Goal: Task Accomplishment & Management: Use online tool/utility

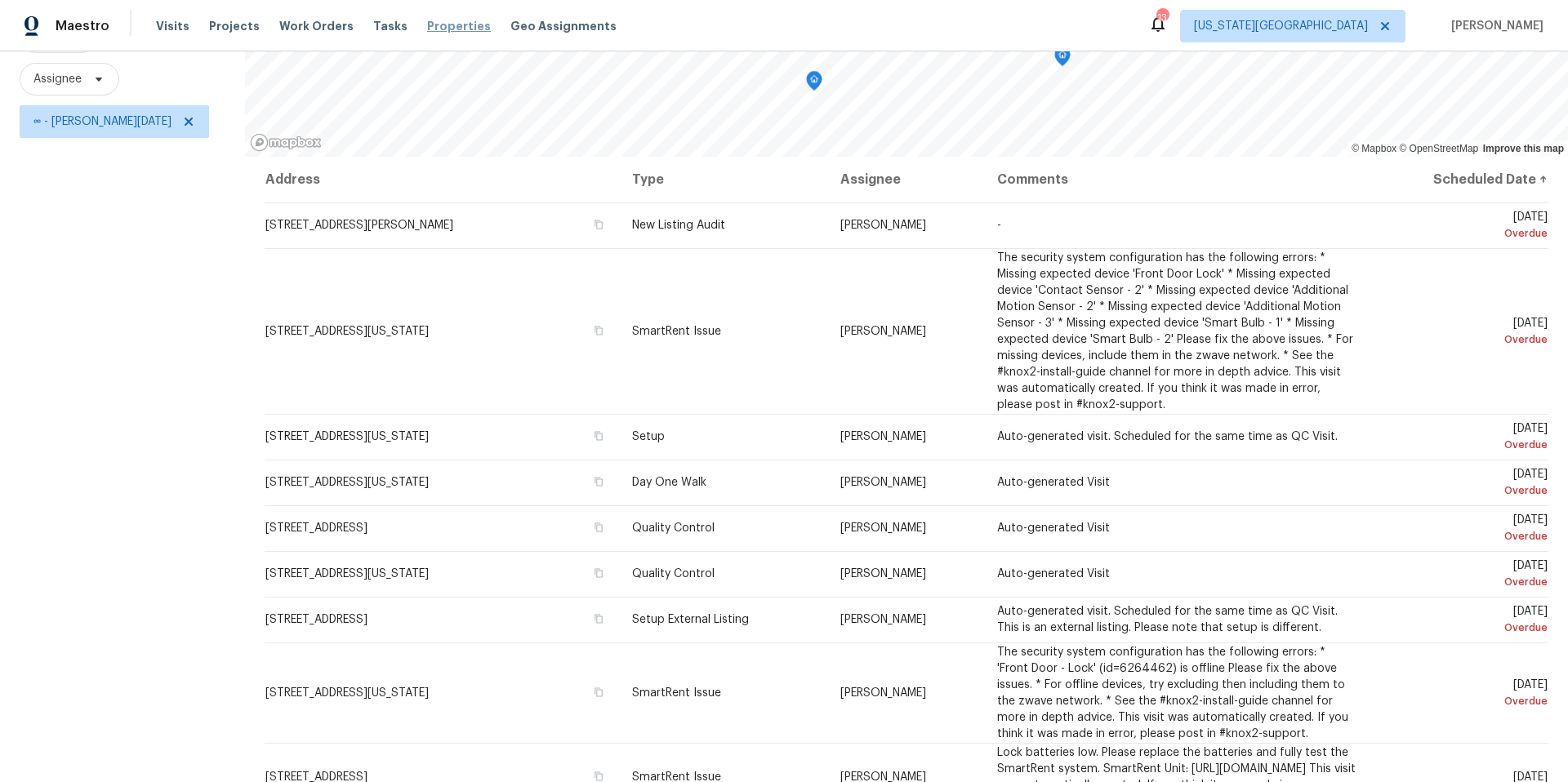
scroll to position [406, 0]
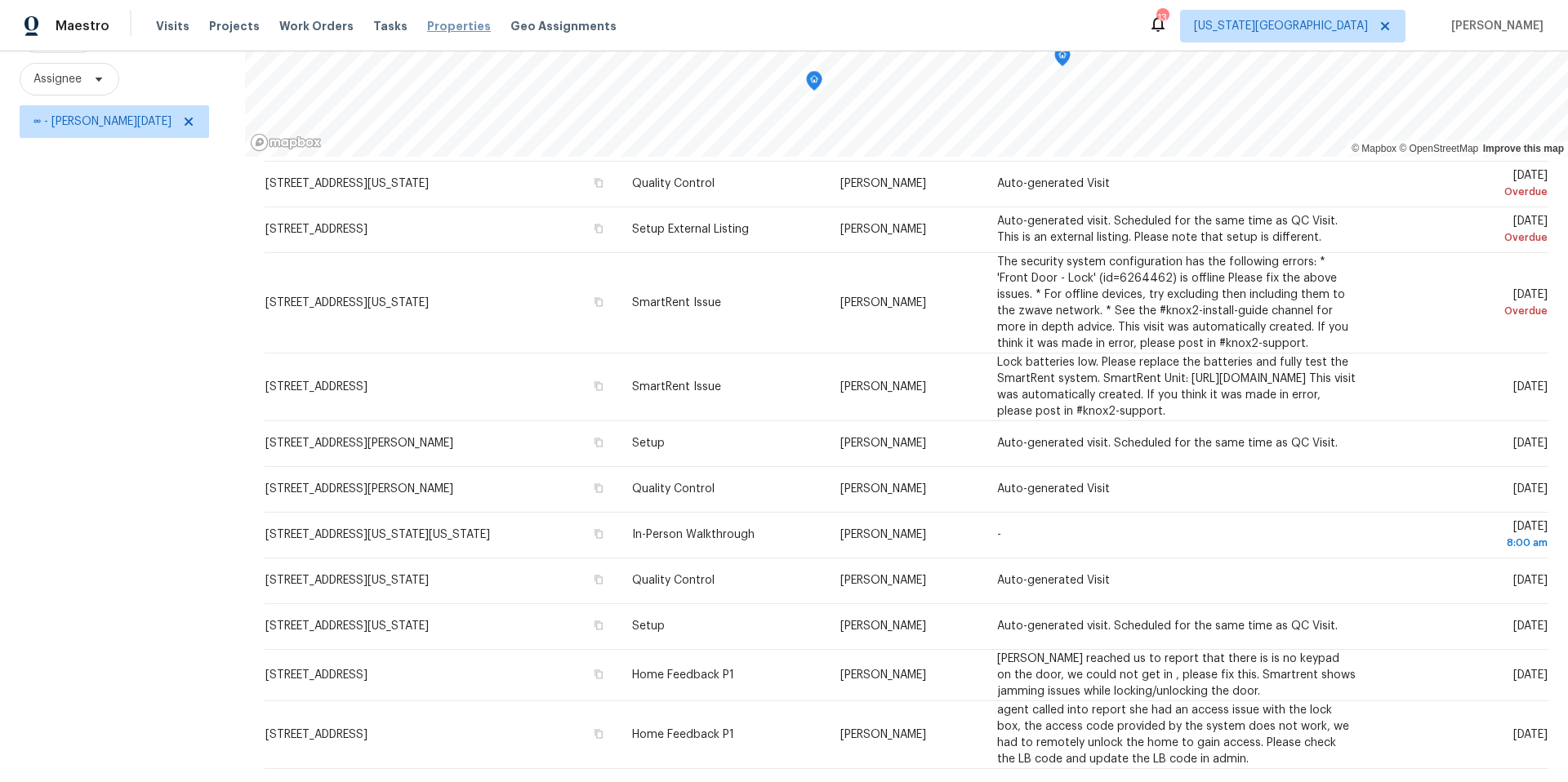
click at [435, 29] on span "Properties" at bounding box center [459, 26] width 64 height 16
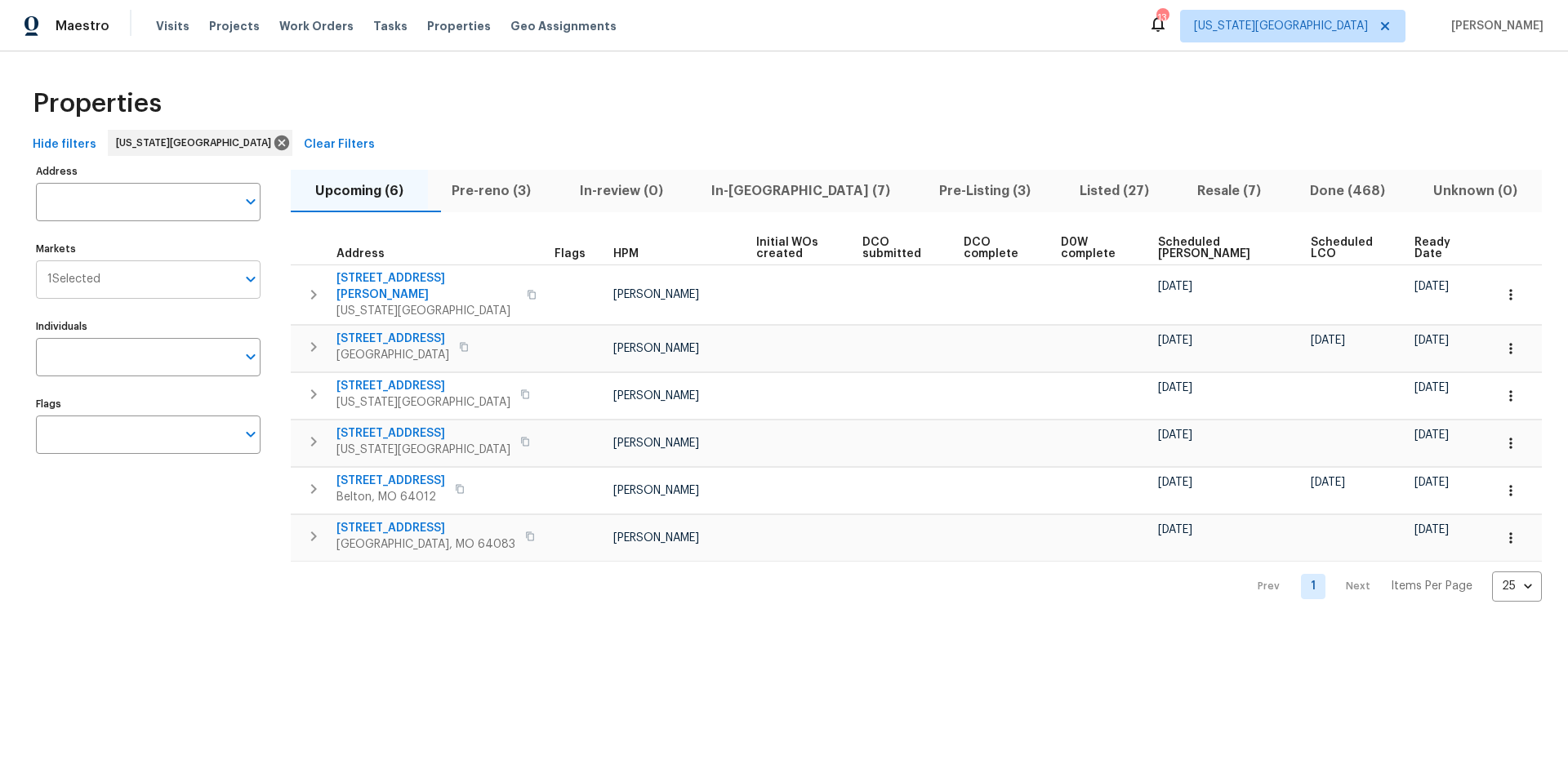
click at [154, 278] on input "Markets" at bounding box center [168, 279] width 136 height 39
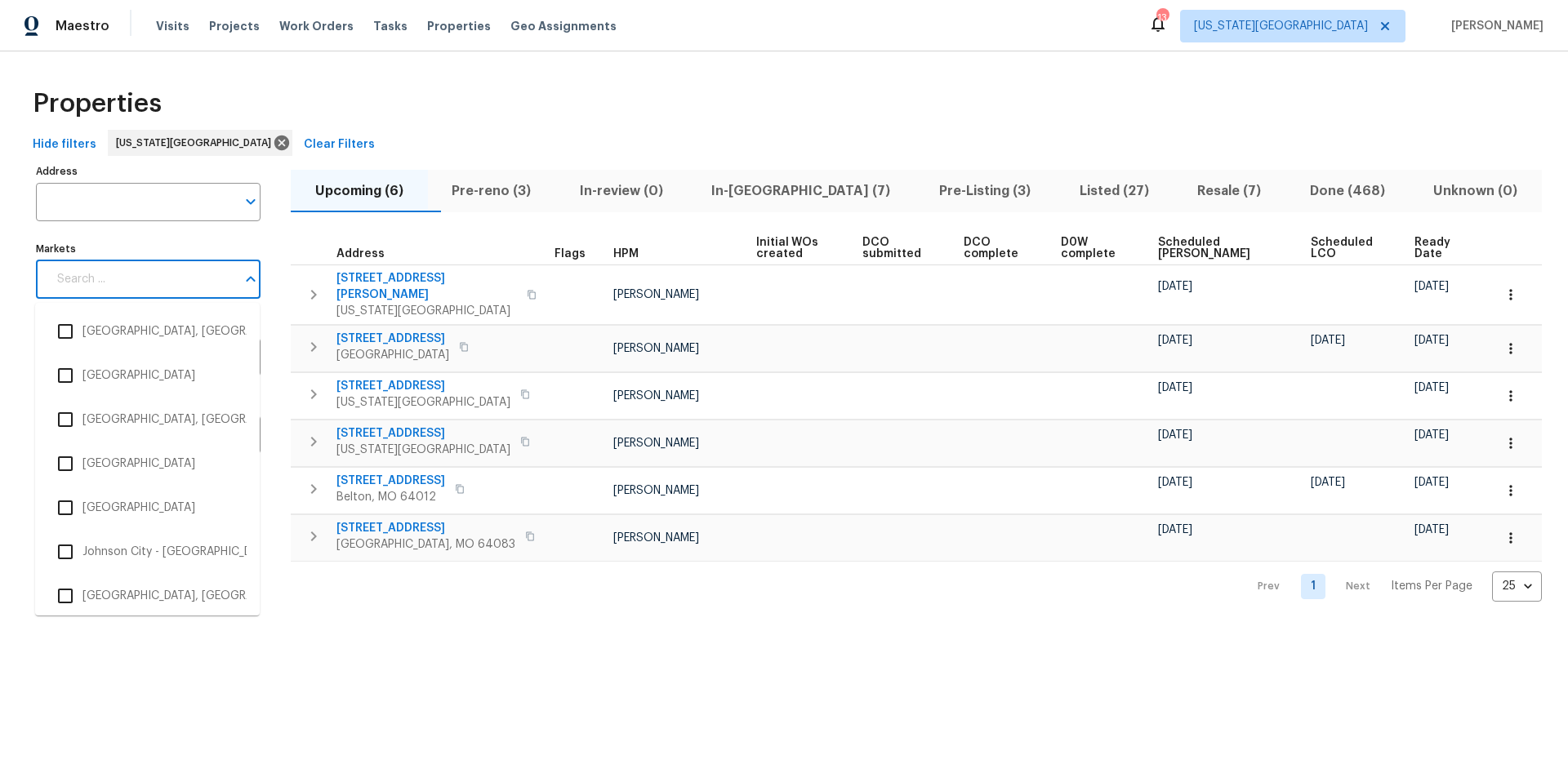
scroll to position [1332, 0]
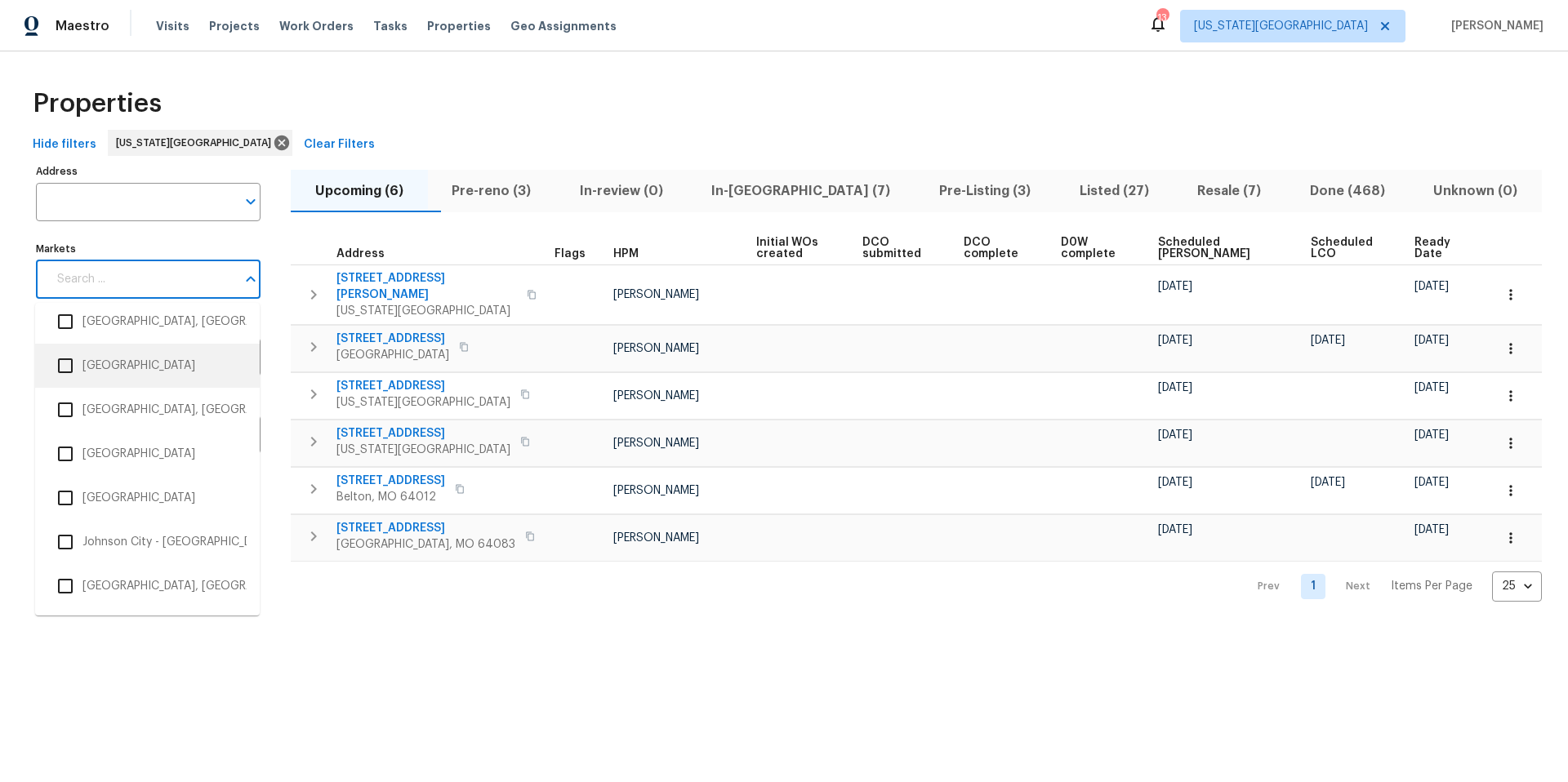
click at [80, 362] on input "checkbox" at bounding box center [66, 365] width 34 height 34
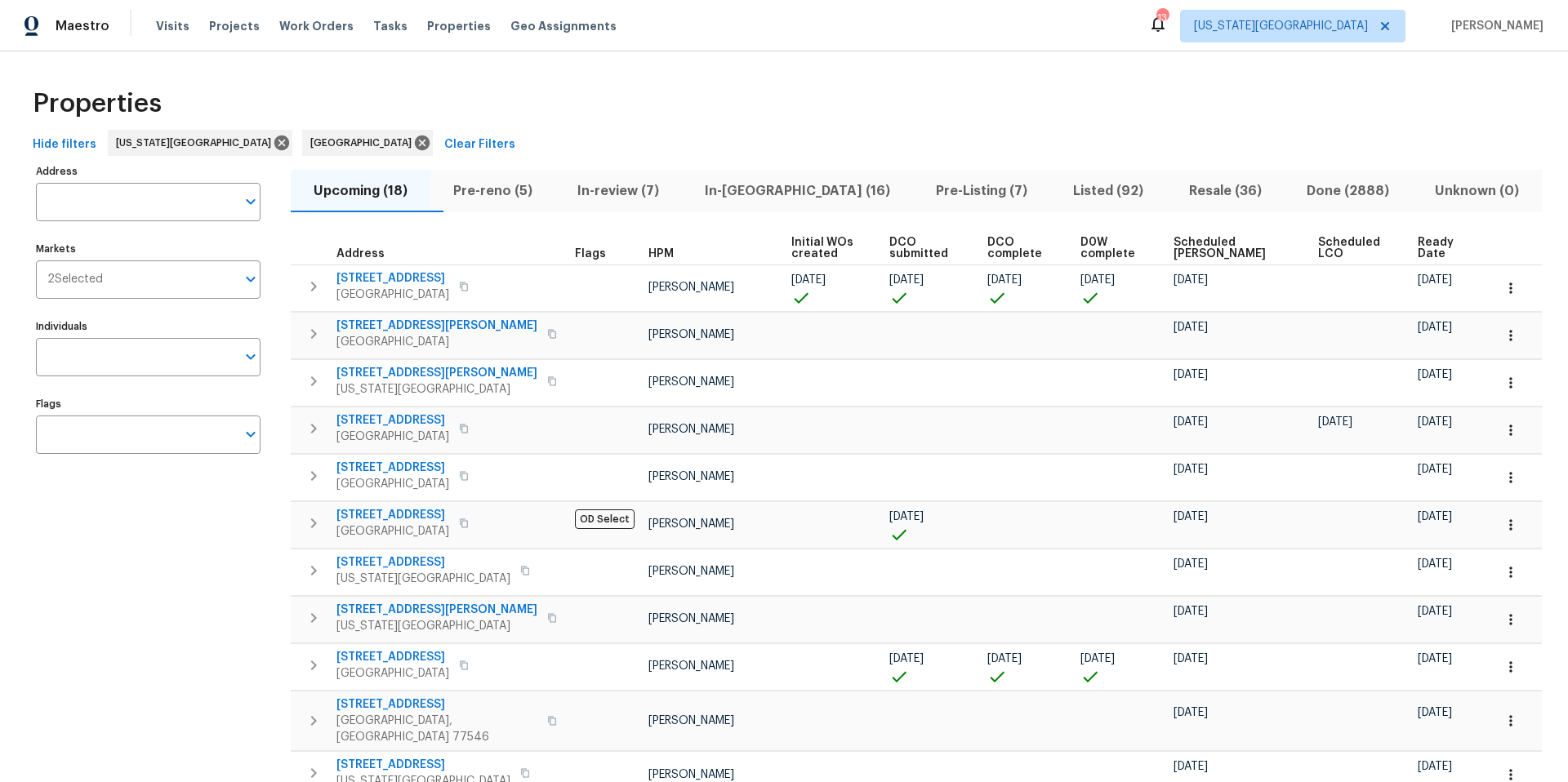
click at [108, 203] on input "Address" at bounding box center [136, 202] width 200 height 39
type input "6214 clayridge"
click at [95, 234] on li "6214 Clayridge Dr Houston TX 77053" at bounding box center [147, 244] width 225 height 27
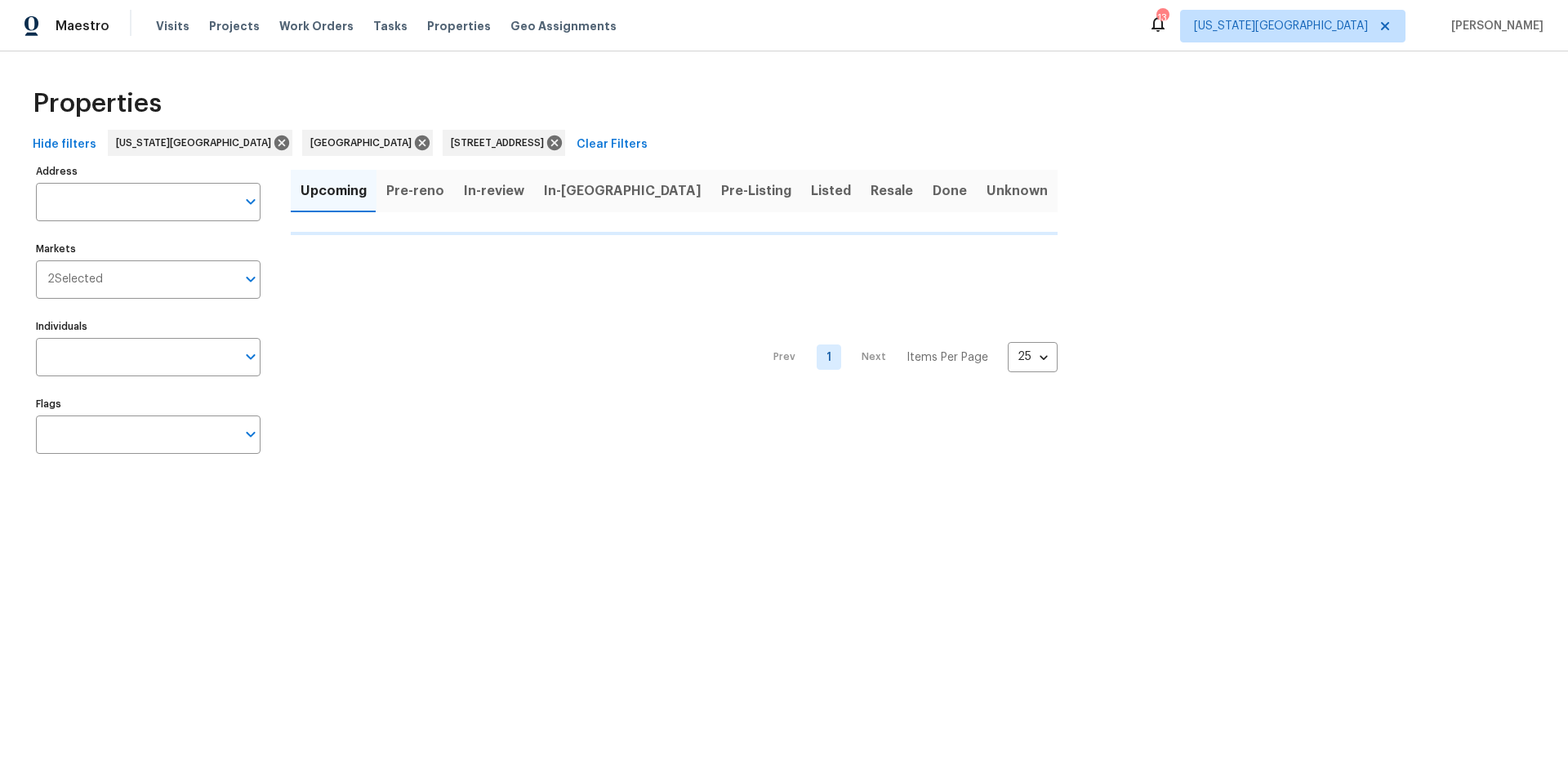
type input "6214 Clayridge Dr Houston TX 77053"
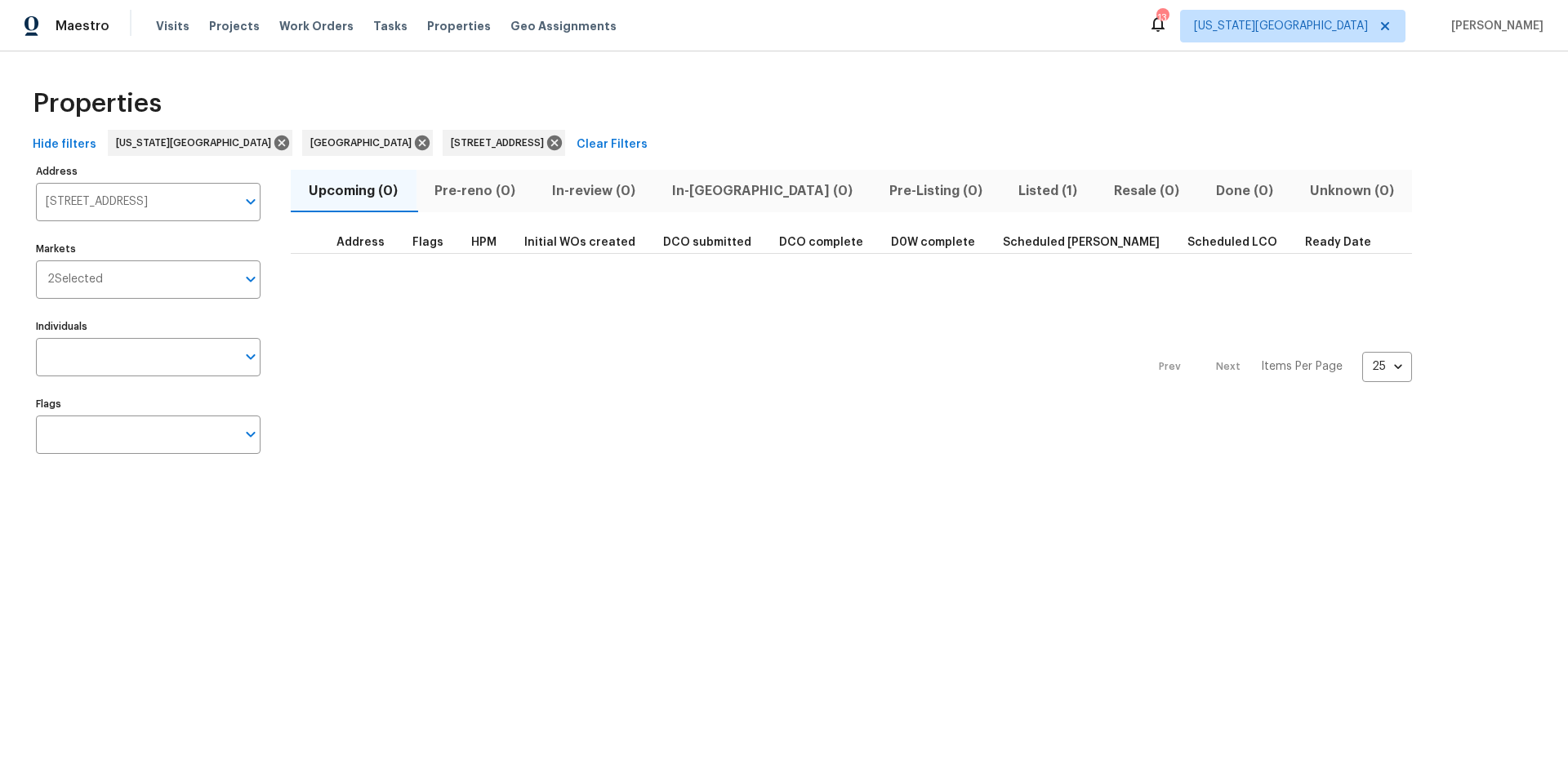
click at [1010, 189] on span "Listed (1)" at bounding box center [1048, 190] width 76 height 22
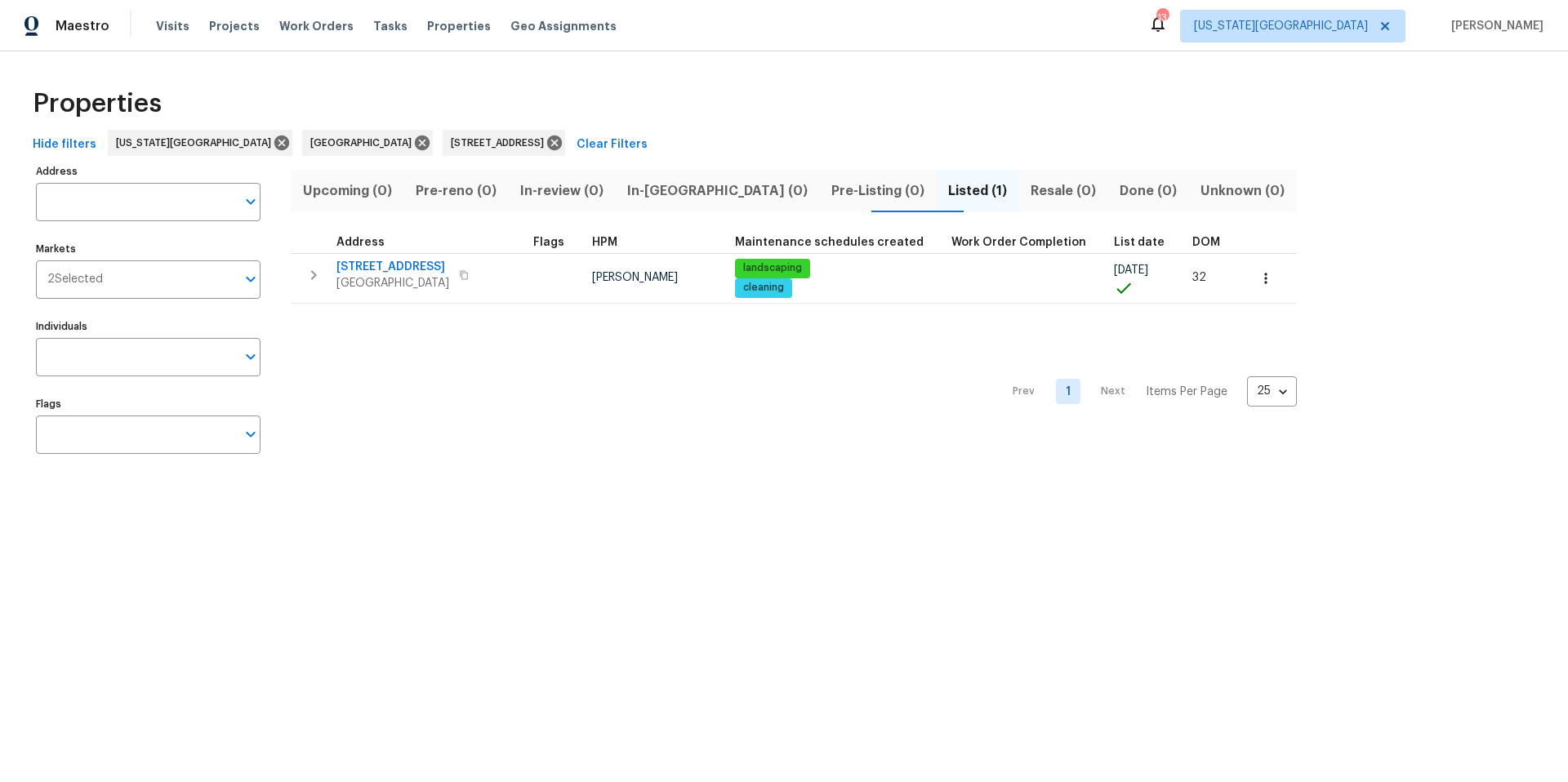
type input "6214 Clayridge Dr Houston TX 77053"
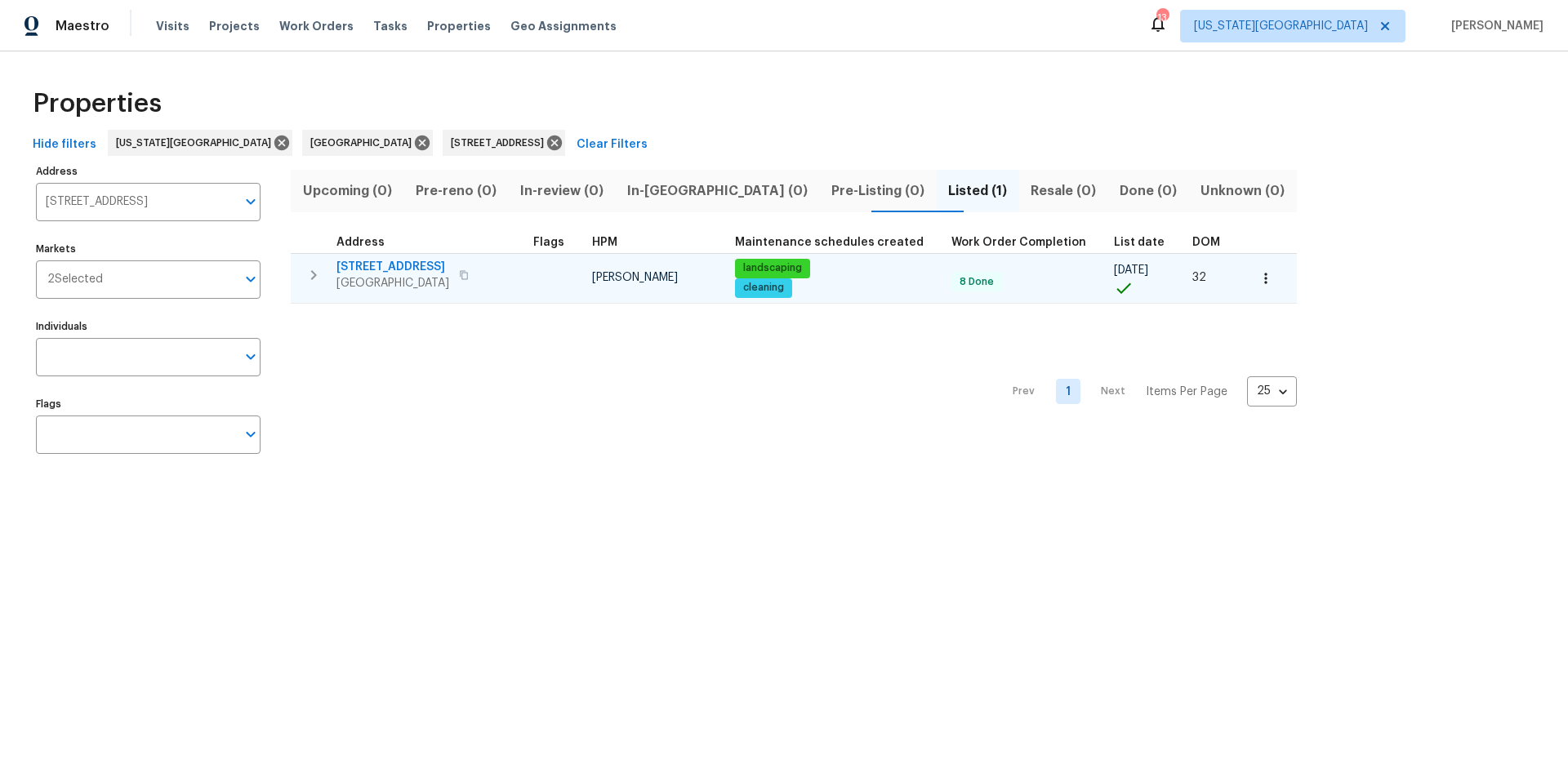
click at [386, 271] on span "6214 Clayridge Dr" at bounding box center [392, 267] width 112 height 16
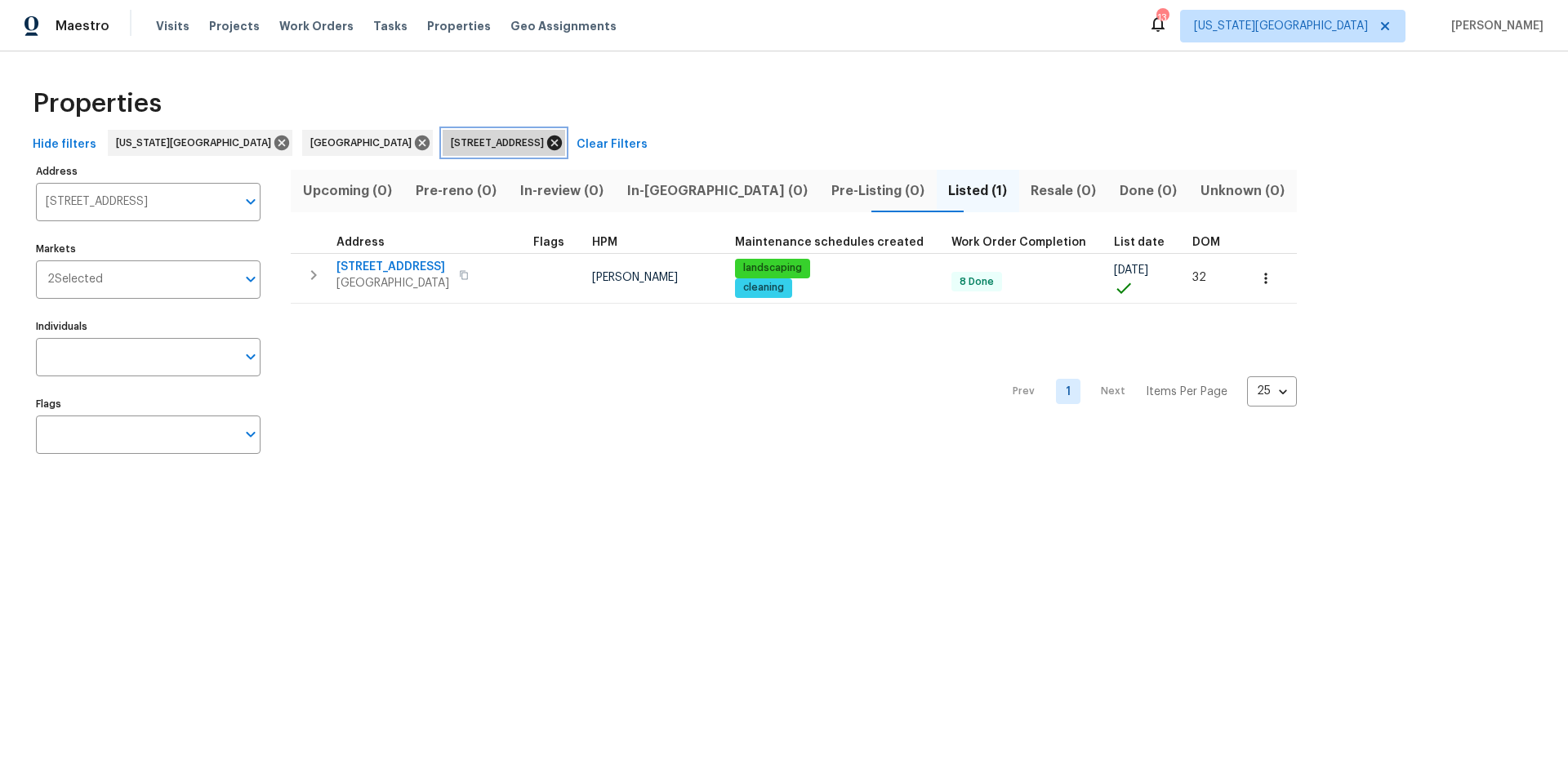
click at [545, 139] on icon at bounding box center [554, 143] width 18 height 18
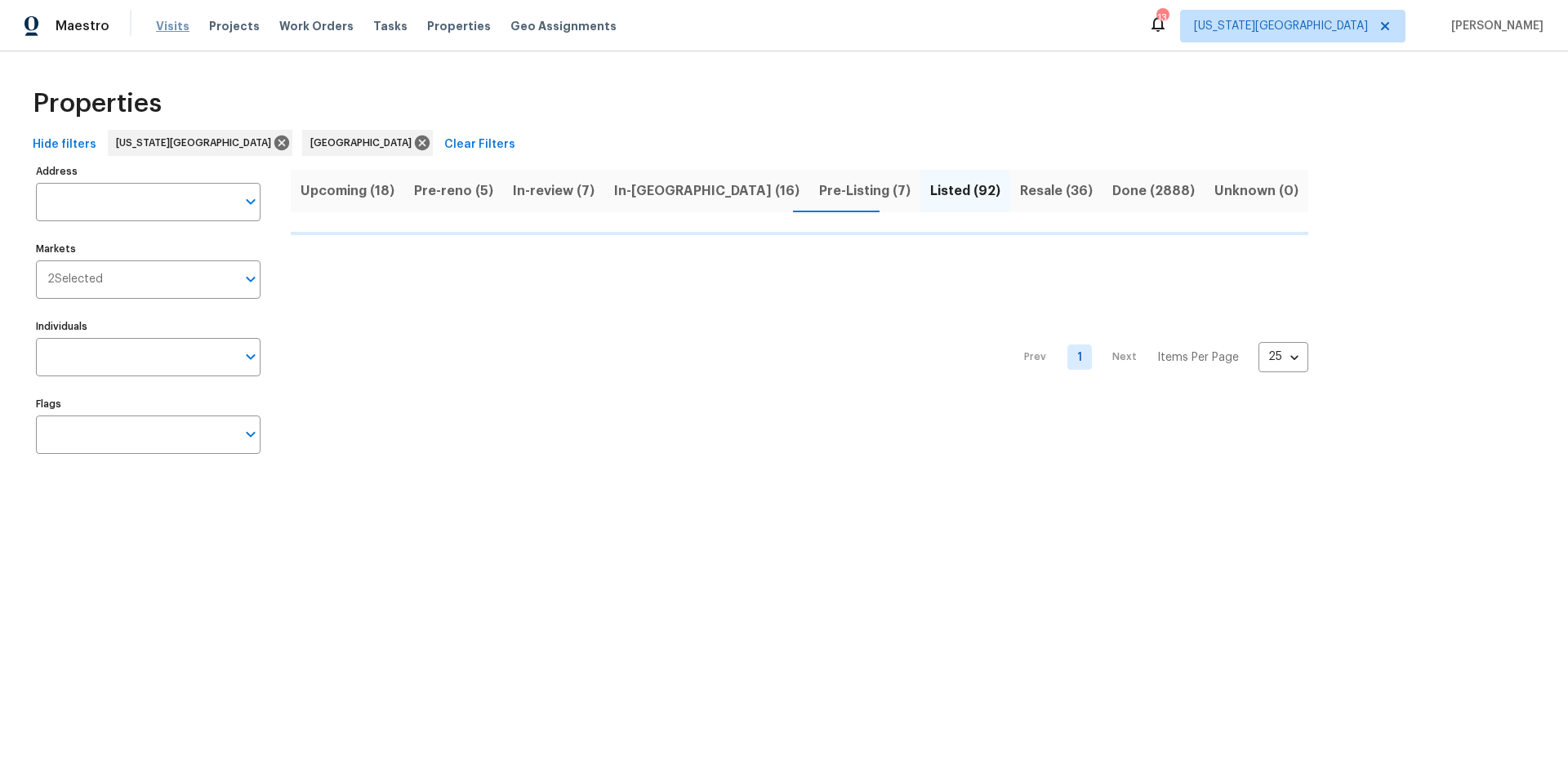
click at [167, 22] on span "Visits" at bounding box center [172, 26] width 33 height 16
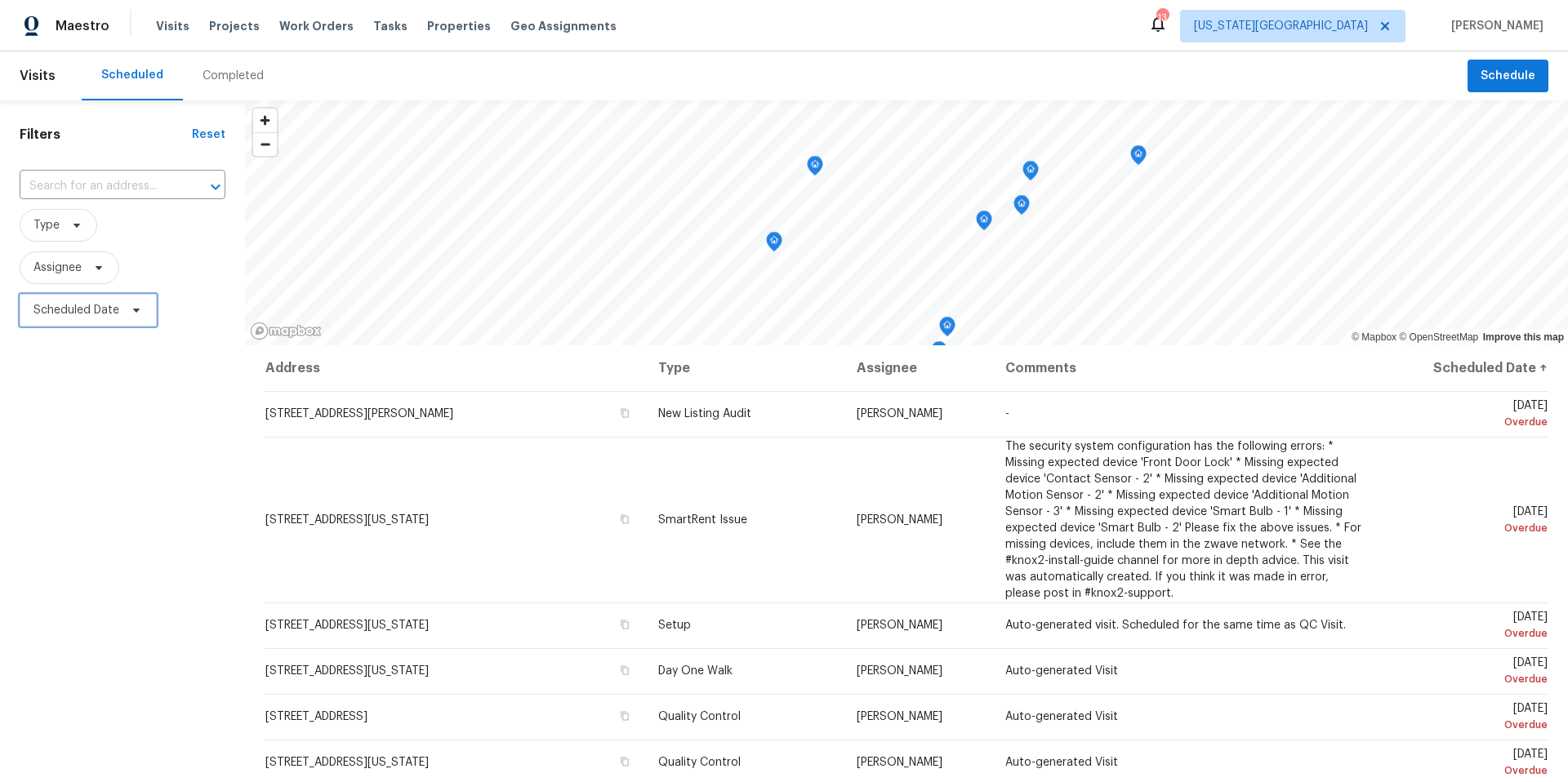
click at [137, 314] on icon at bounding box center [137, 310] width 13 height 13
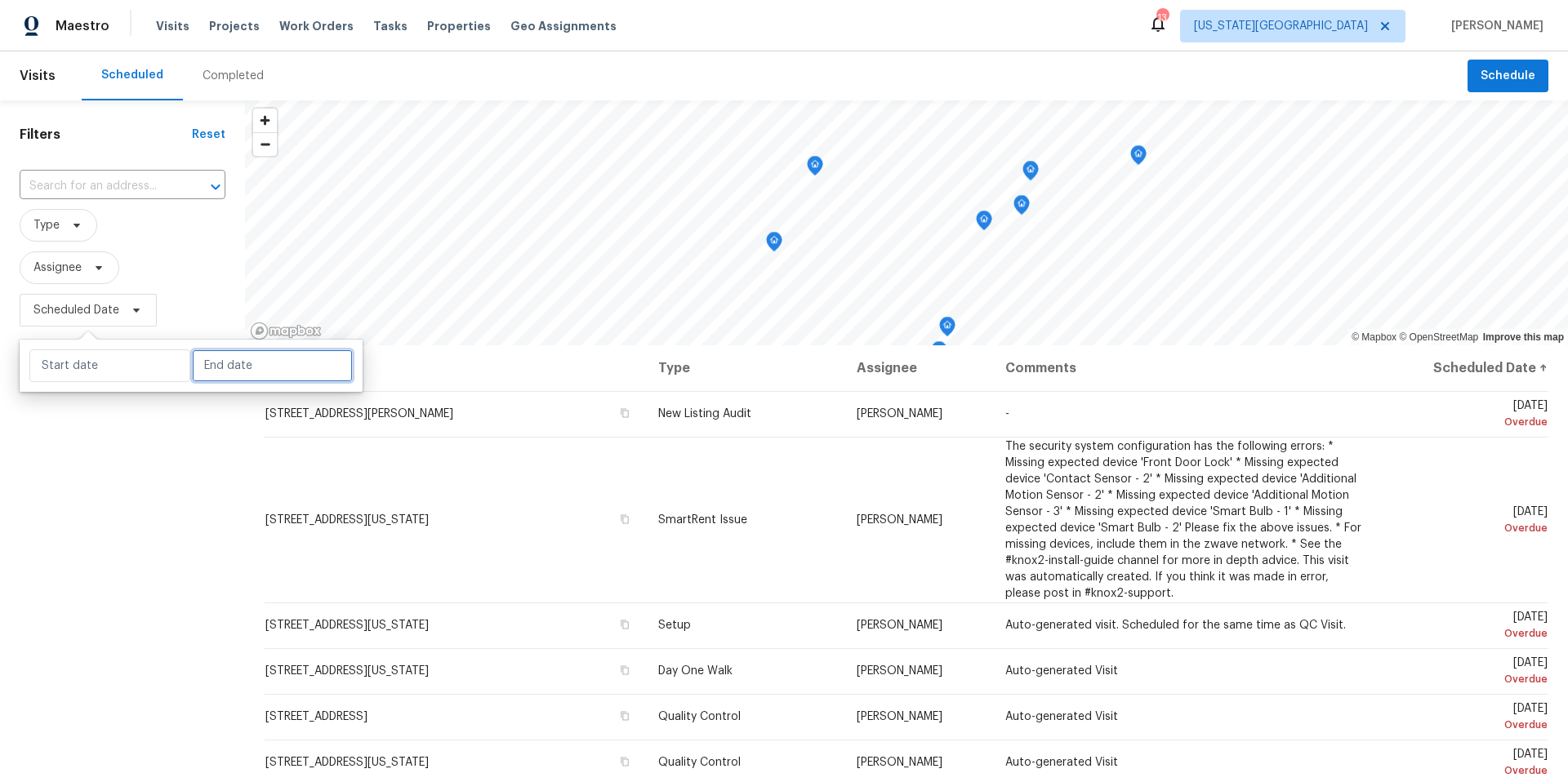
select select "8"
select select "2025"
select select "9"
select select "2025"
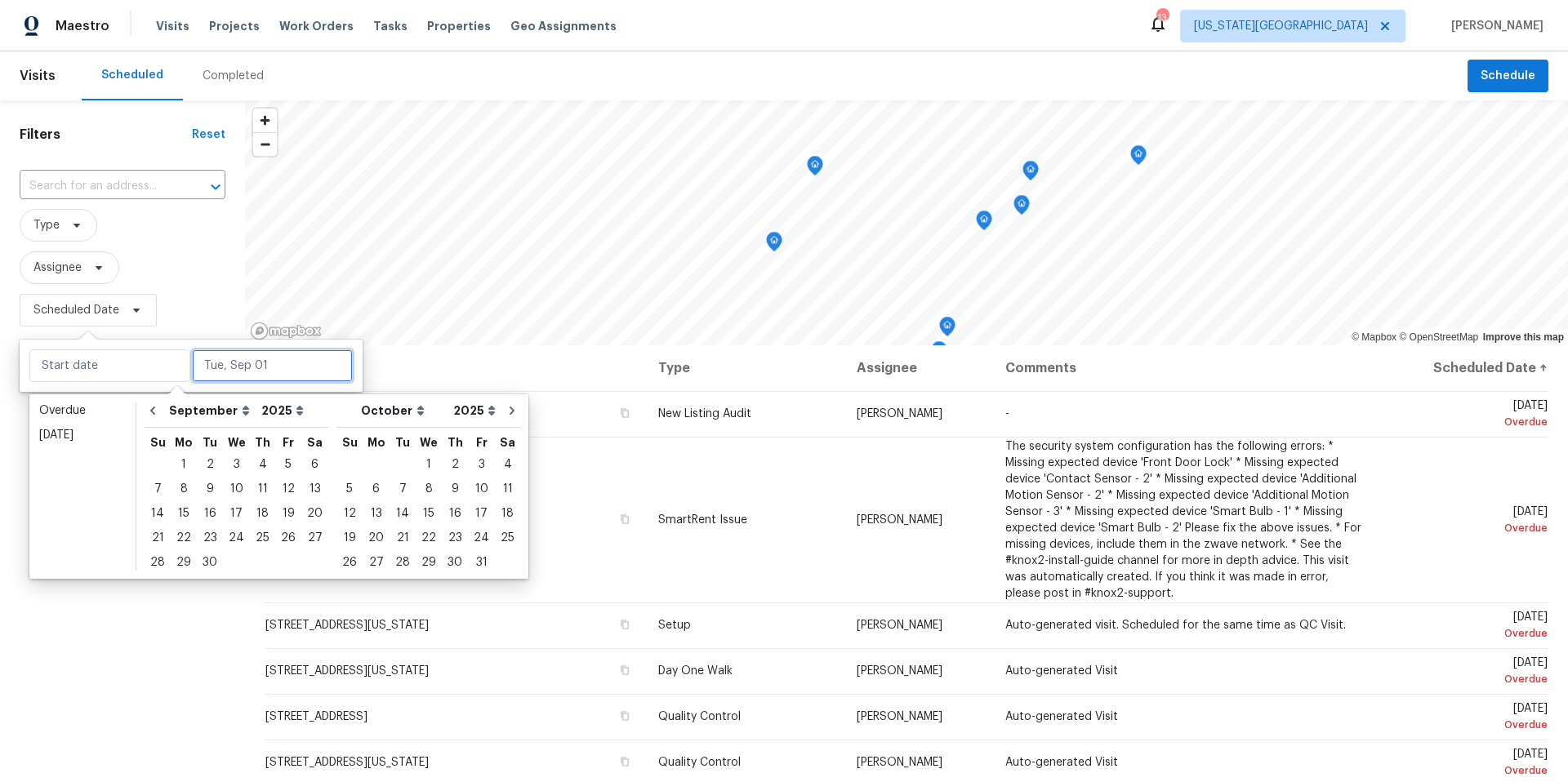
click at [192, 357] on input "text" at bounding box center [272, 365] width 161 height 32
click at [215, 461] on div "2" at bounding box center [209, 464] width 26 height 22
type input "Tue, Sep 02"
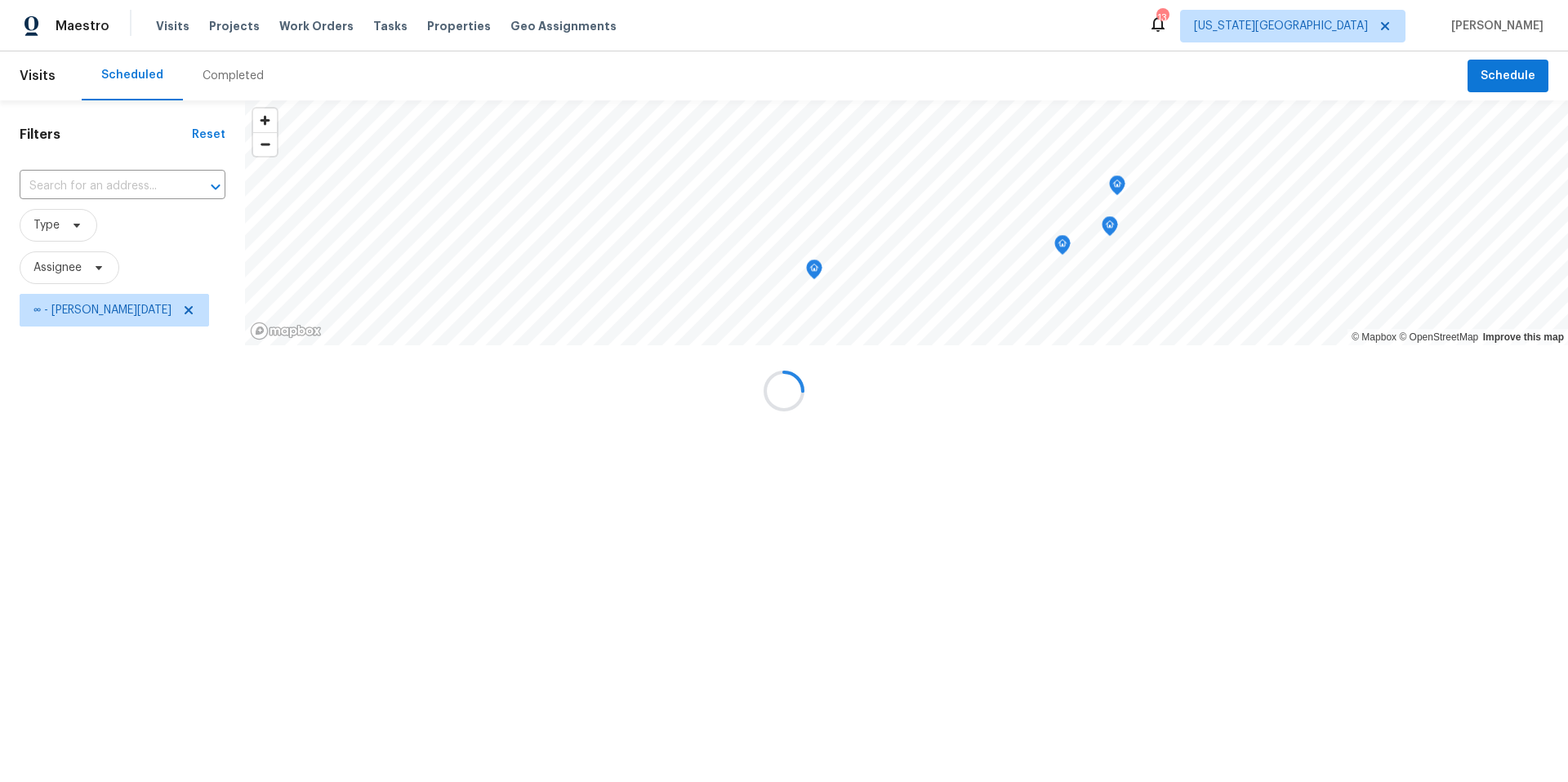
click at [191, 253] on div at bounding box center [784, 391] width 1568 height 782
click at [78, 230] on div at bounding box center [784, 391] width 1568 height 782
click at [76, 230] on div at bounding box center [784, 391] width 1568 height 782
click at [77, 229] on div at bounding box center [784, 391] width 1568 height 782
click at [68, 189] on div at bounding box center [784, 391] width 1568 height 782
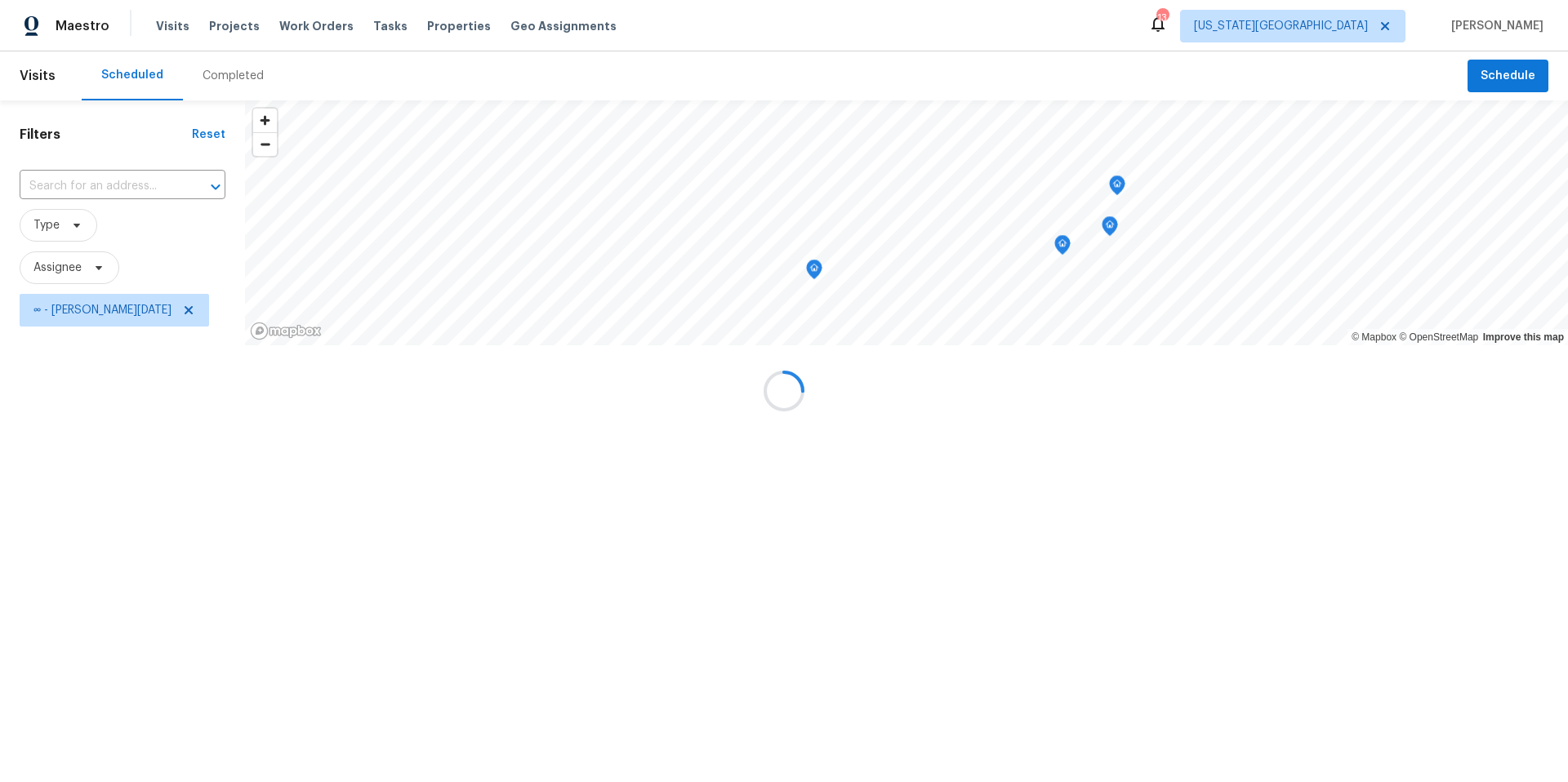
click at [68, 186] on div at bounding box center [784, 391] width 1568 height 782
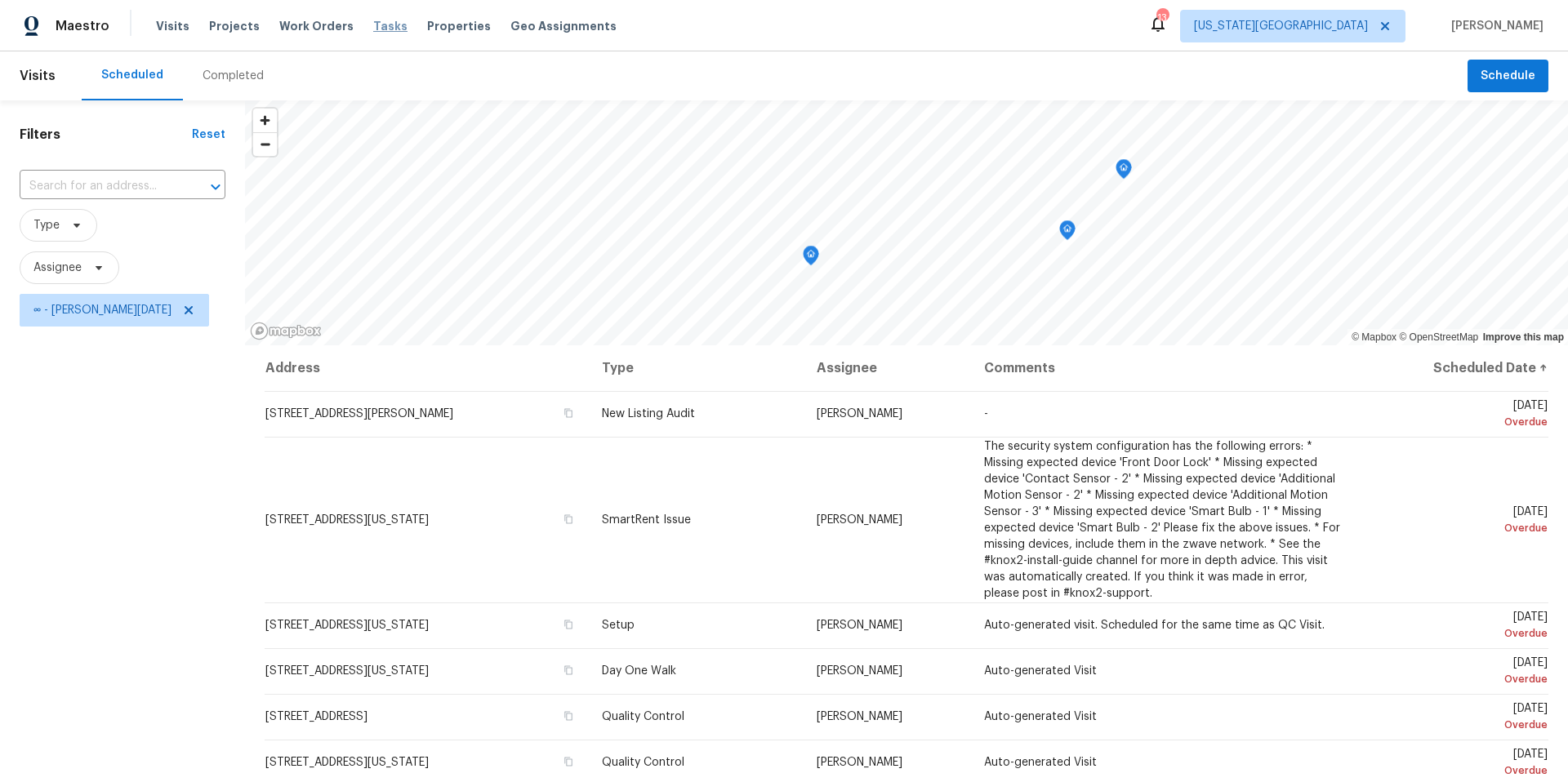
click at [383, 25] on span "Tasks" at bounding box center [391, 26] width 34 height 12
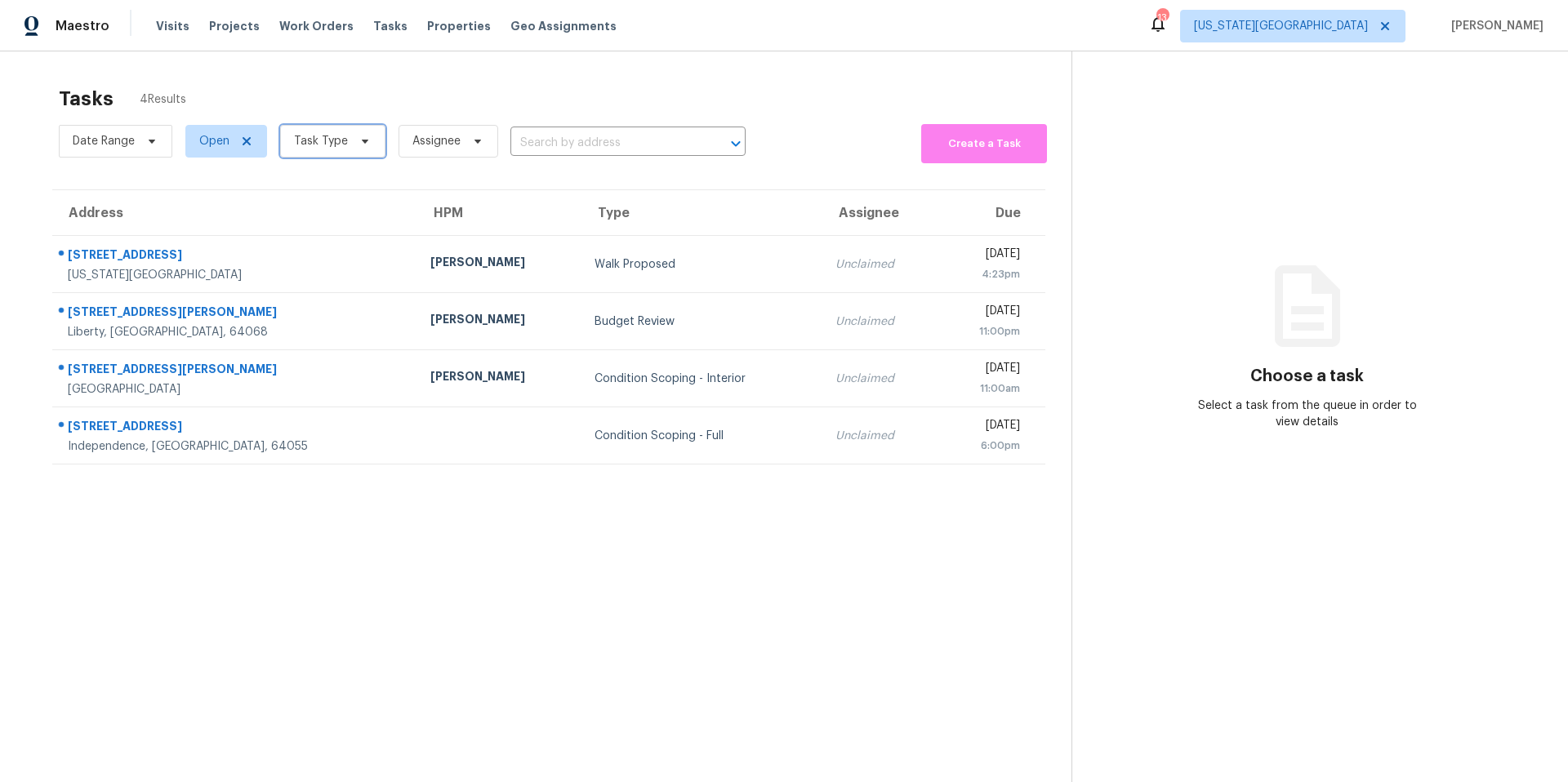
click at [348, 141] on span "Task Type" at bounding box center [332, 141] width 105 height 32
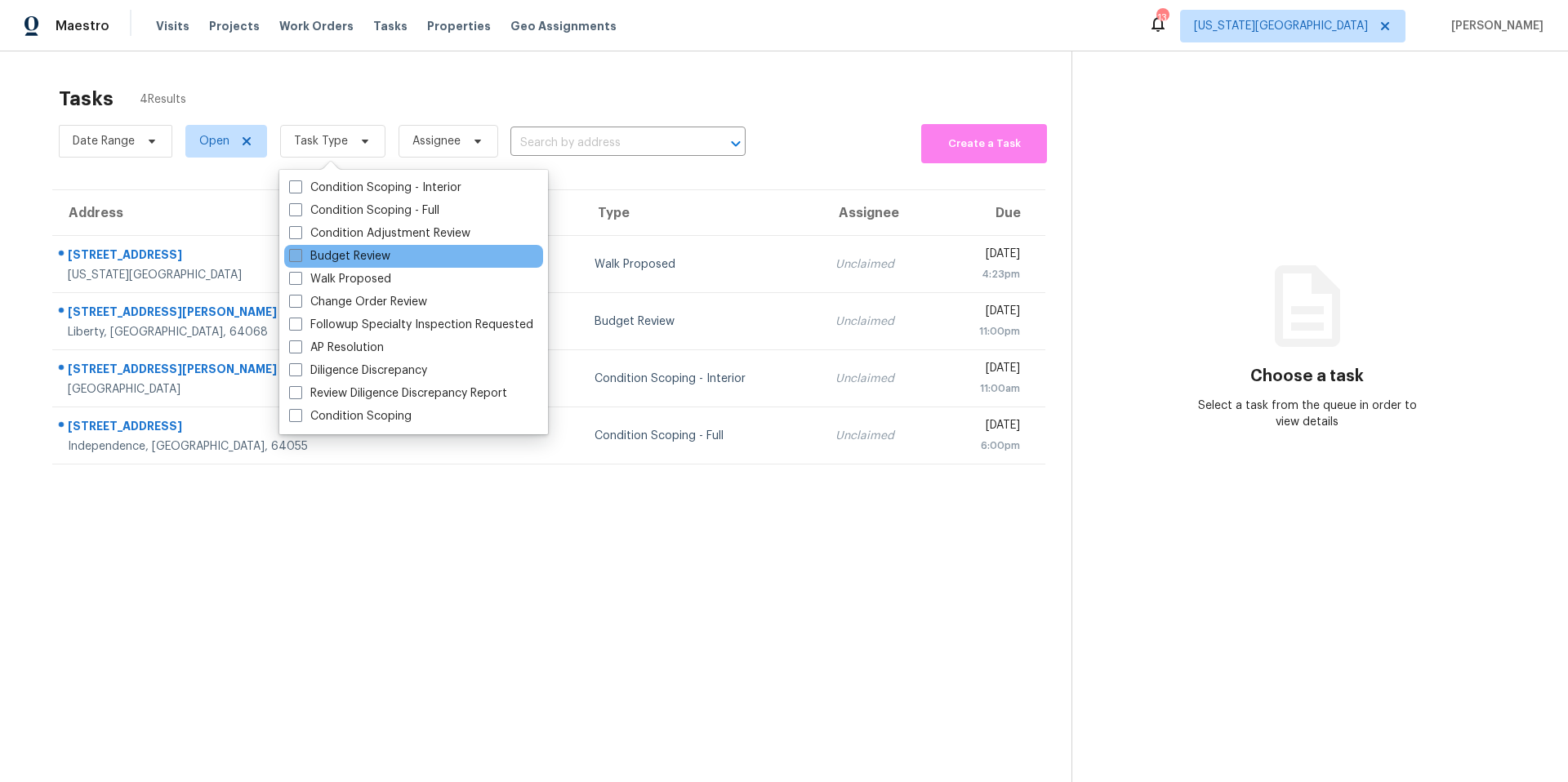
click at [327, 261] on label "Budget Review" at bounding box center [339, 256] width 101 height 16
click at [300, 259] on input "Budget Review" at bounding box center [295, 253] width 11 height 11
checkbox input "true"
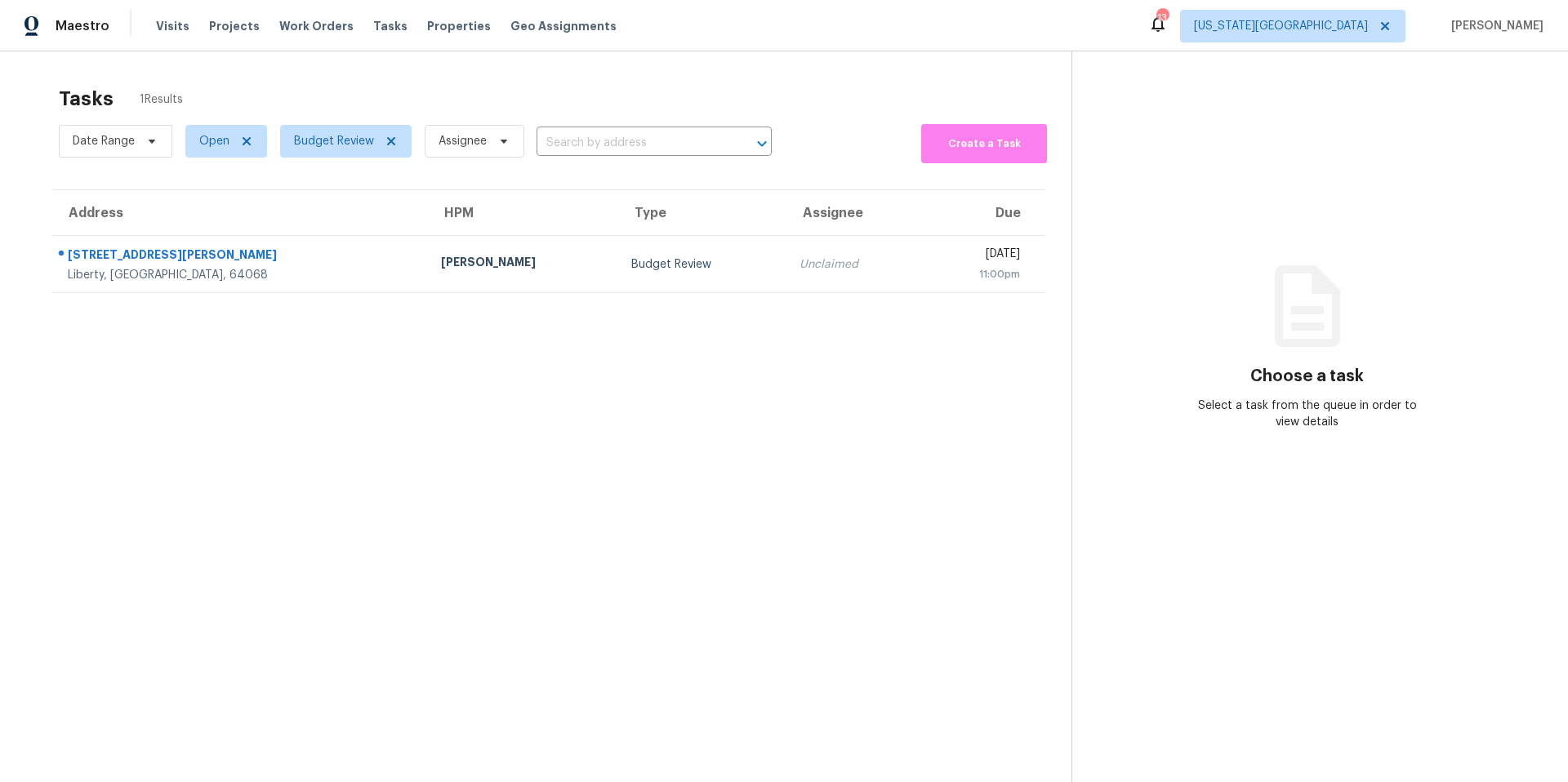
click at [363, 92] on div "Tasks 1 Results" at bounding box center [565, 98] width 1013 height 42
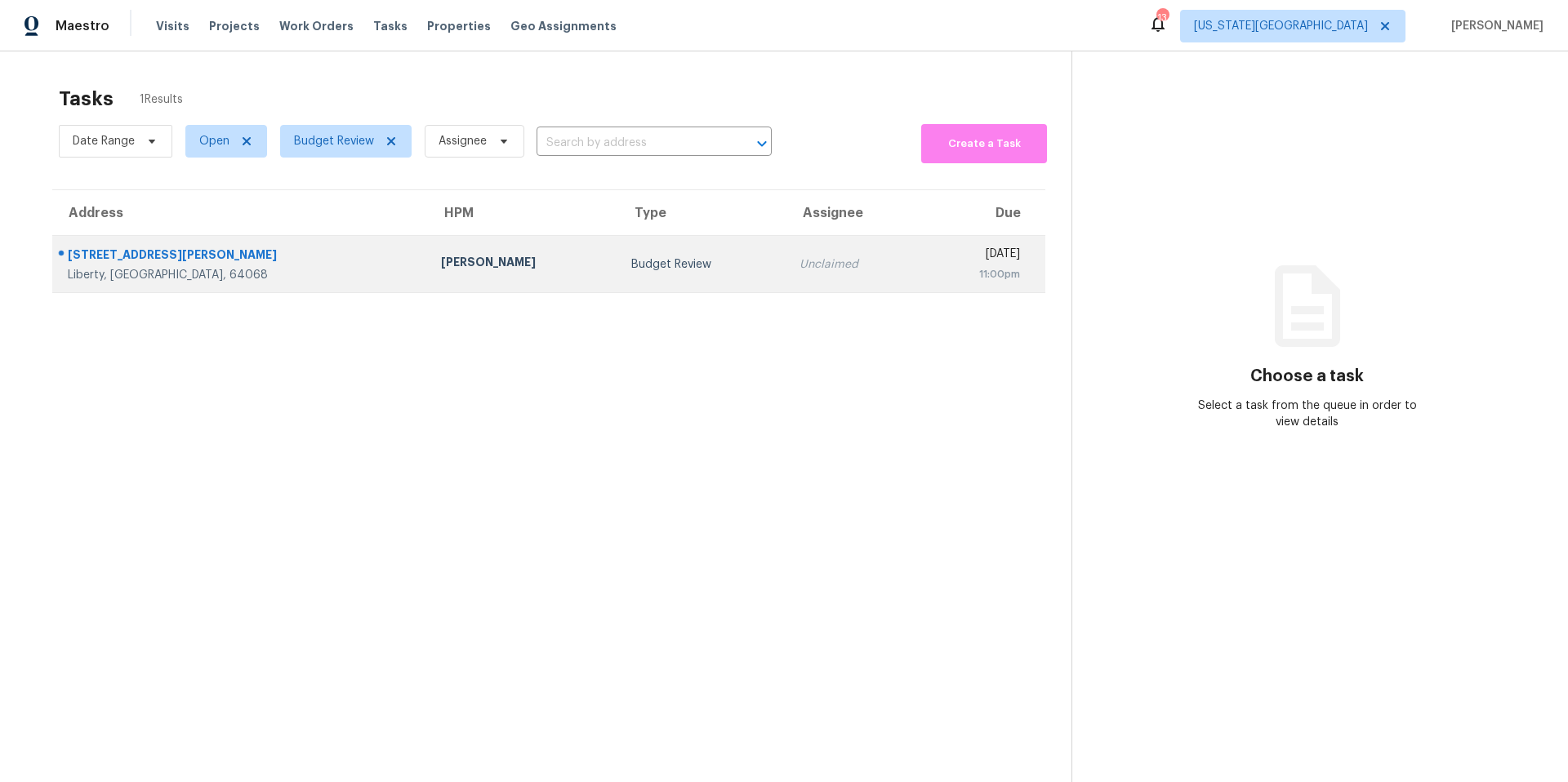
click at [441, 258] on div "Joshua Beatty" at bounding box center [524, 264] width 165 height 21
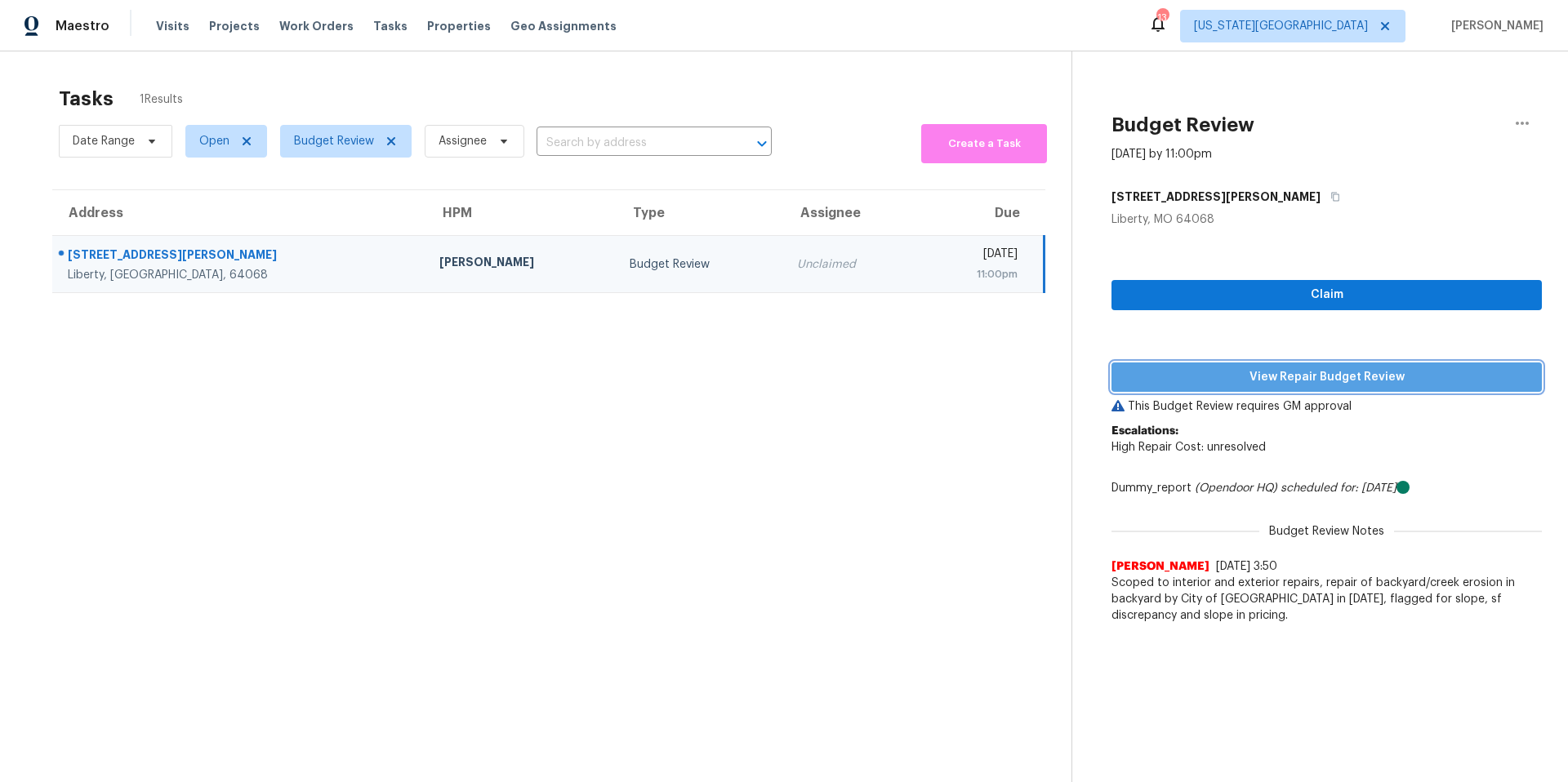
click at [1176, 382] on span "View Repair Budget Review" at bounding box center [1326, 377] width 404 height 21
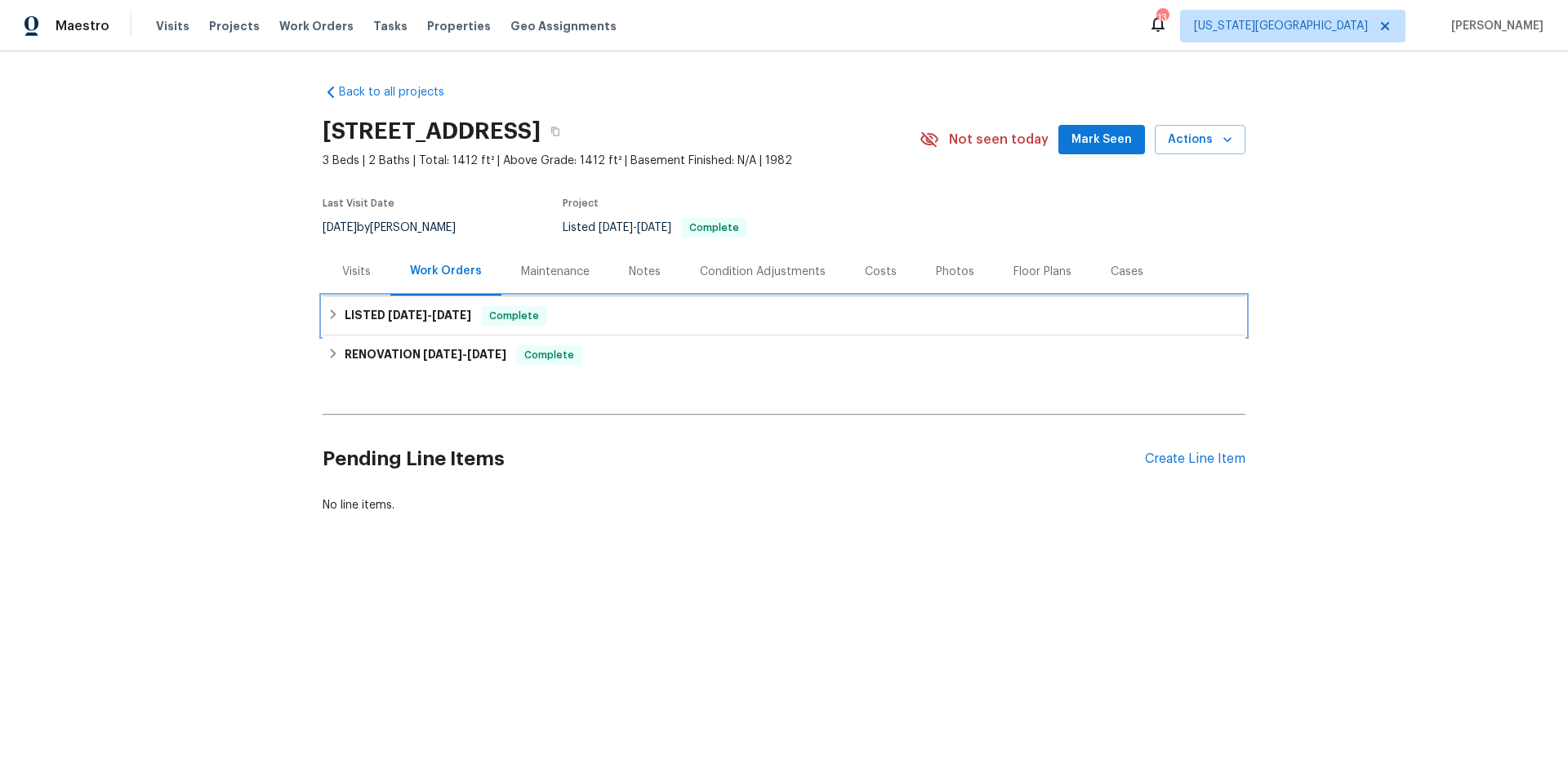
click at [363, 309] on h6 "LISTED 8/1/25 - 8/2/25" at bounding box center [408, 316] width 127 height 20
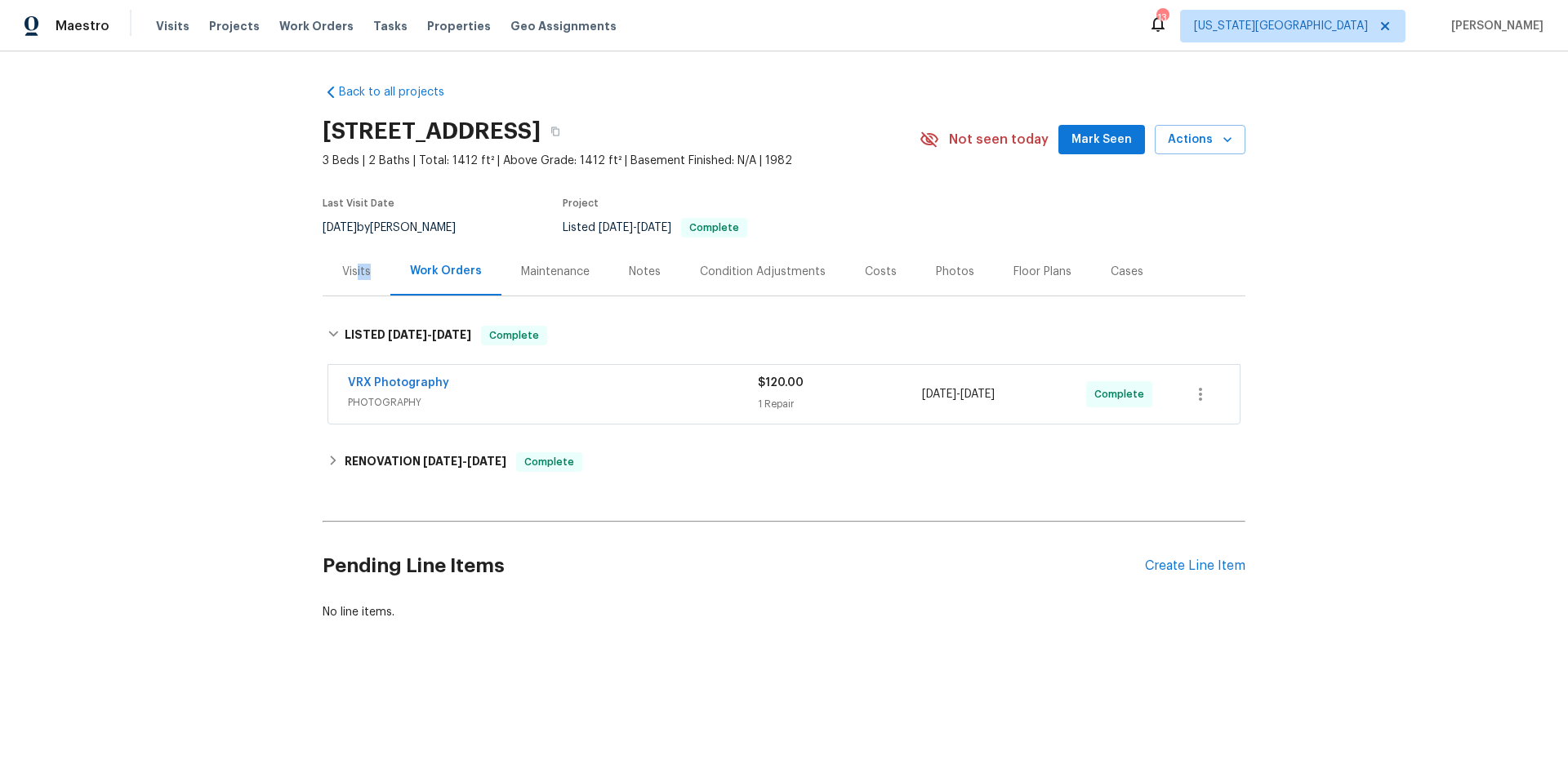
click at [357, 278] on div "Visits" at bounding box center [356, 272] width 67 height 48
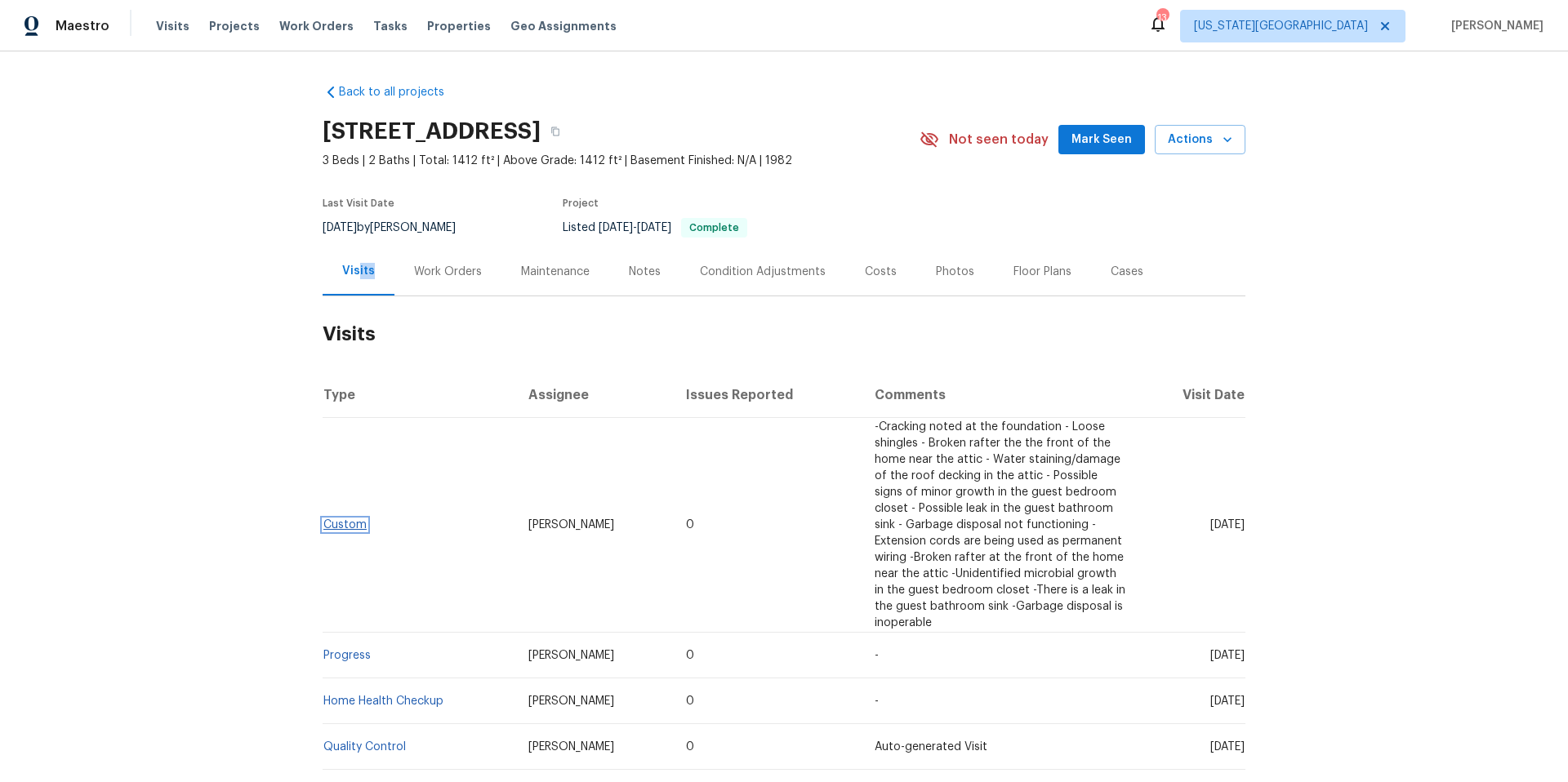
click at [341, 527] on link "Custom" at bounding box center [345, 524] width 43 height 12
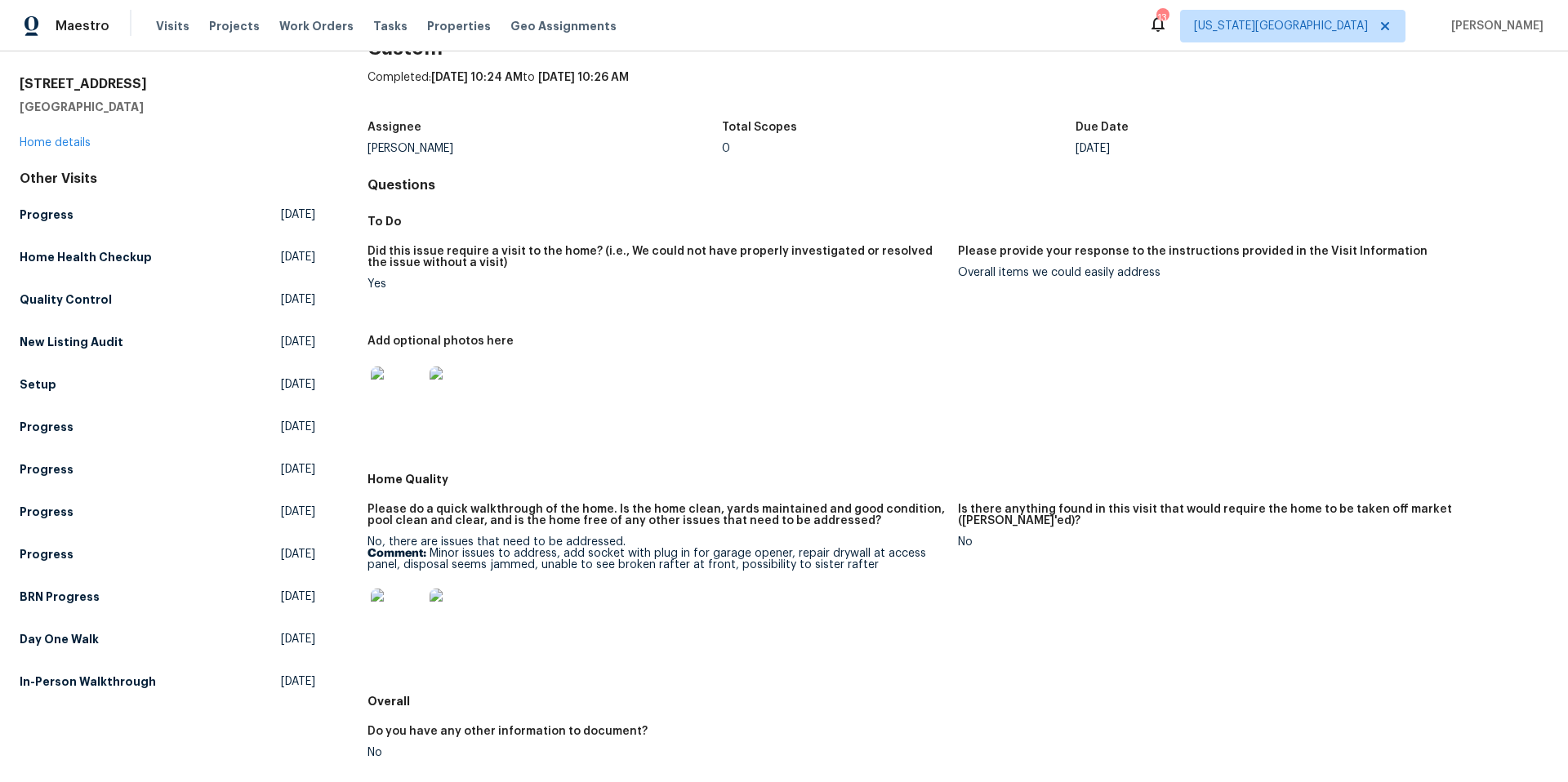
scroll to position [47, 0]
click at [88, 136] on link "Home details" at bounding box center [55, 140] width 71 height 12
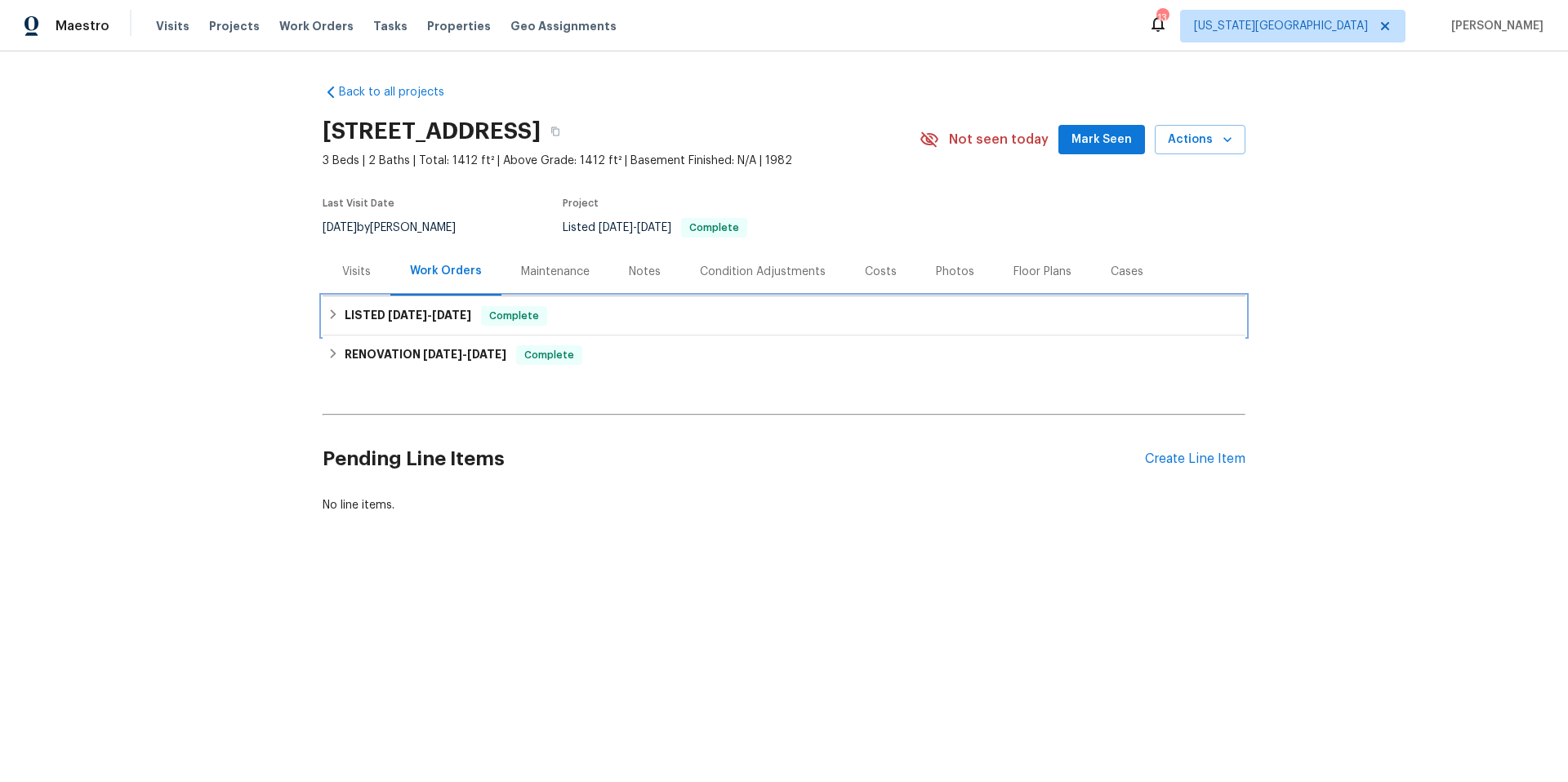
click at [368, 314] on h6 "LISTED 8/1/25 - 8/2/25" at bounding box center [408, 316] width 127 height 20
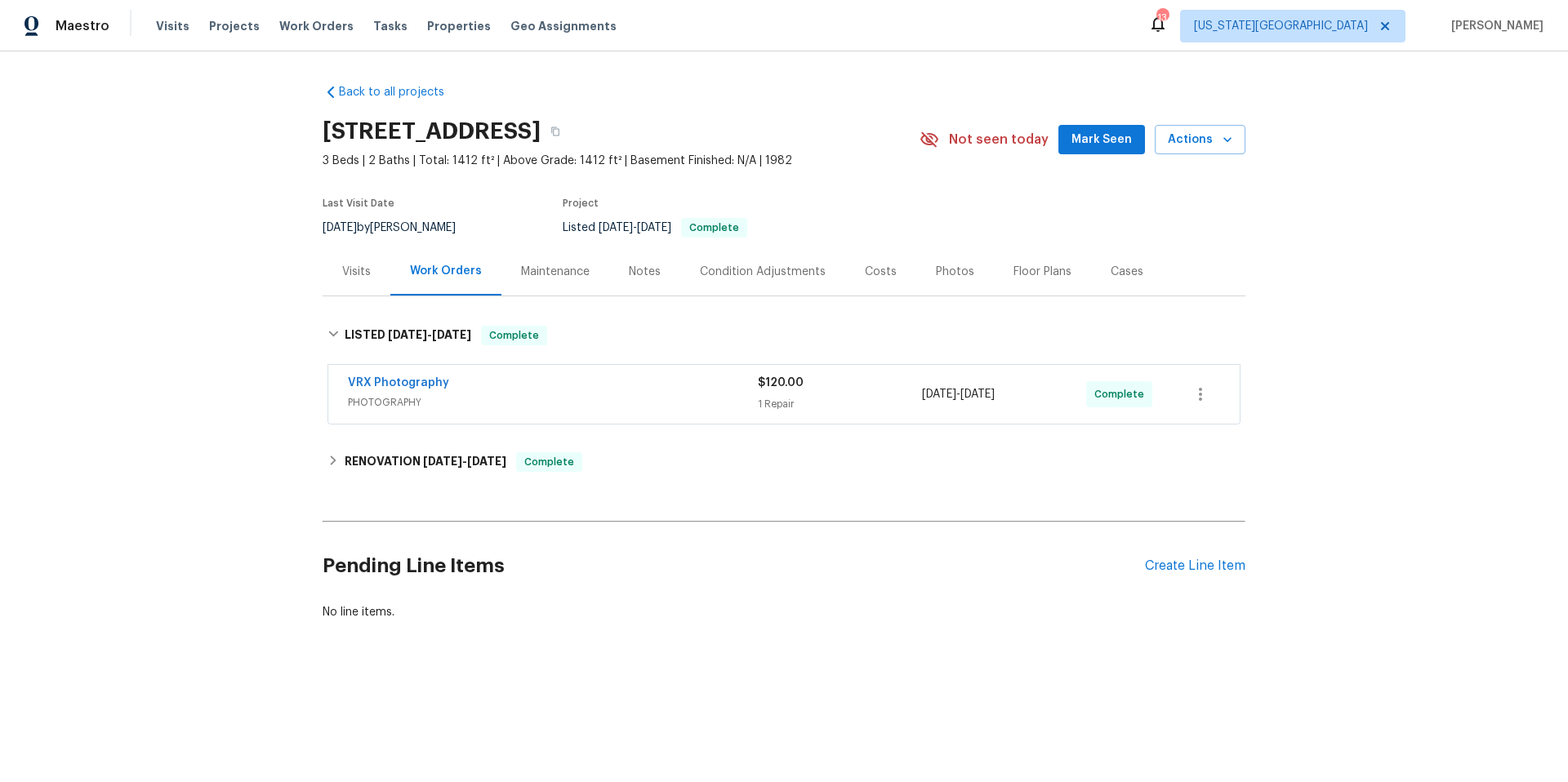
click at [638, 268] on div "Notes" at bounding box center [644, 272] width 31 height 16
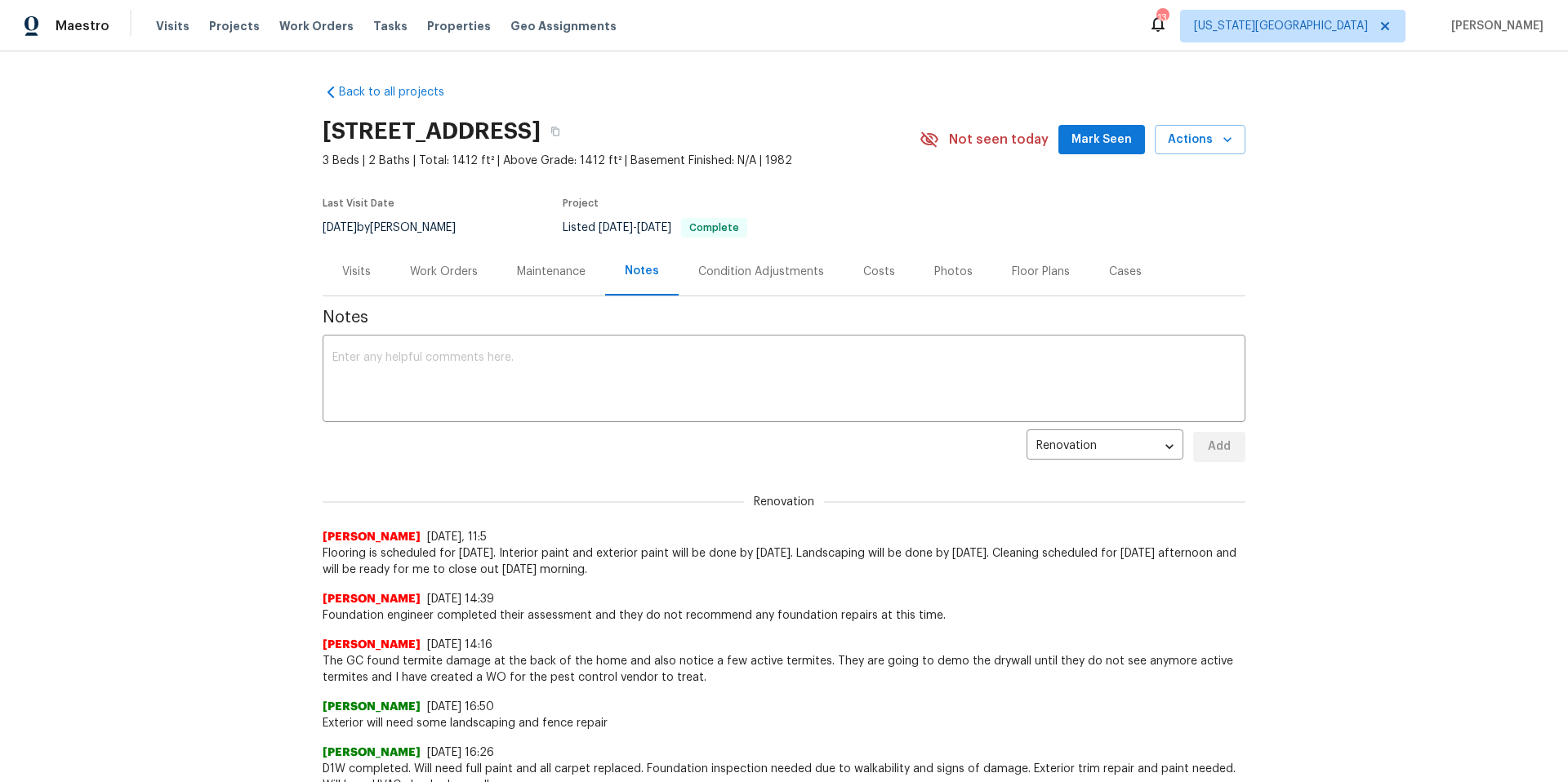
click at [354, 275] on div "Visits" at bounding box center [357, 272] width 29 height 16
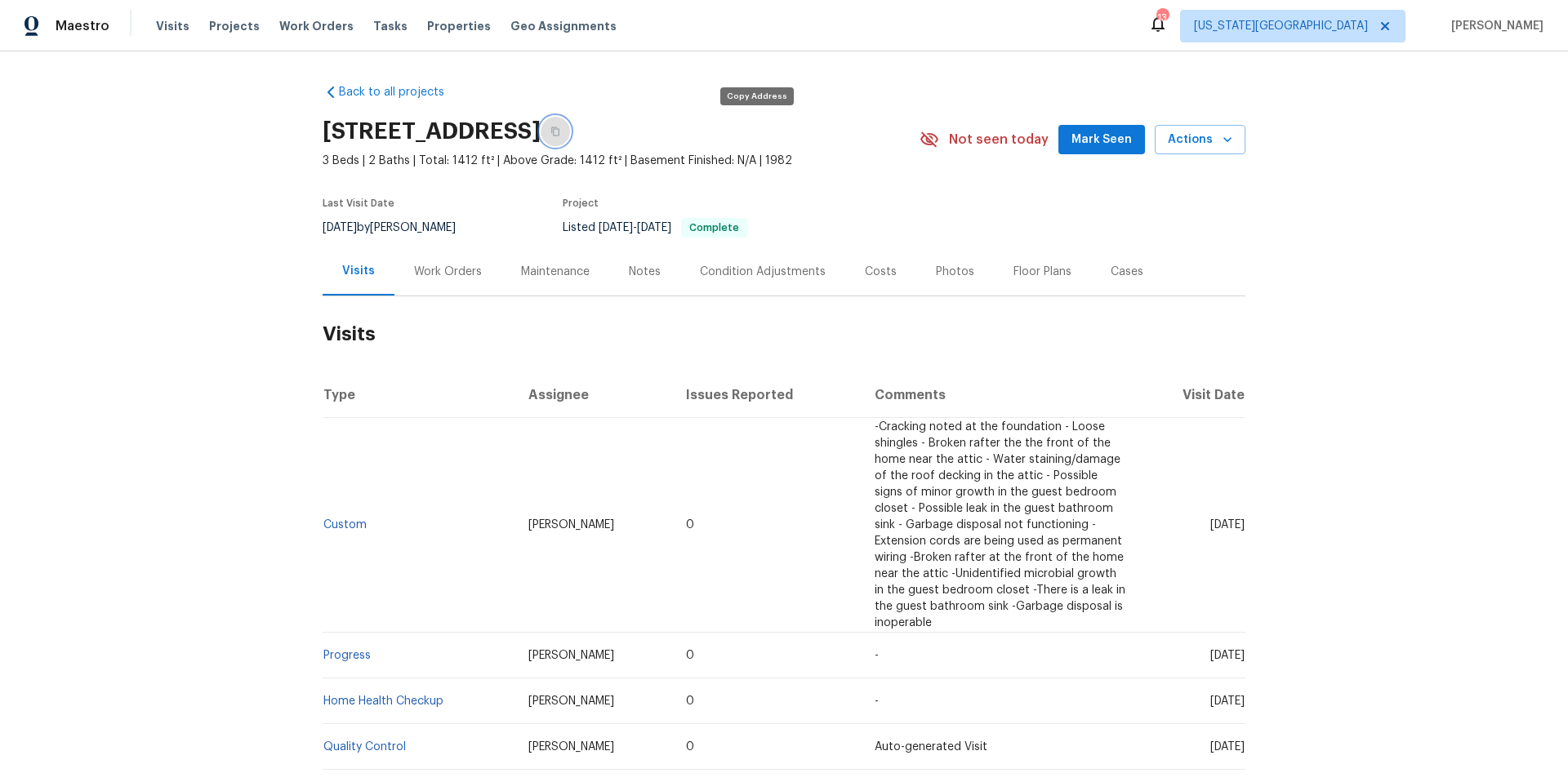
click at [560, 133] on icon "button" at bounding box center [555, 131] width 10 height 10
click at [345, 525] on link "Custom" at bounding box center [345, 524] width 43 height 12
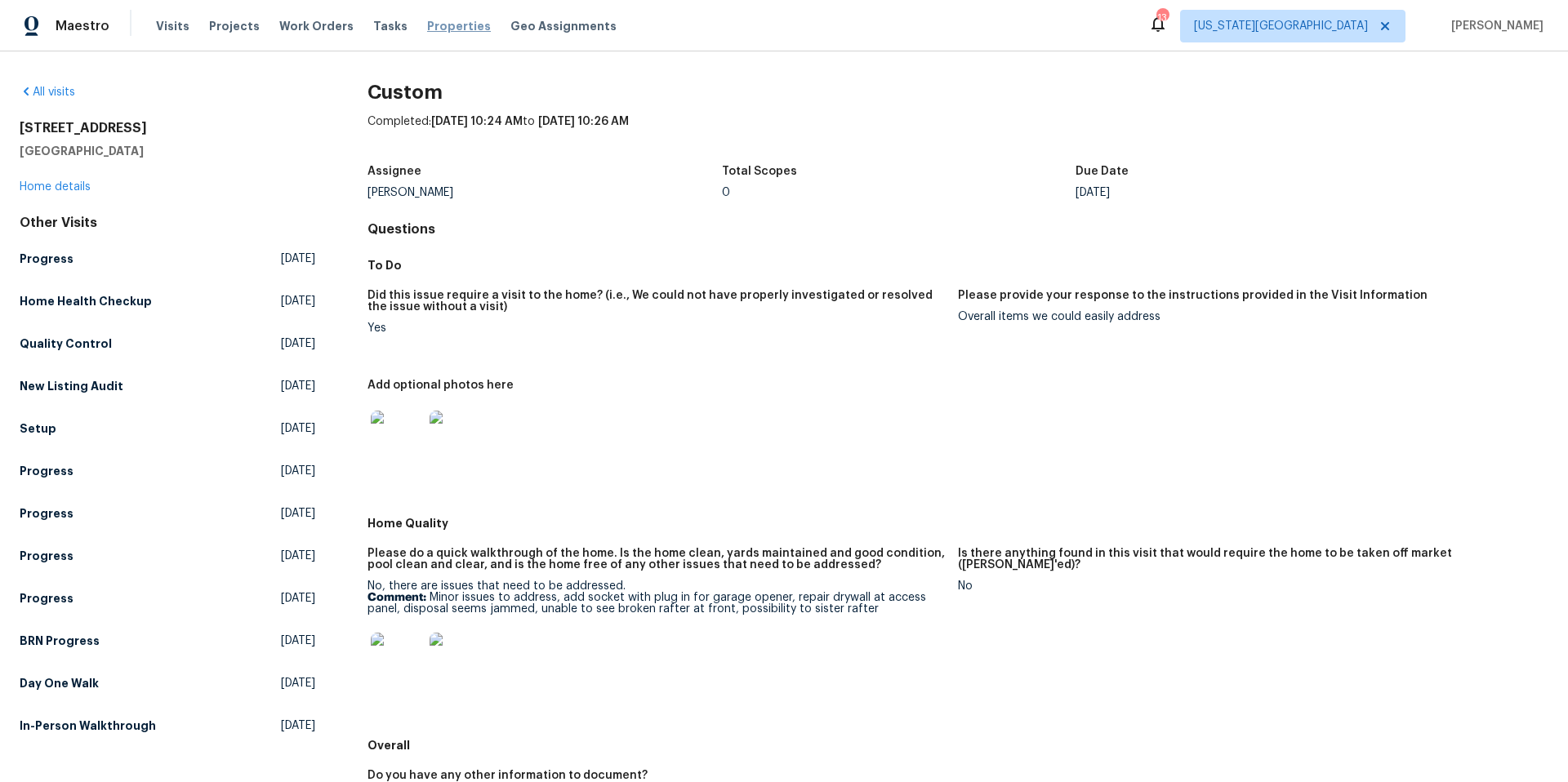
click at [441, 31] on span "Properties" at bounding box center [459, 26] width 64 height 16
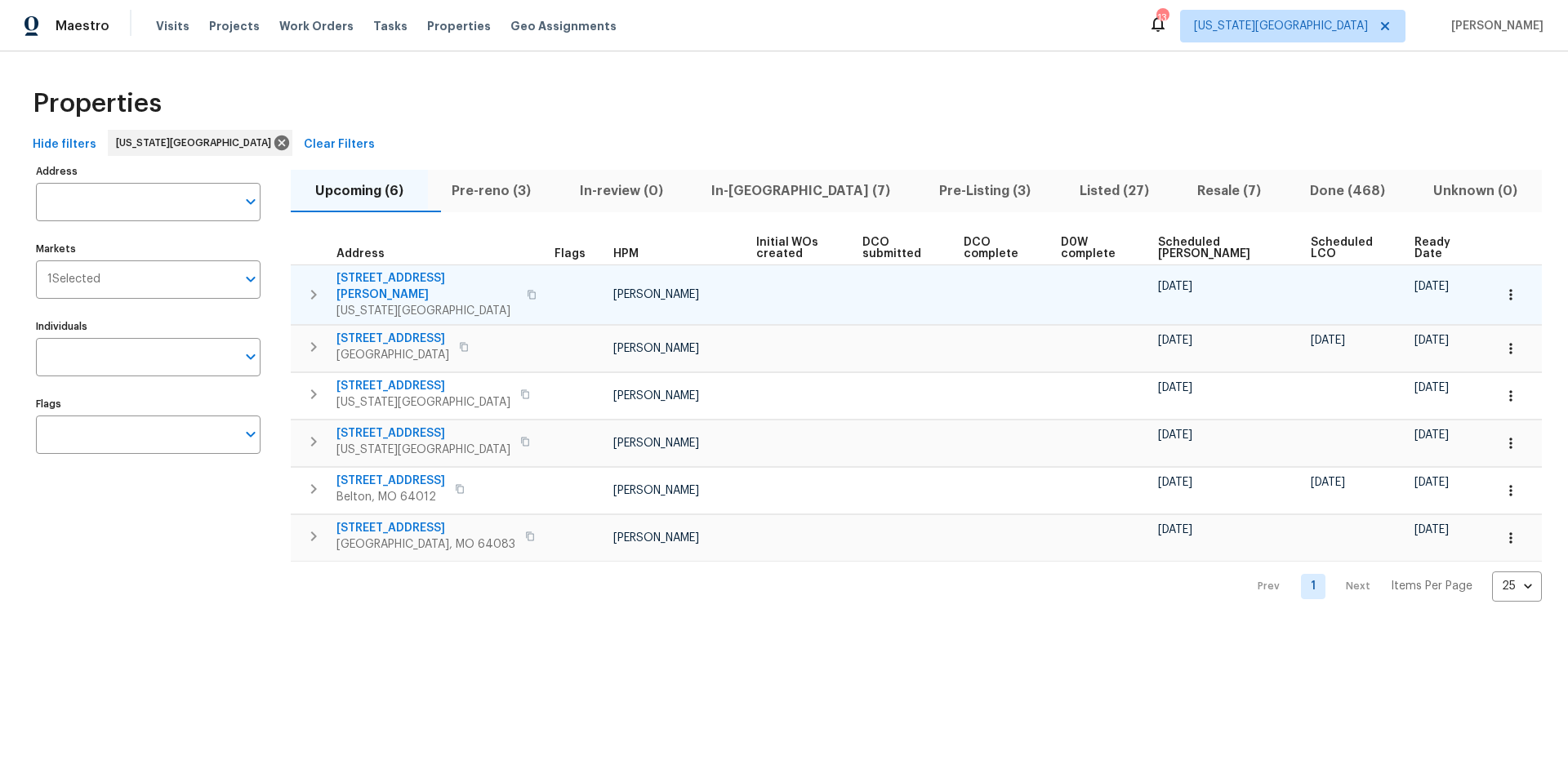
click at [394, 280] on span "[STREET_ADDRESS][PERSON_NAME]" at bounding box center [427, 286] width 181 height 32
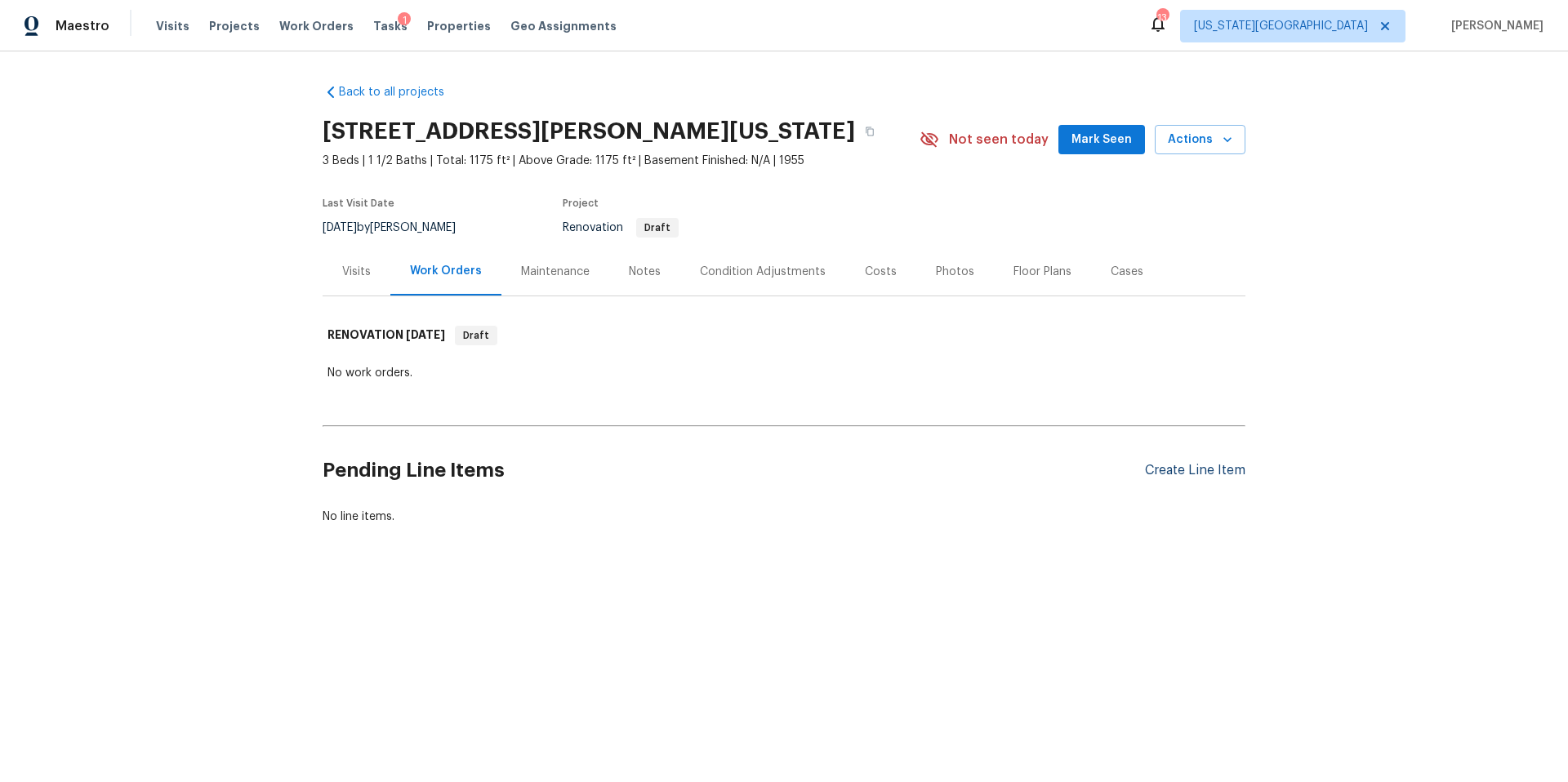
click at [1201, 473] on div "Create Line Item" at bounding box center [1195, 470] width 101 height 15
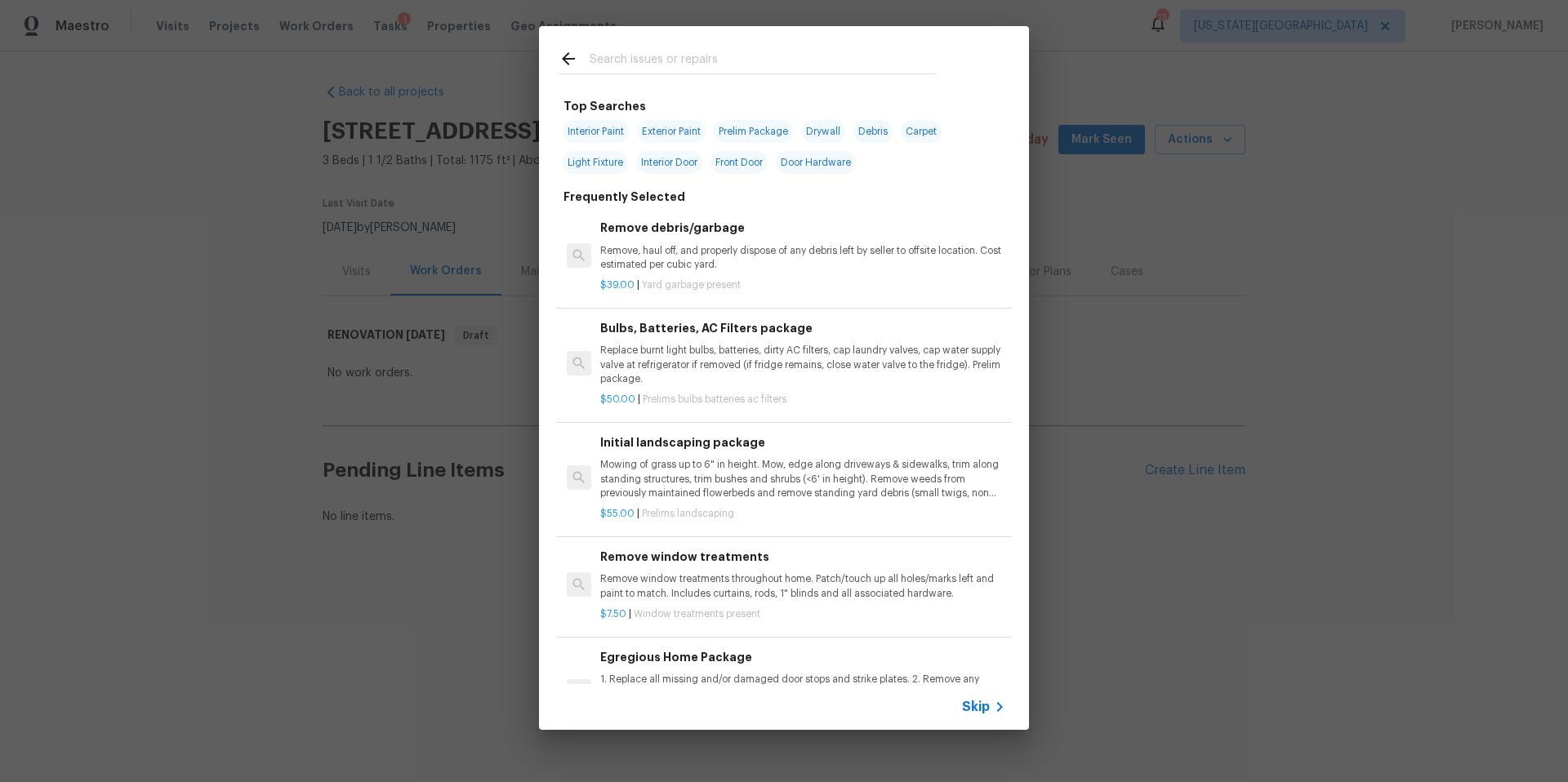
click at [648, 61] on input "text" at bounding box center [763, 61] width 347 height 24
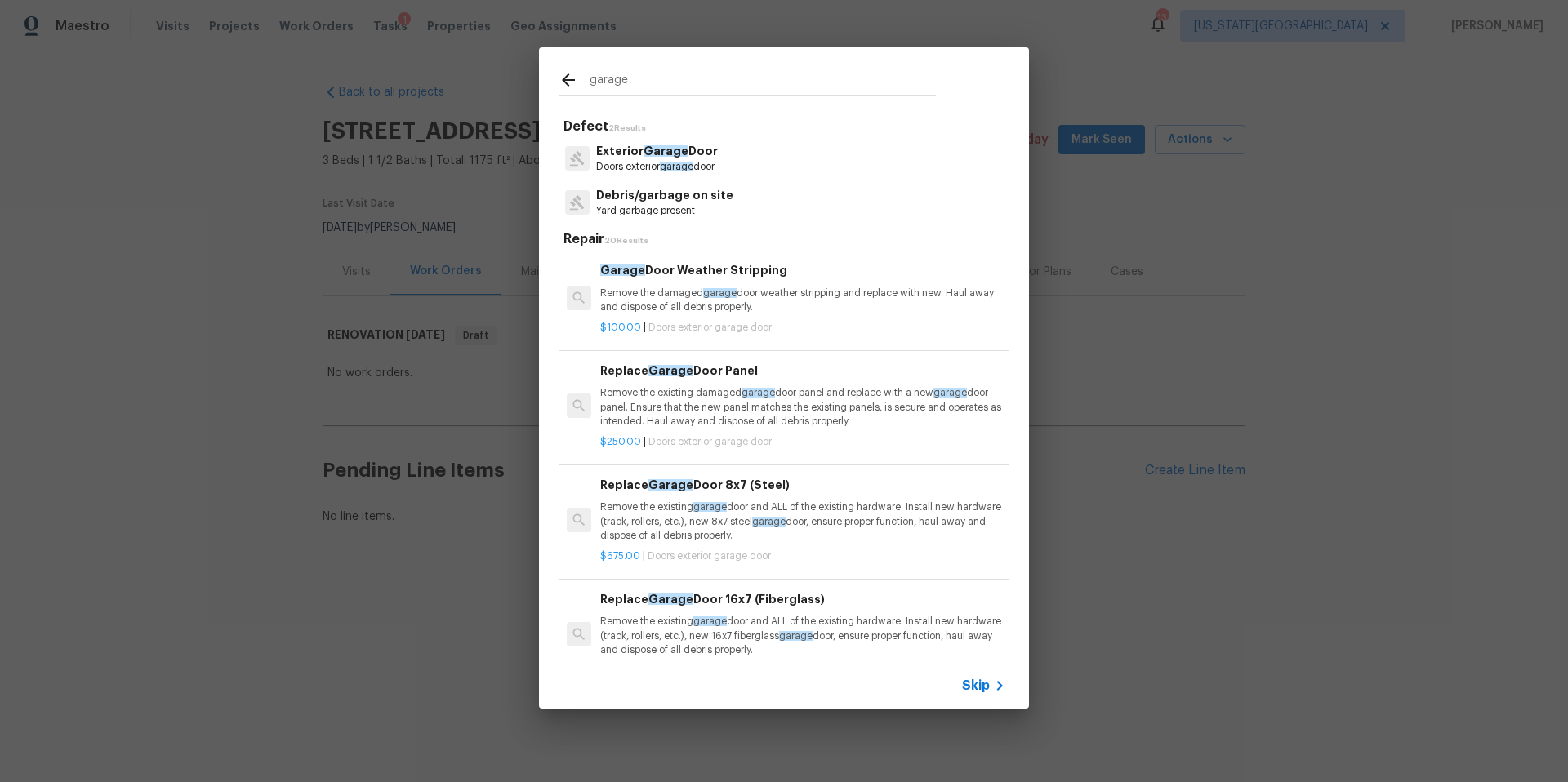
type input "garage"
click at [645, 161] on p "Doors exterior garage door" at bounding box center [656, 166] width 121 height 13
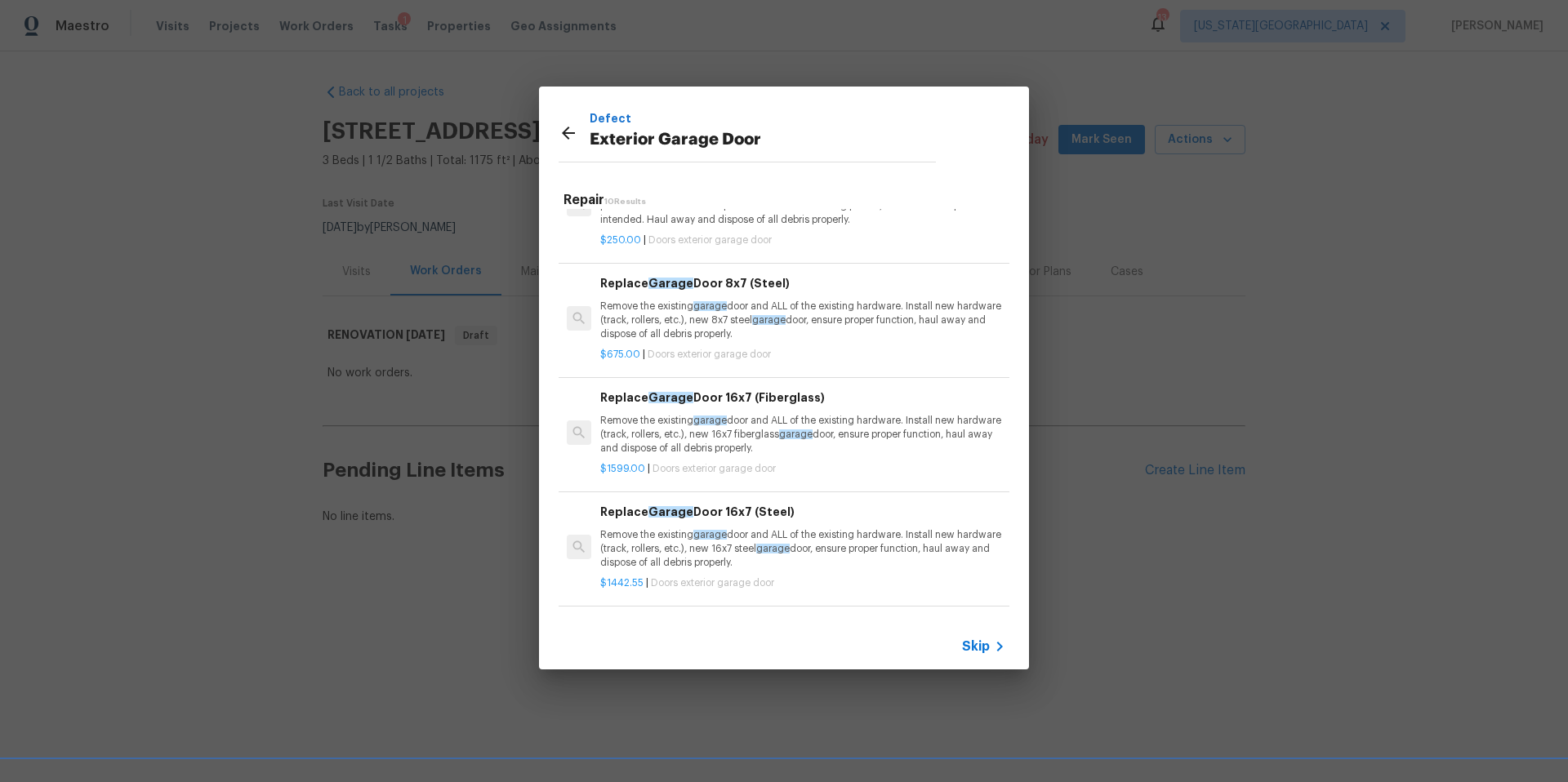
scroll to position [185, 0]
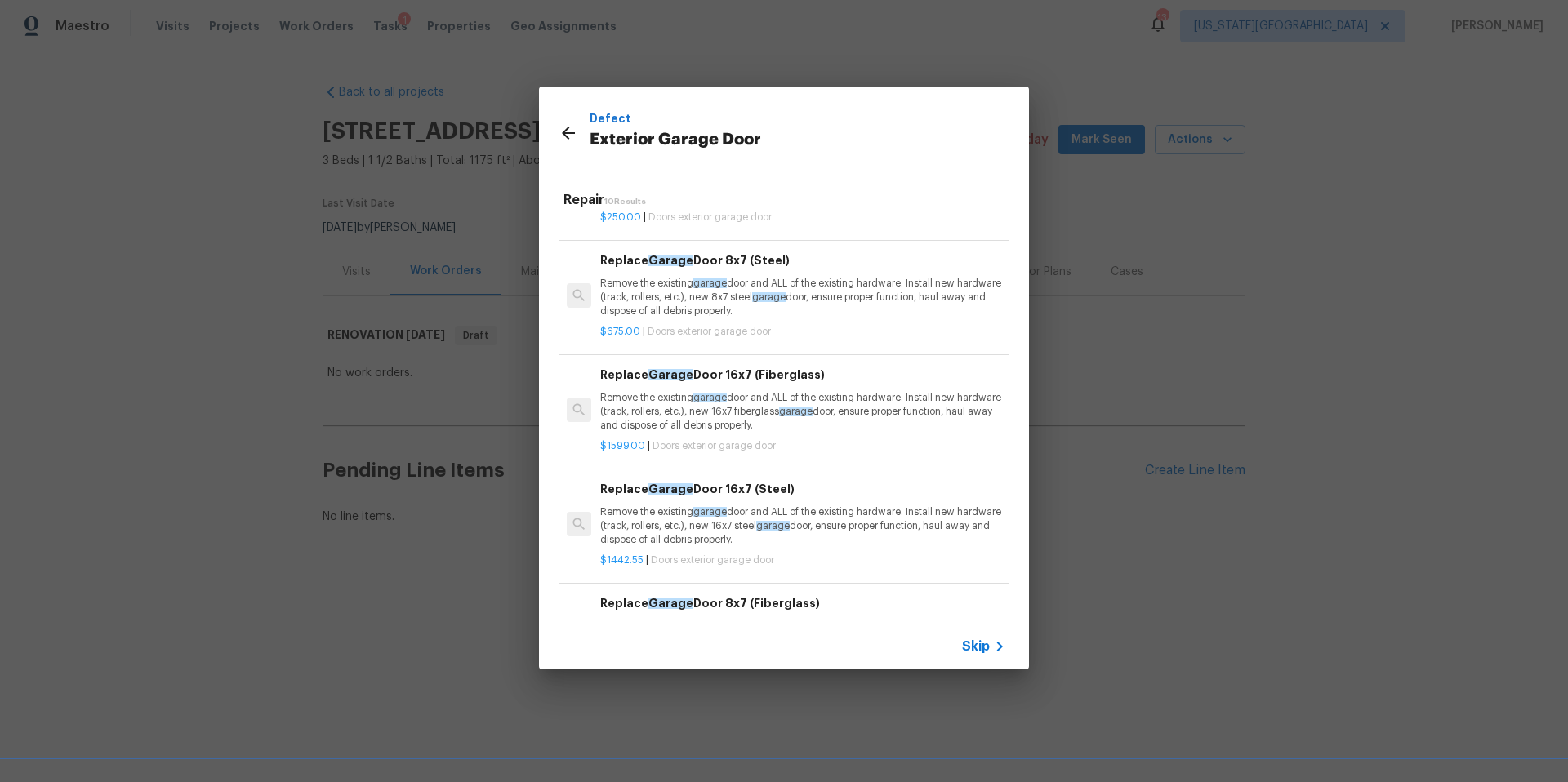
click at [669, 513] on p "Remove the existing garage door and ALL of the existing hardware. Install new h…" at bounding box center [802, 526] width 405 height 41
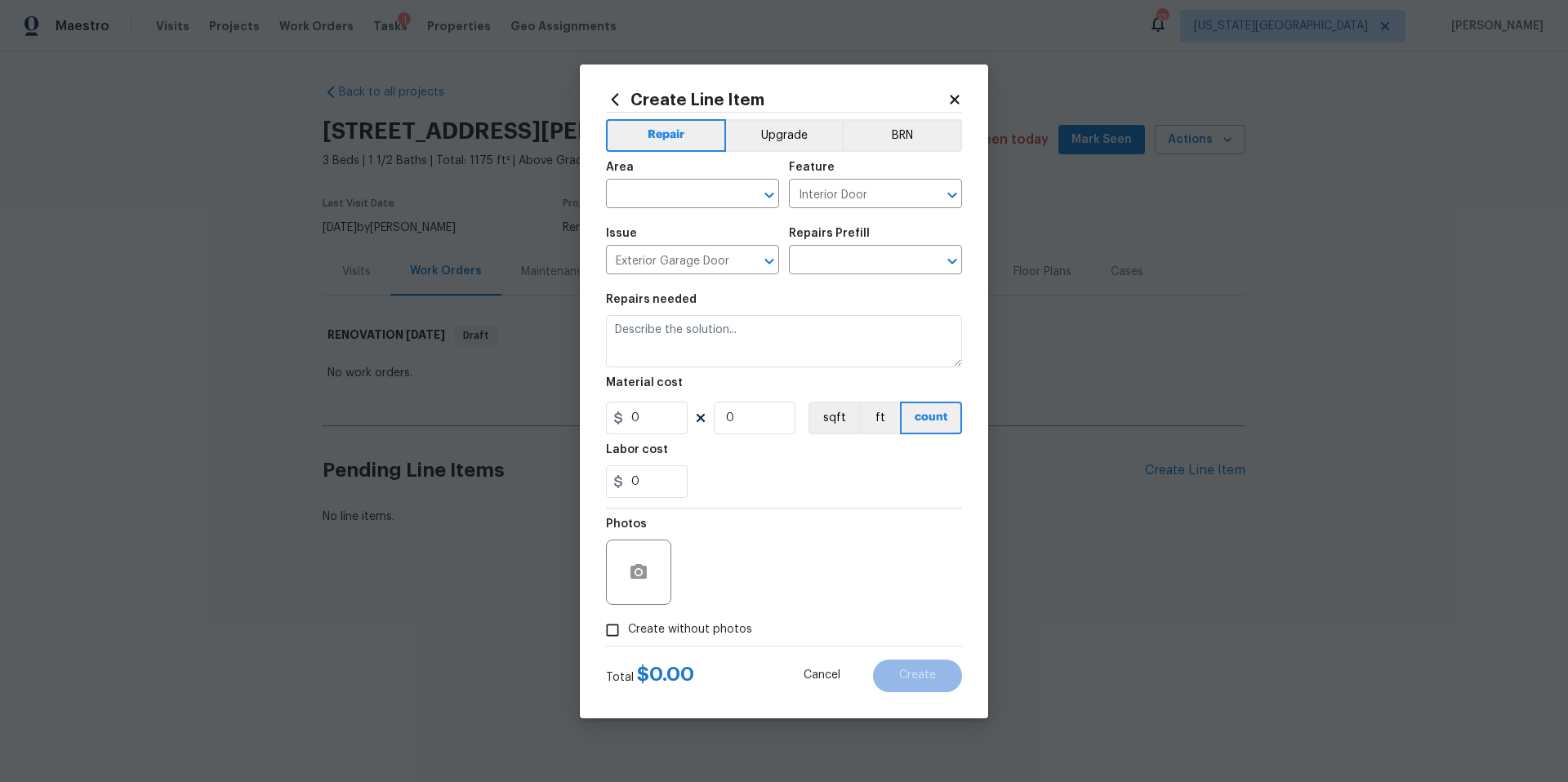
type textarea "Remove the existing garage door and ALL of the existing hardware. Install new h…"
type input "1"
type input "Replace Garage Door 16x7 (Steel) $1,442.55"
type input "1442.55"
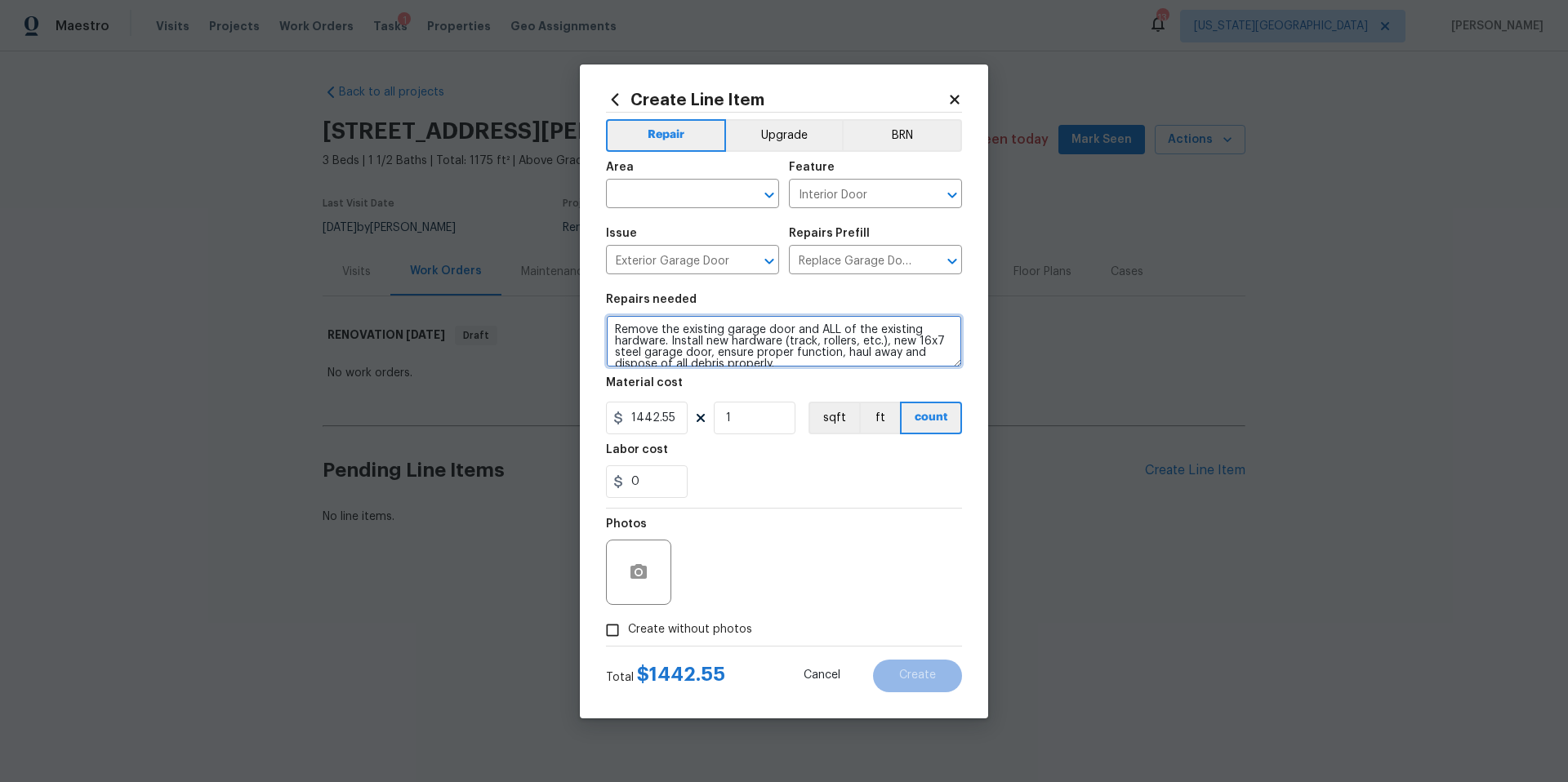
scroll to position [12, 0]
drag, startPoint x: 612, startPoint y: 325, endPoint x: 920, endPoint y: 382, distance: 313.2
click at [920, 382] on section "Repairs needed Remove the existing garage door and ALL of the existing hardware…" at bounding box center [784, 395] width 356 height 224
click at [959, 101] on icon at bounding box center [955, 100] width 14 height 14
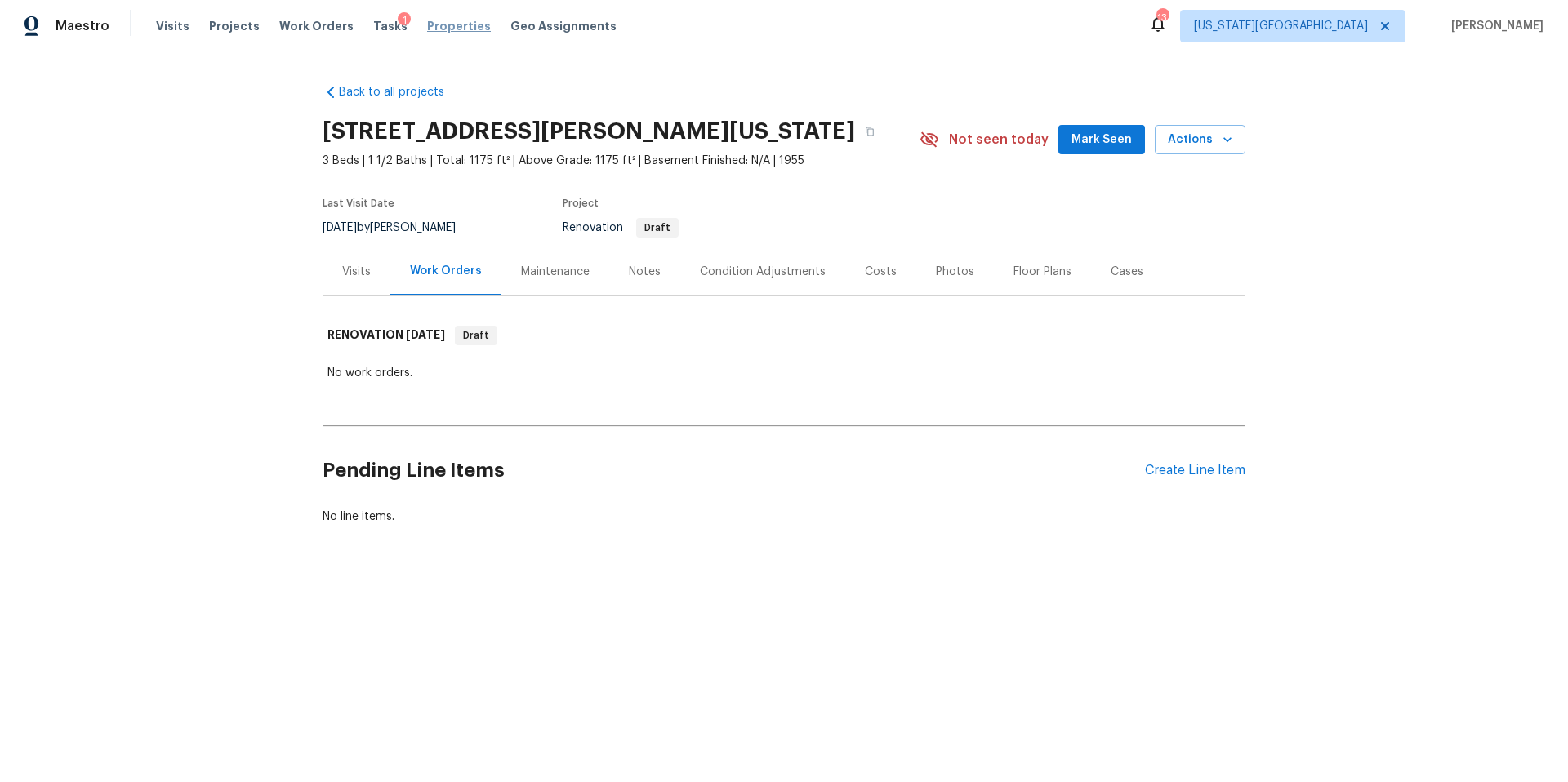
click at [427, 19] on span "Properties" at bounding box center [459, 26] width 64 height 16
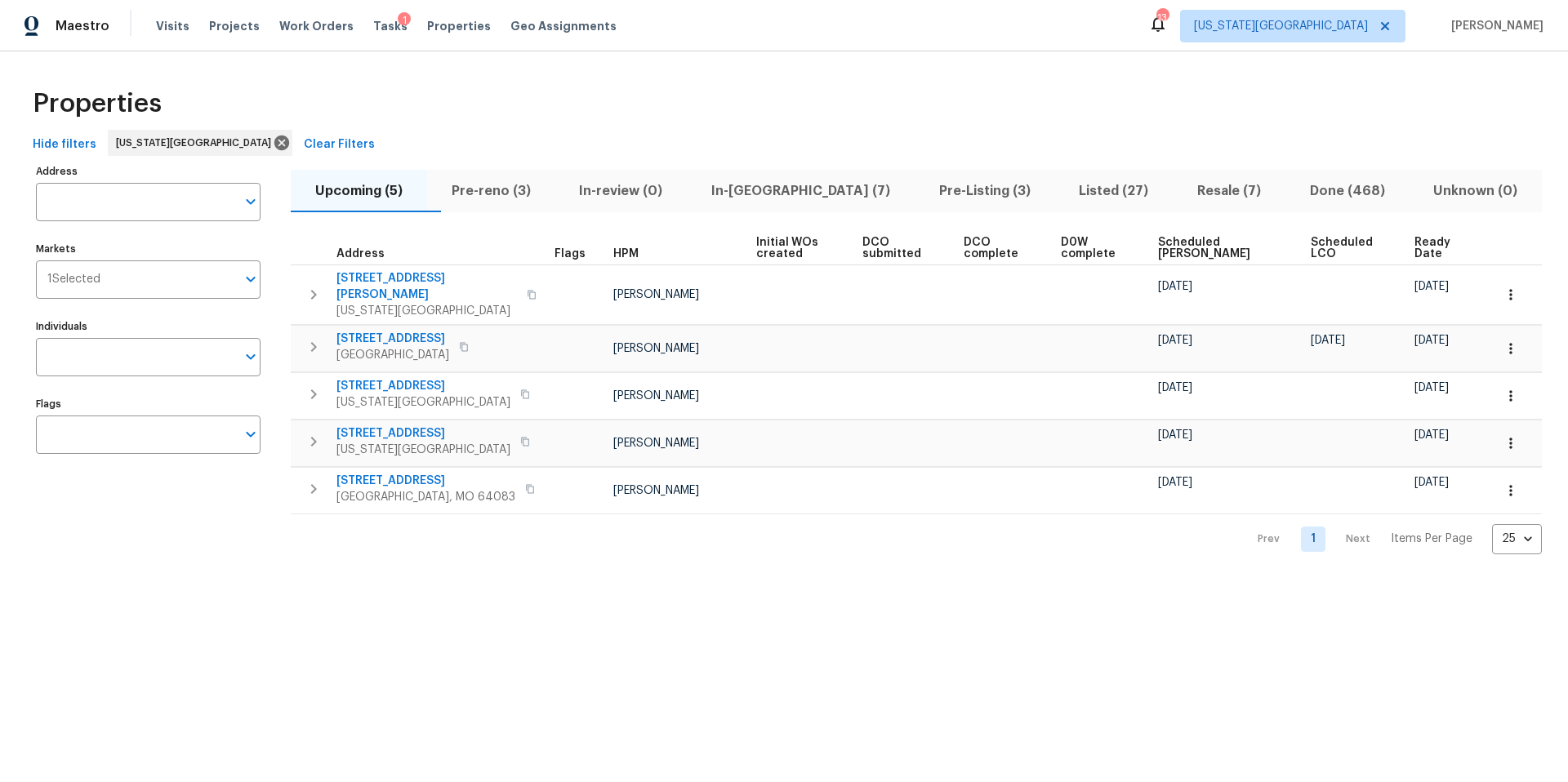
click at [140, 196] on input "Address" at bounding box center [136, 202] width 200 height 39
type input "2811 apache"
click at [131, 248] on li "2811 Apache St League City TX 77573" at bounding box center [147, 244] width 225 height 27
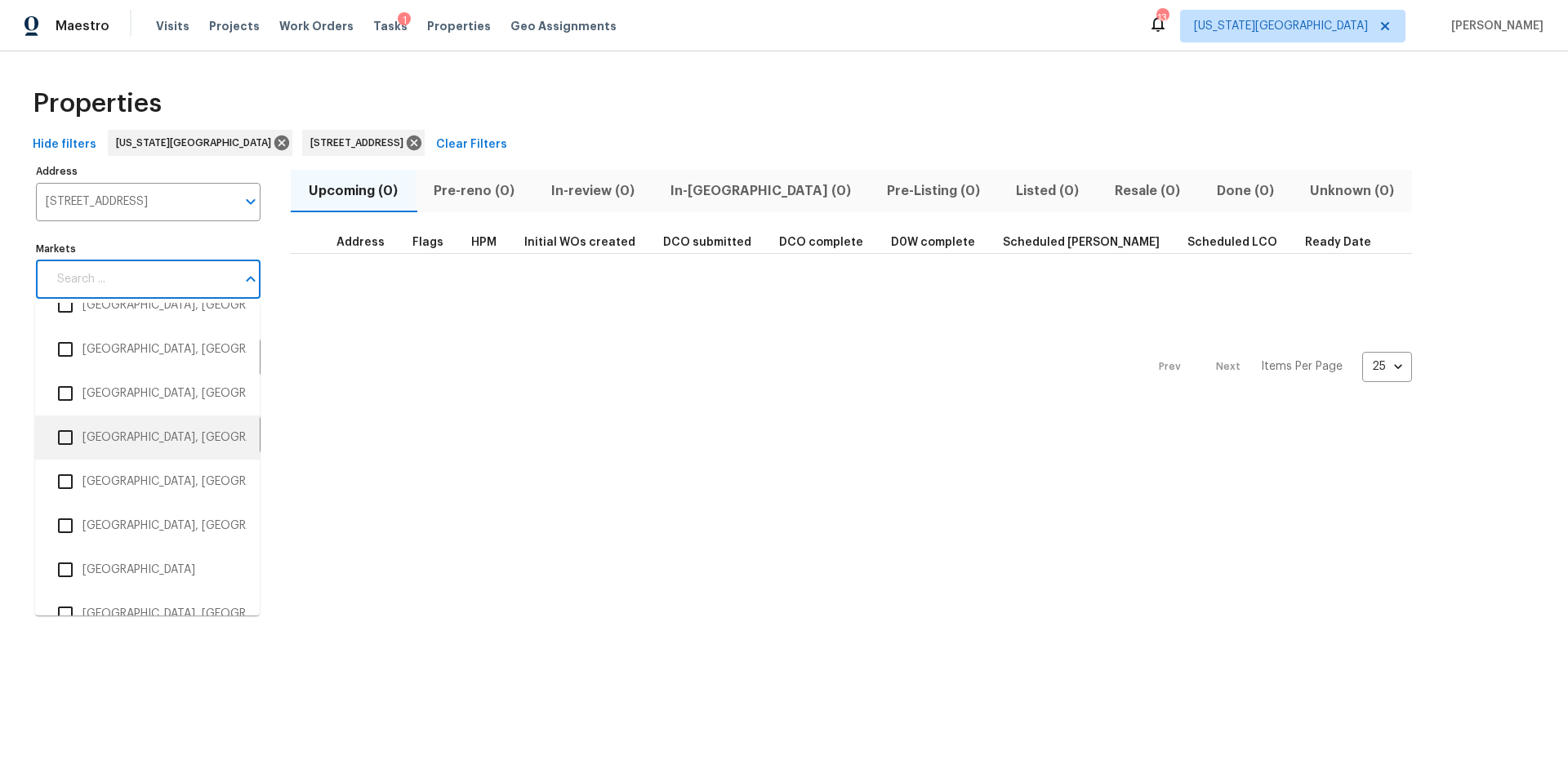
scroll to position [1130, 0]
click at [83, 569] on li "Houston" at bounding box center [147, 567] width 198 height 34
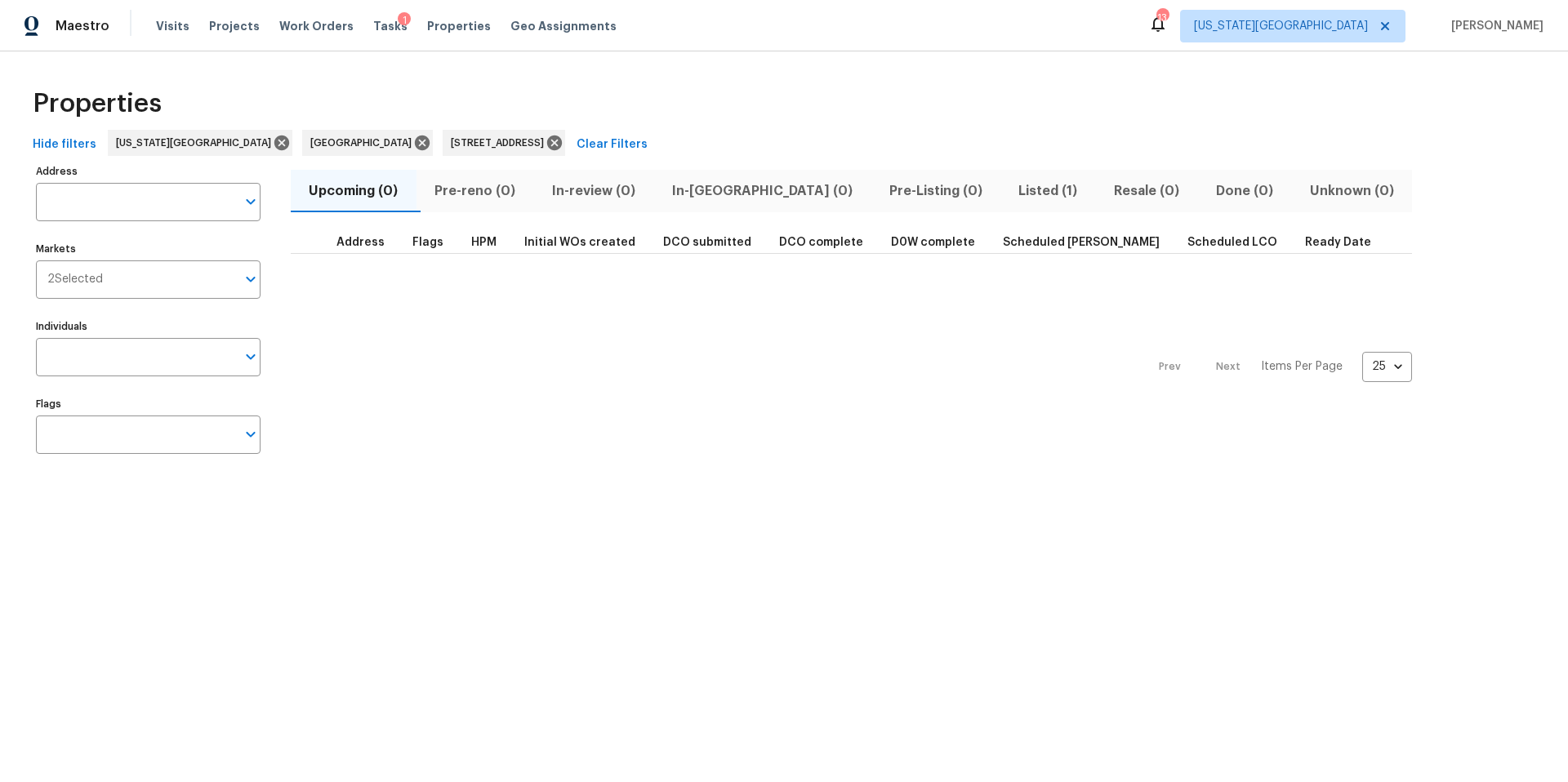
type input "2811 Apache St League City TX 77573"
click at [126, 496] on html "Maestro Visits Projects Work Orders Tasks 1 Properties Geo Assignments 13 Kansa…" at bounding box center [784, 248] width 1568 height 496
click at [1010, 188] on span "Listed (1)" at bounding box center [1048, 190] width 76 height 22
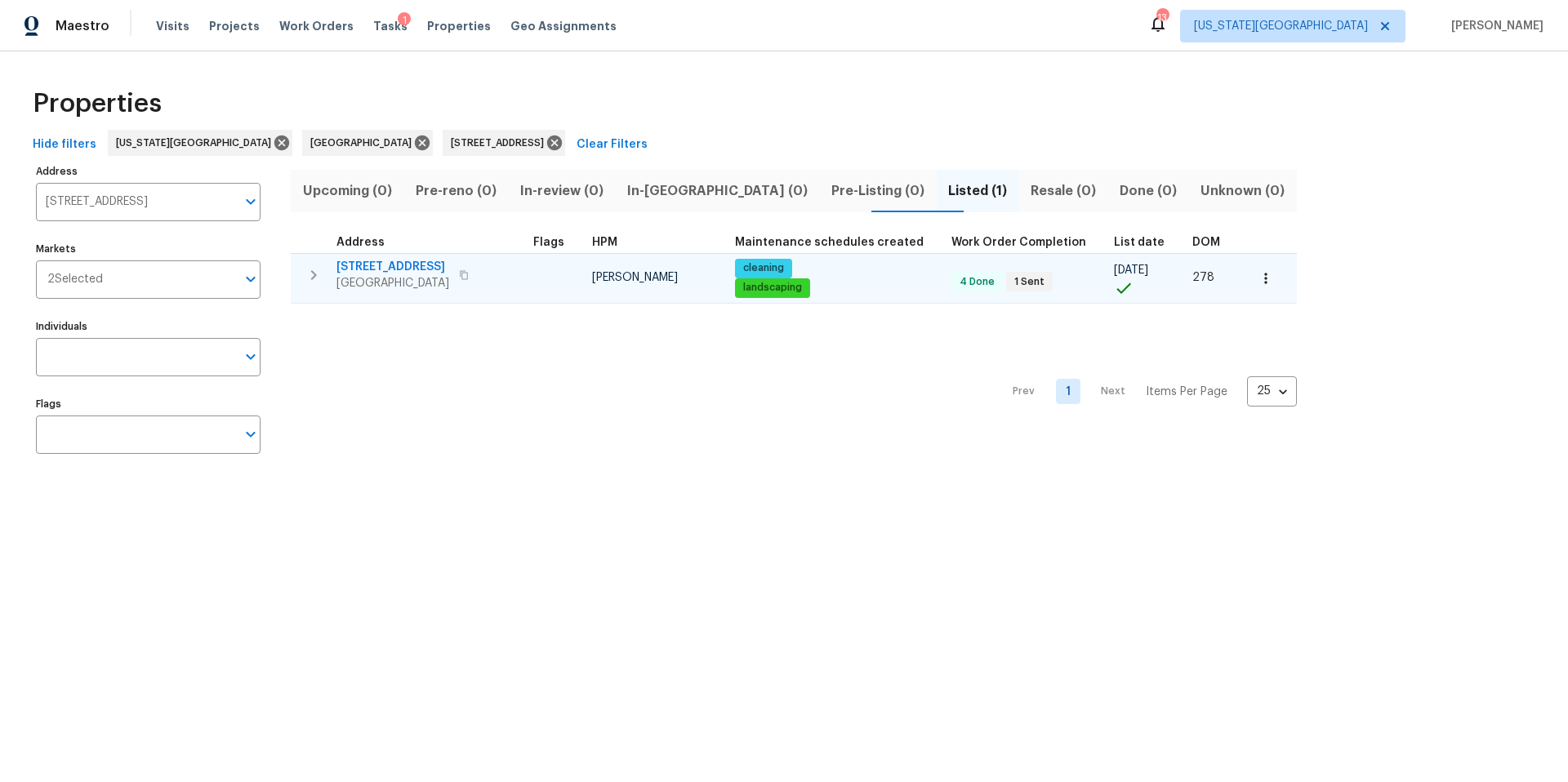
click at [409, 271] on span "2811 Apache St" at bounding box center [392, 267] width 112 height 16
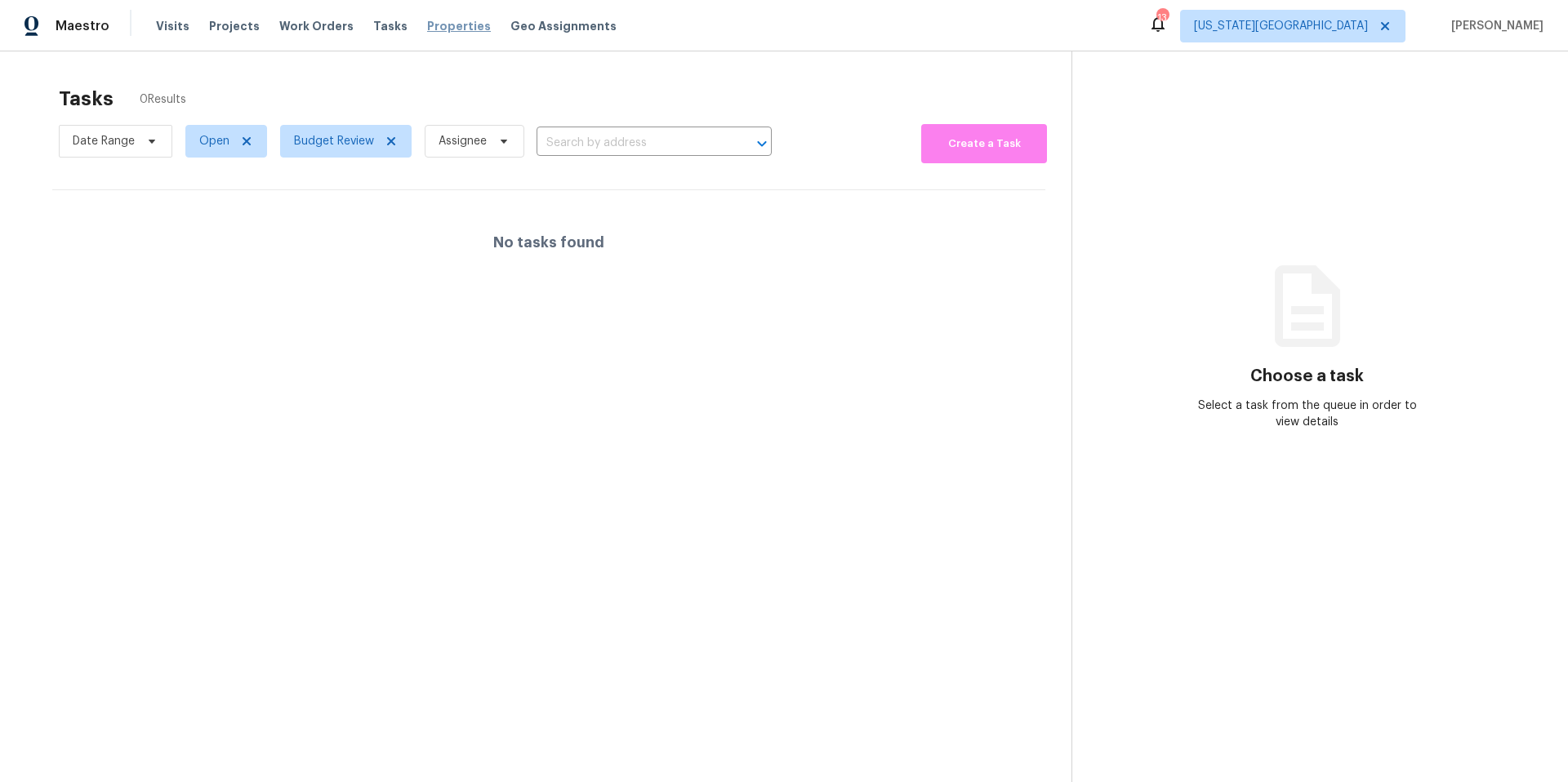
click at [427, 31] on span "Properties" at bounding box center [459, 26] width 64 height 16
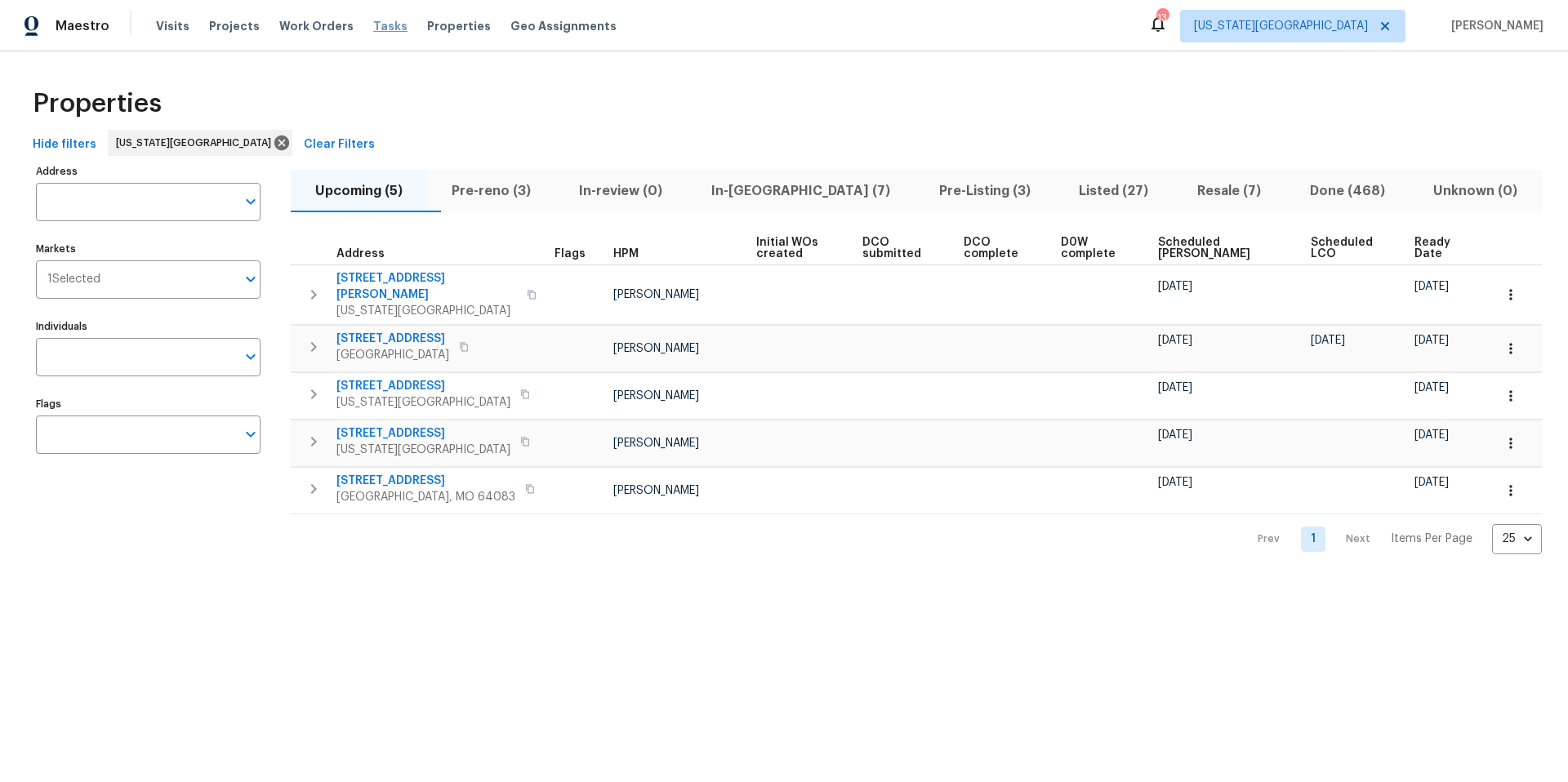
click at [374, 24] on span "Tasks" at bounding box center [391, 26] width 34 height 12
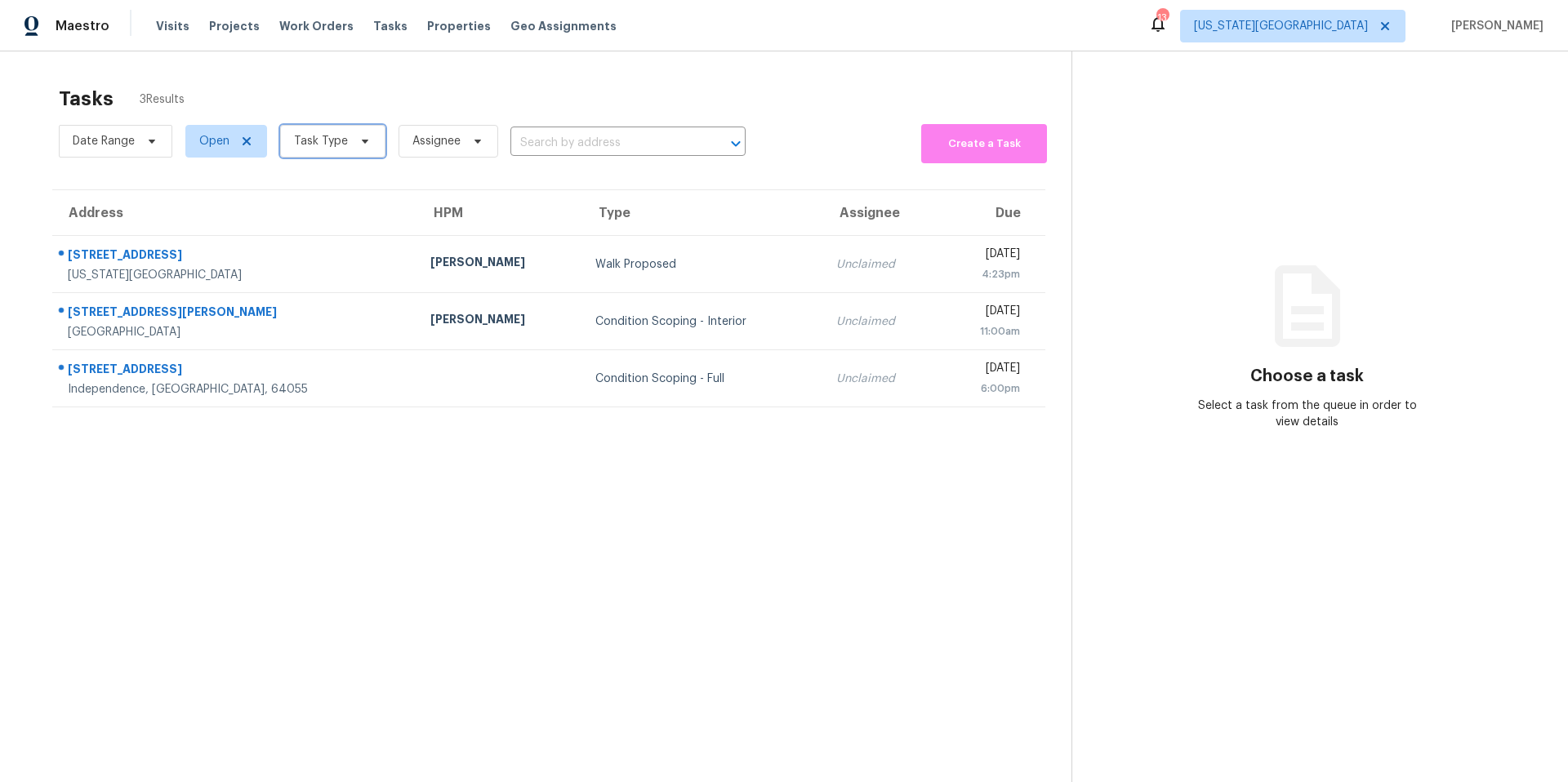
click at [313, 148] on span "Task Type" at bounding box center [321, 141] width 54 height 16
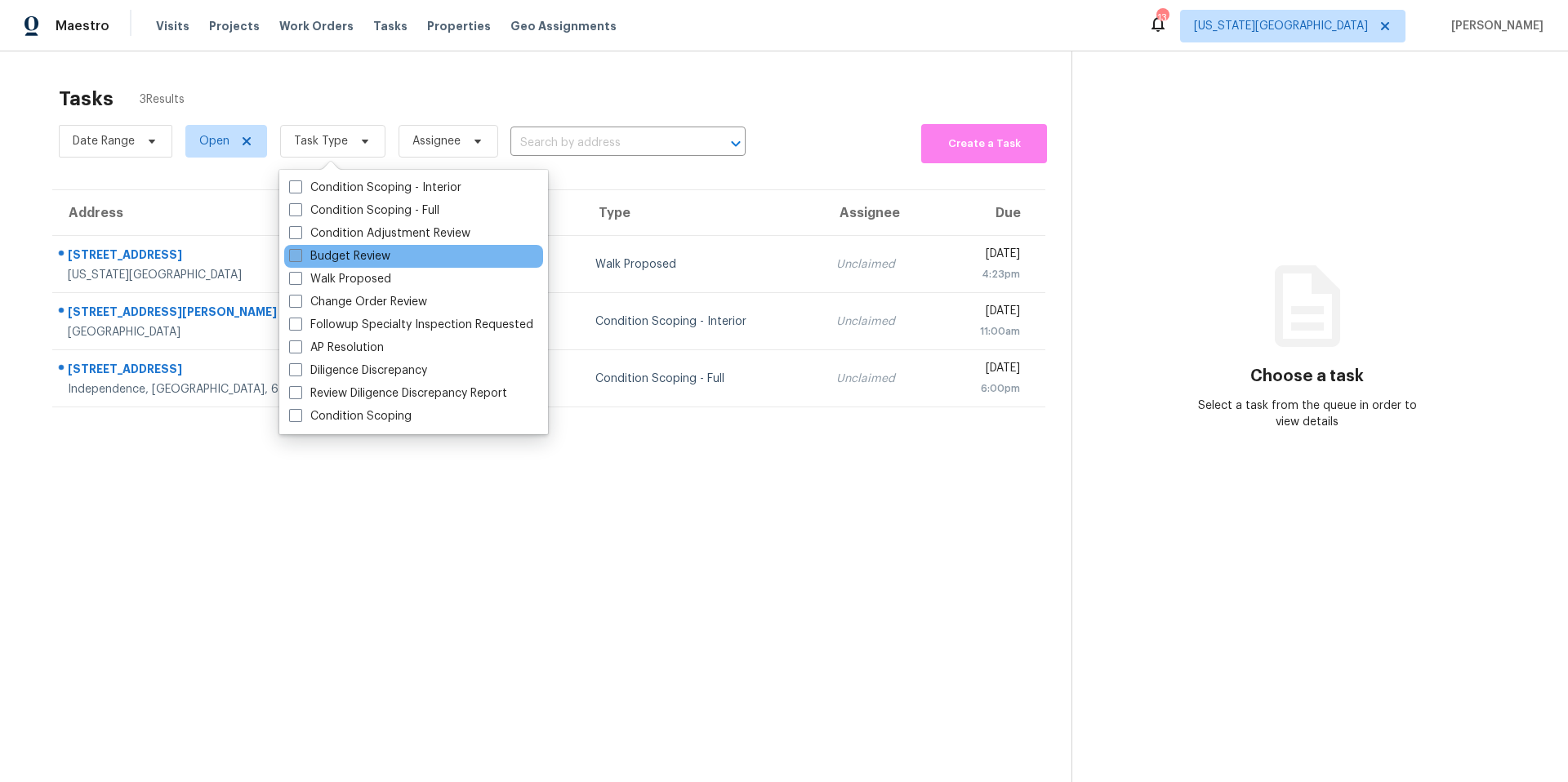
click at [314, 253] on label "Budget Review" at bounding box center [339, 256] width 101 height 16
click at [300, 253] on input "Budget Review" at bounding box center [295, 253] width 11 height 11
checkbox input "true"
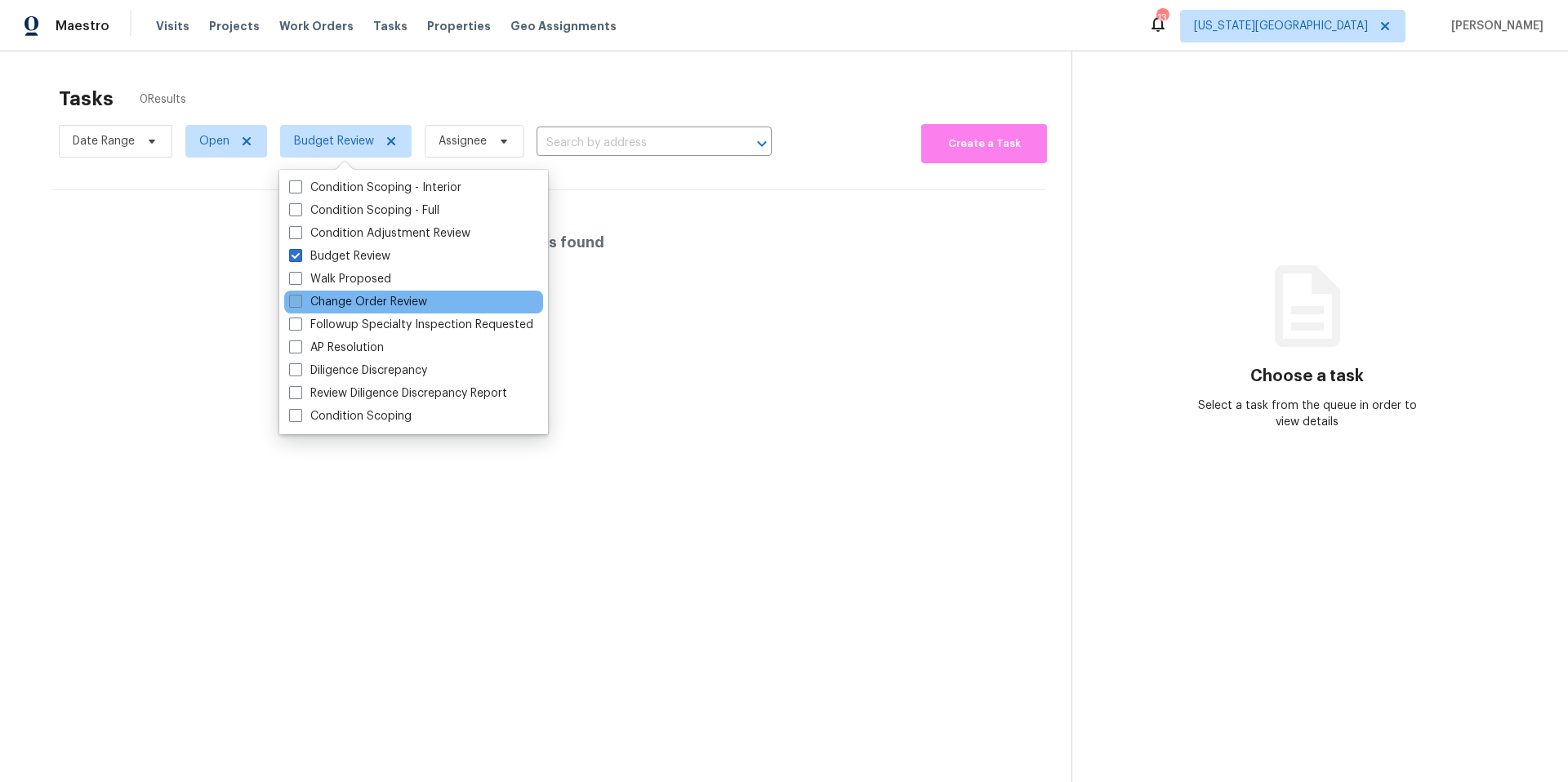
click at [306, 309] on label "Change Order Review" at bounding box center [358, 302] width 138 height 16
click at [300, 304] on input "Change Order Review" at bounding box center [295, 299] width 11 height 11
checkbox input "true"
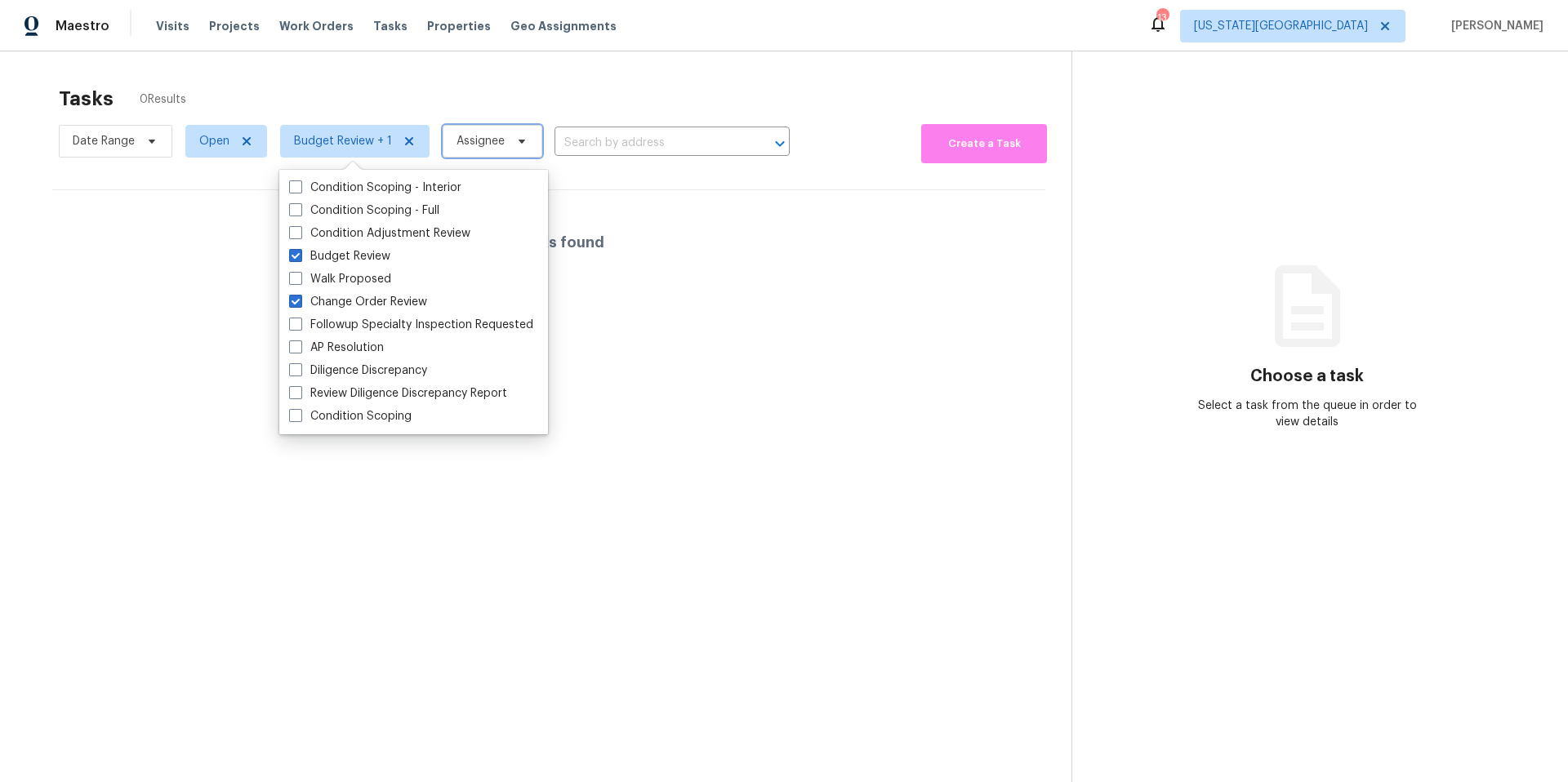
click at [476, 132] on span "Assignee" at bounding box center [492, 141] width 100 height 32
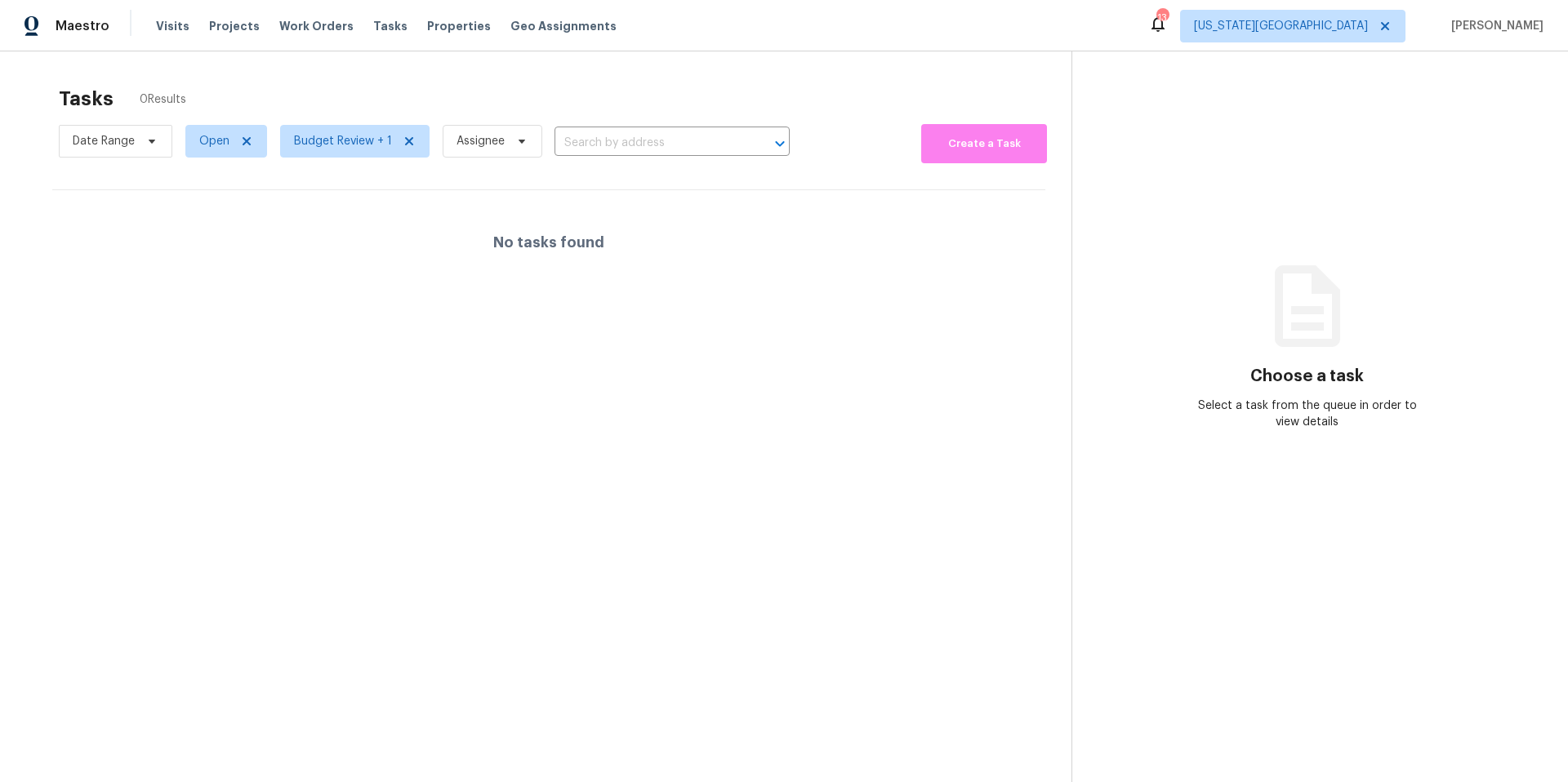
click at [494, 89] on div "Tasks 0 Results" at bounding box center [565, 98] width 1013 height 42
click at [1379, 14] on span "[US_STATE][GEOGRAPHIC_DATA]" at bounding box center [1292, 26] width 225 height 32
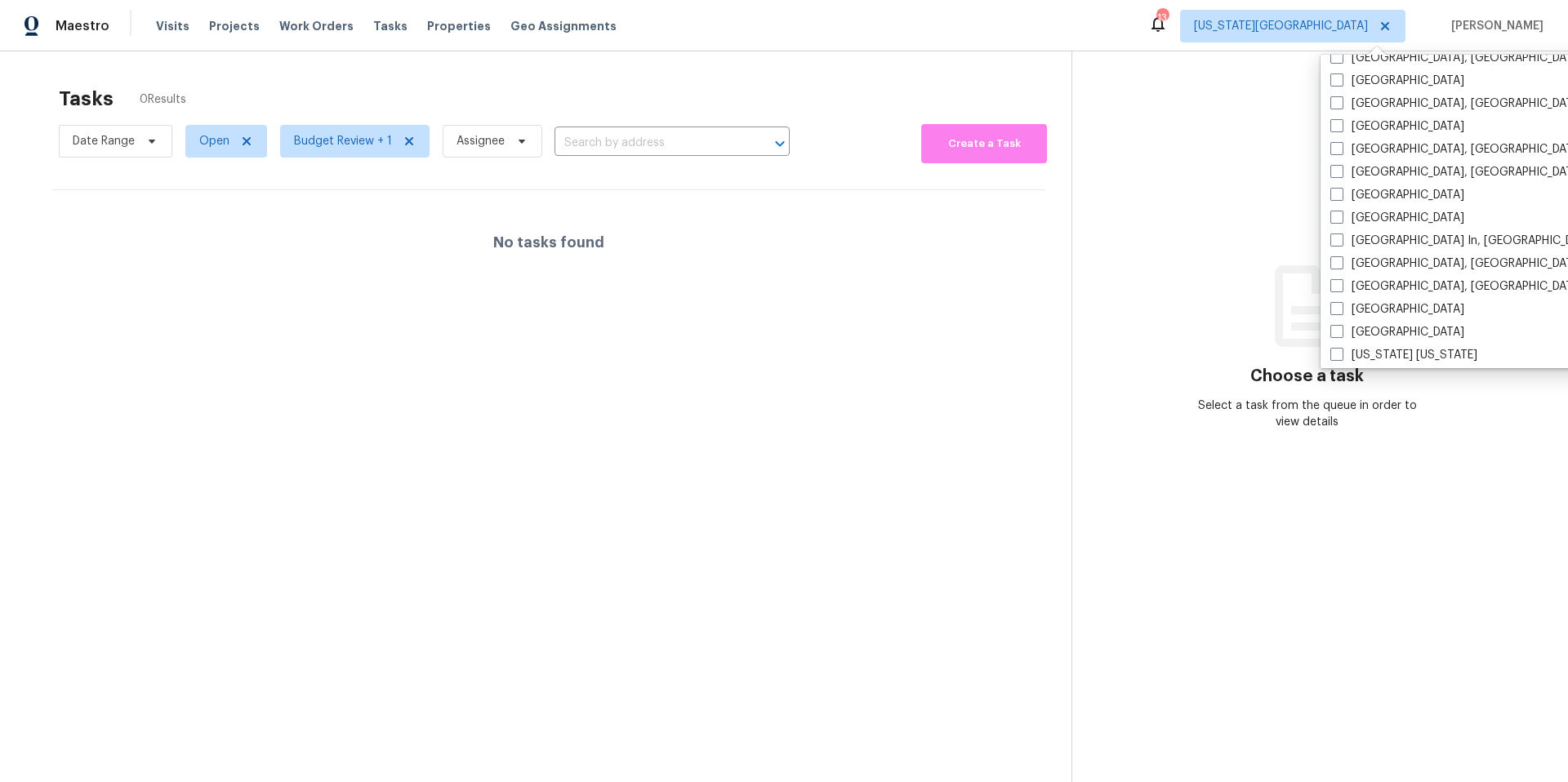
scroll to position [584, 0]
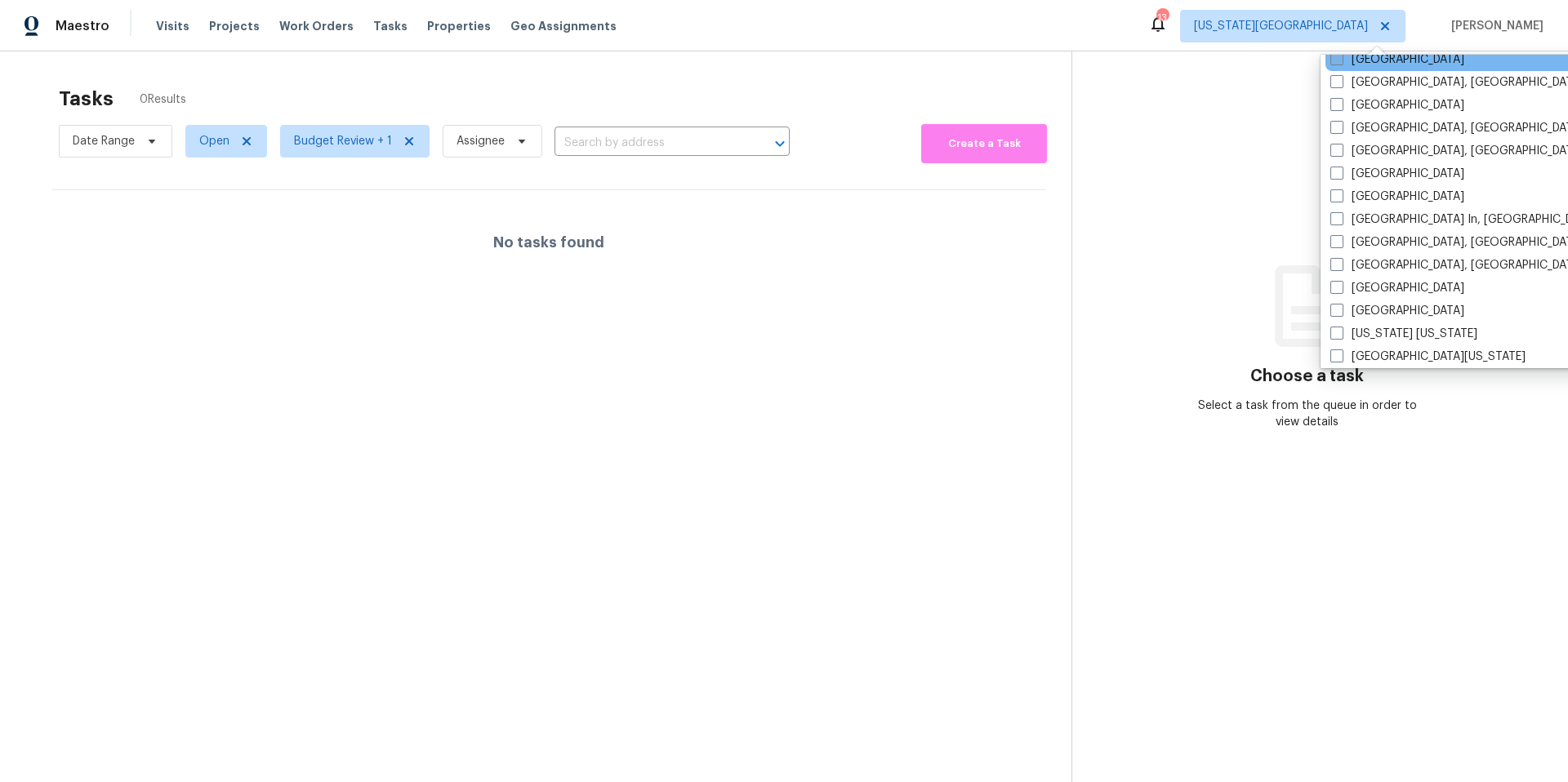
click at [1335, 58] on span at bounding box center [1336, 58] width 13 height 13
click at [1335, 58] on input "[GEOGRAPHIC_DATA]" at bounding box center [1335, 57] width 11 height 11
checkbox input "true"
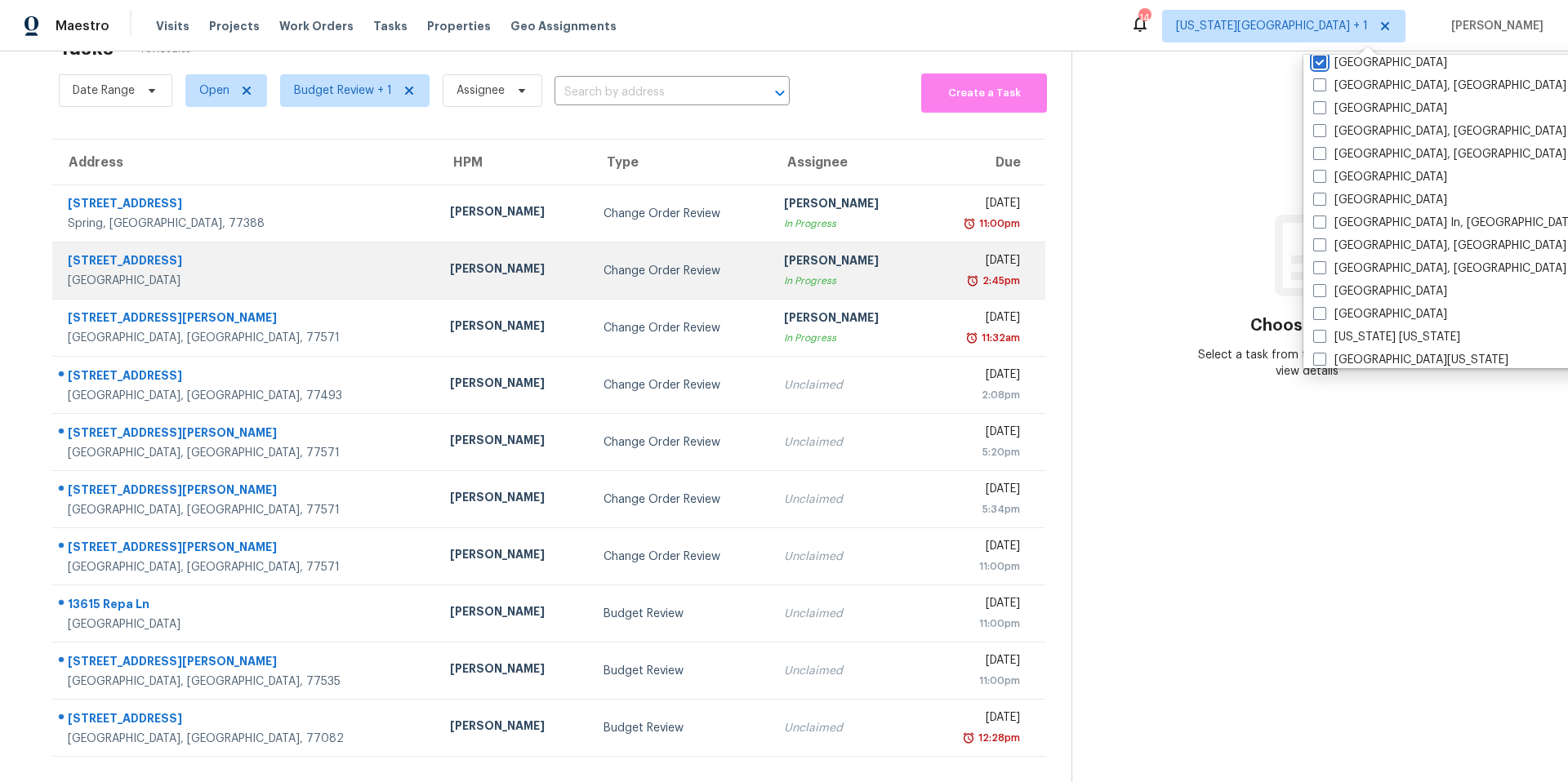
scroll to position [51, 0]
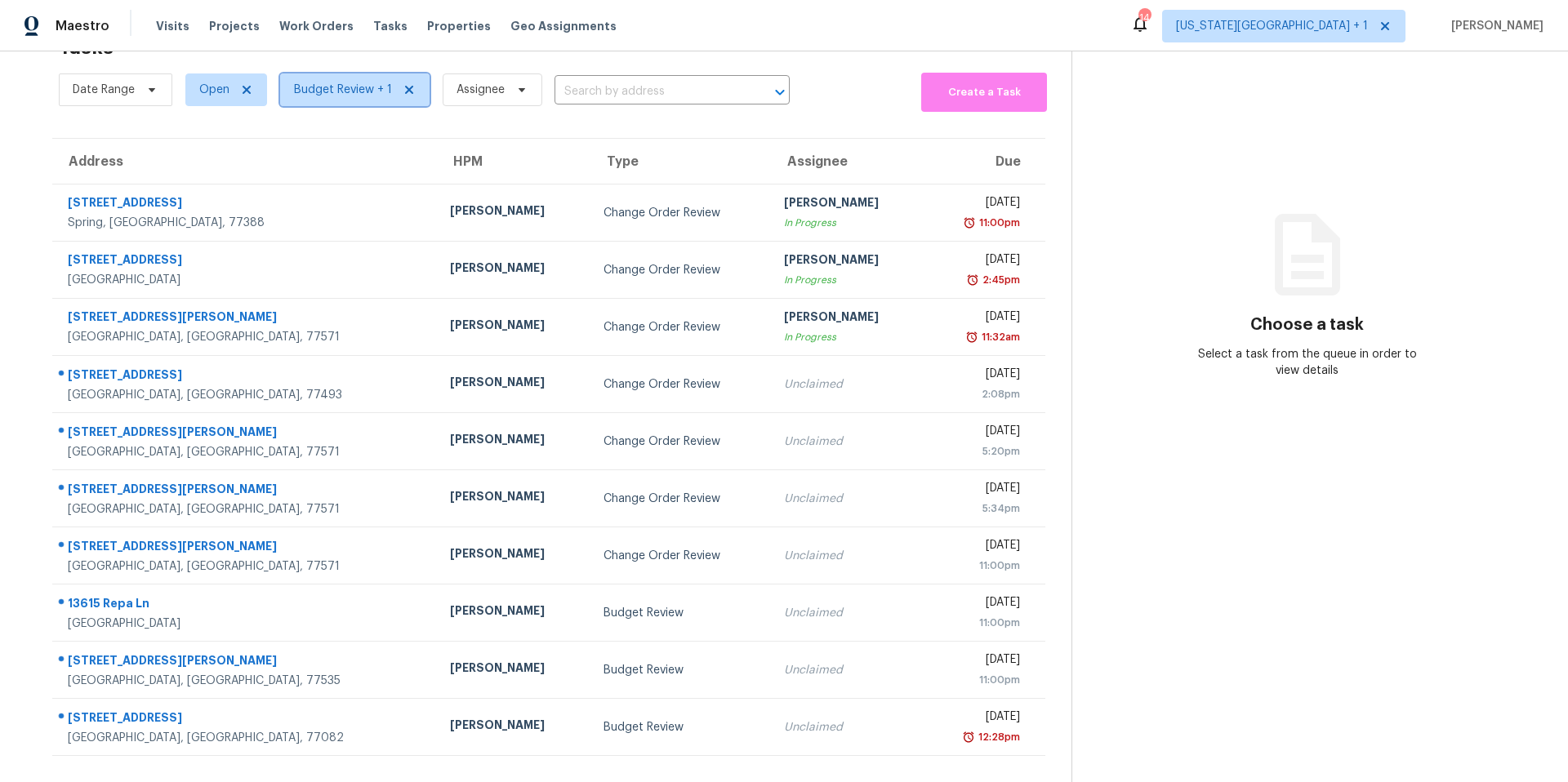
click at [361, 81] on span "Budget Review + 1" at bounding box center [355, 90] width 149 height 32
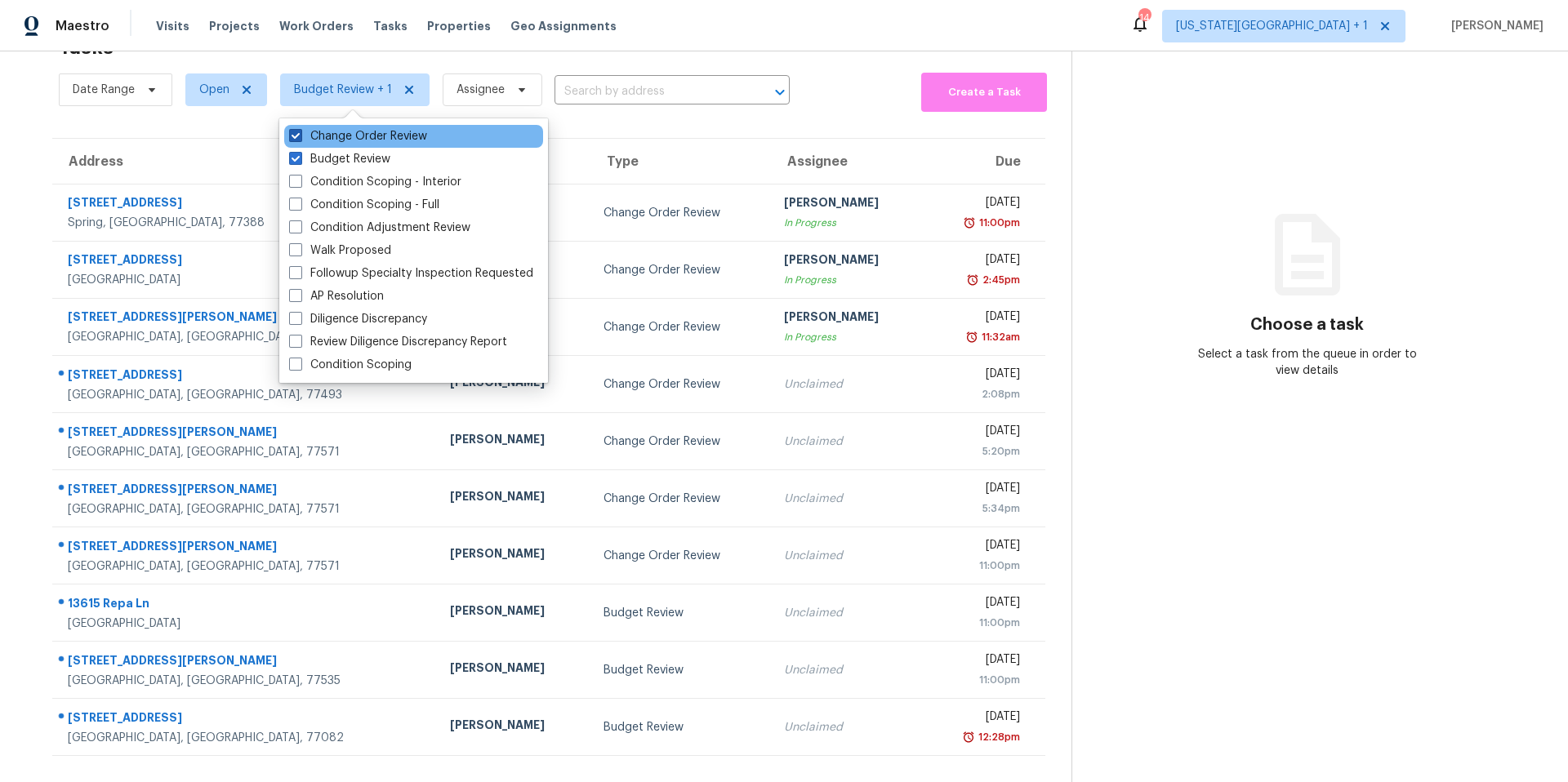
click at [304, 133] on label "Change Order Review" at bounding box center [358, 136] width 138 height 16
click at [300, 133] on input "Change Order Review" at bounding box center [295, 134] width 11 height 11
checkbox input "false"
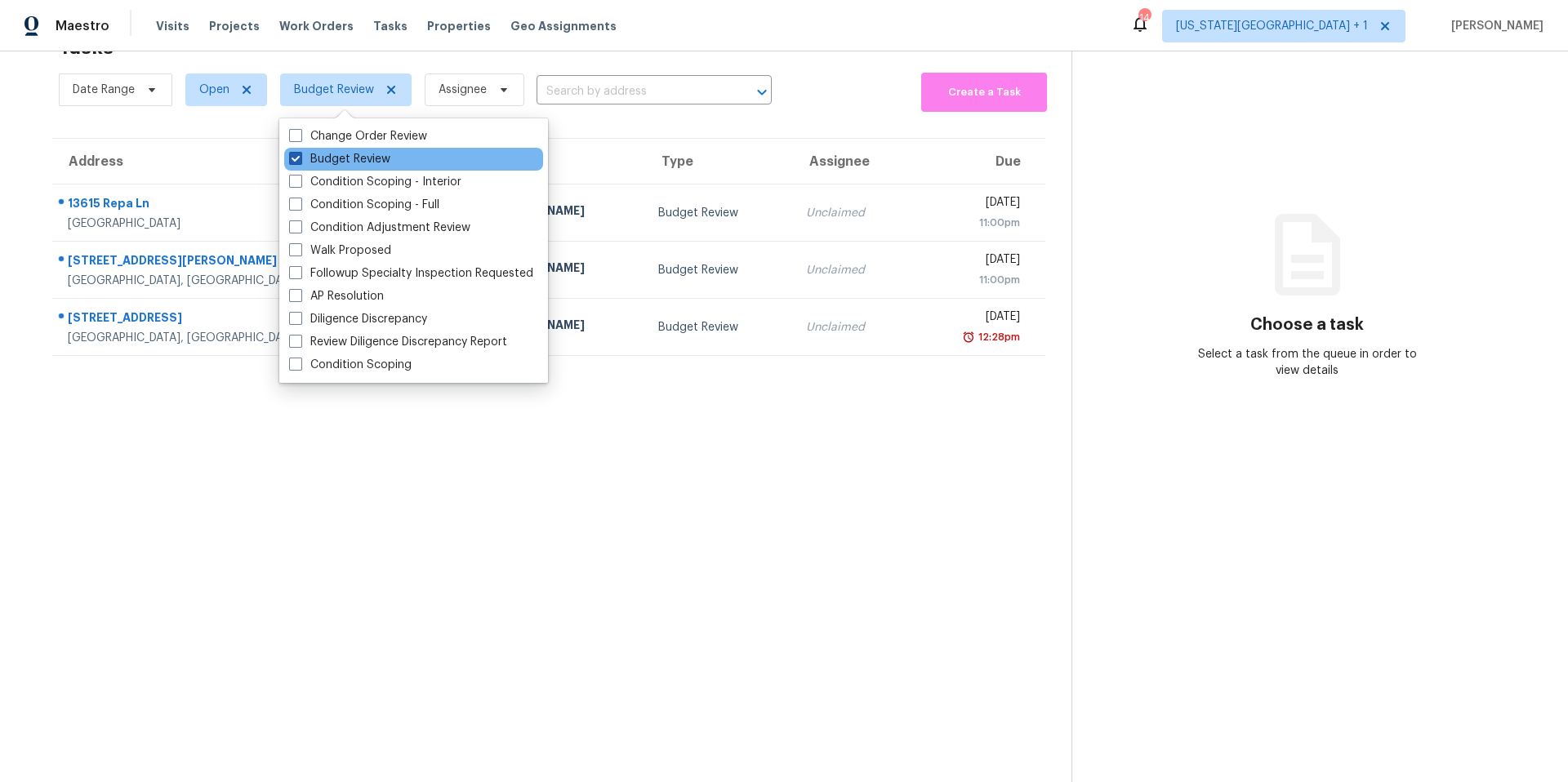
click at [295, 165] on label "Budget Review" at bounding box center [339, 159] width 101 height 16
click at [295, 162] on input "Budget Review" at bounding box center [295, 156] width 11 height 11
checkbox input "false"
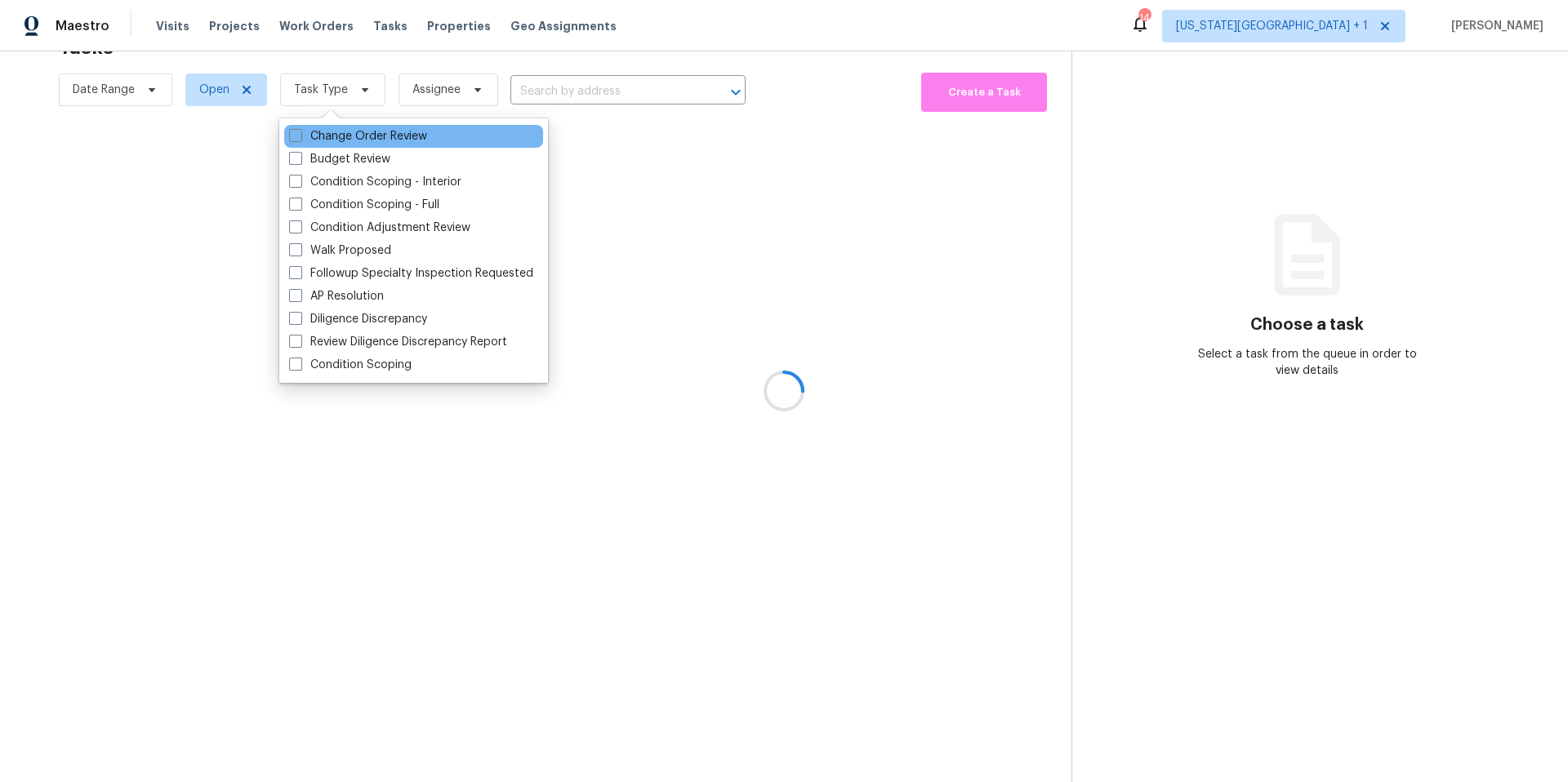
click at [295, 145] on div "Change Order Review" at bounding box center [413, 136] width 259 height 22
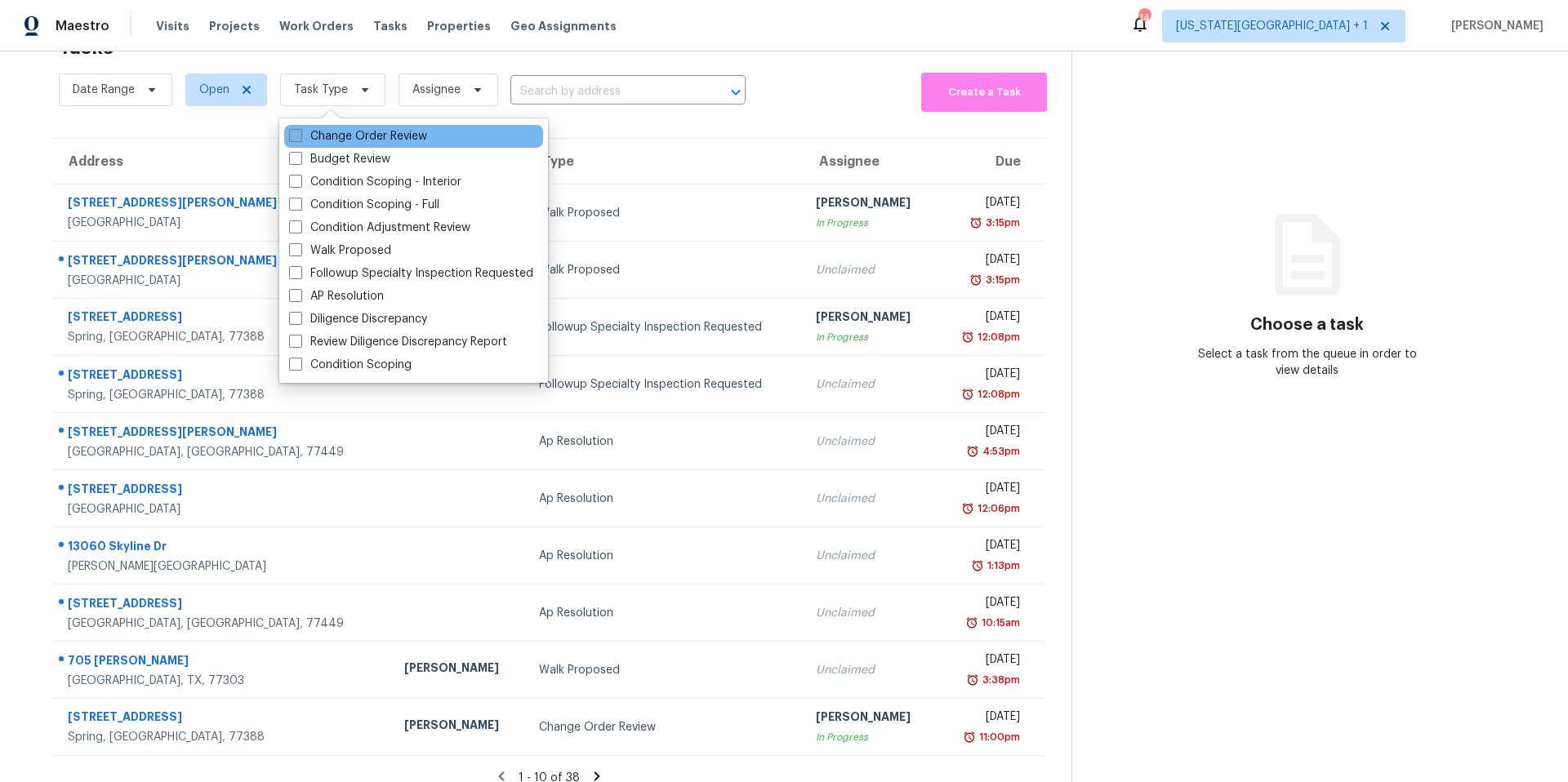
click at [295, 138] on span at bounding box center [295, 136] width 13 height 13
click at [295, 138] on input "Change Order Review" at bounding box center [295, 134] width 11 height 11
checkbox input "true"
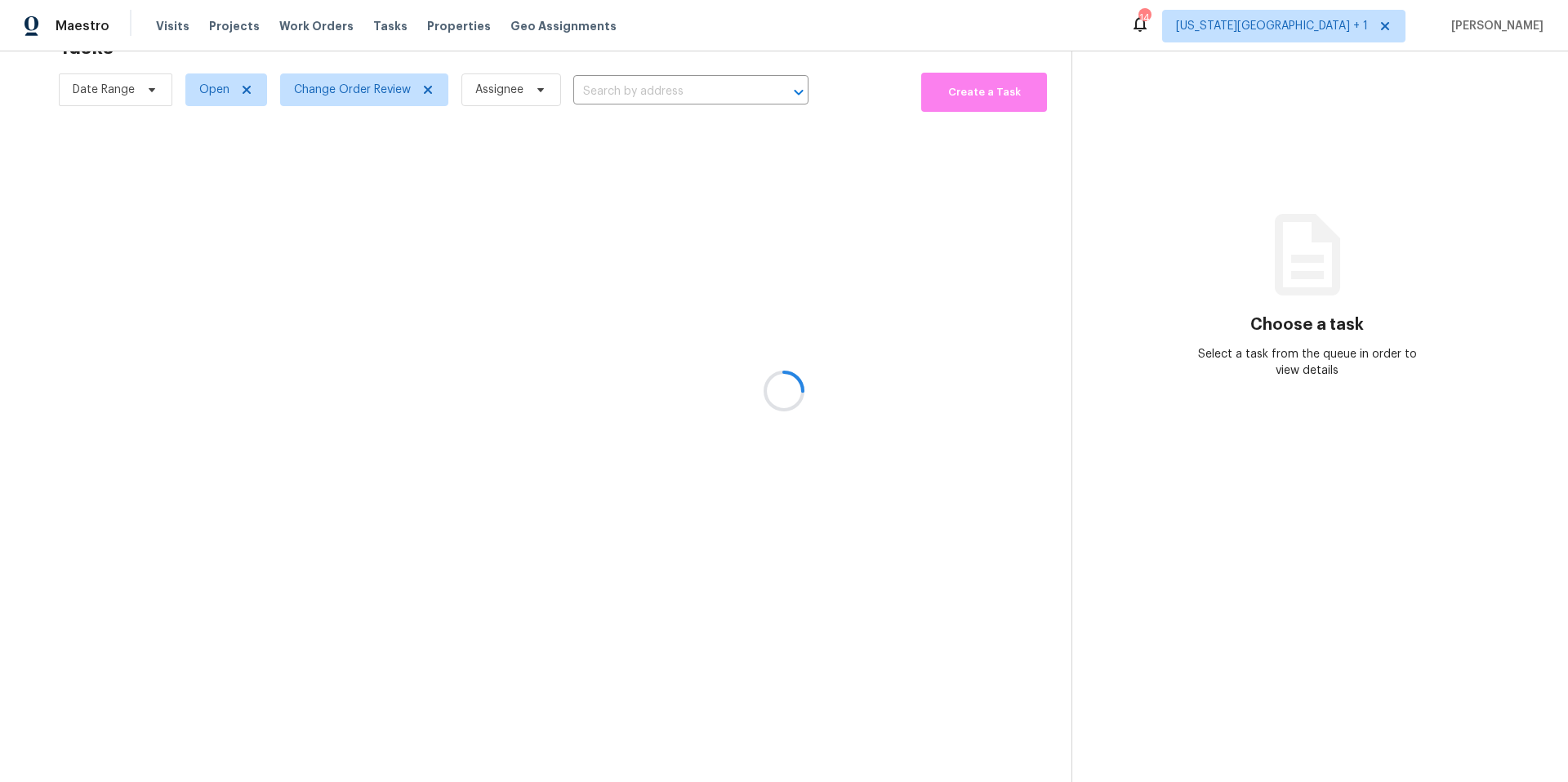
click at [235, 148] on div at bounding box center [784, 391] width 1568 height 782
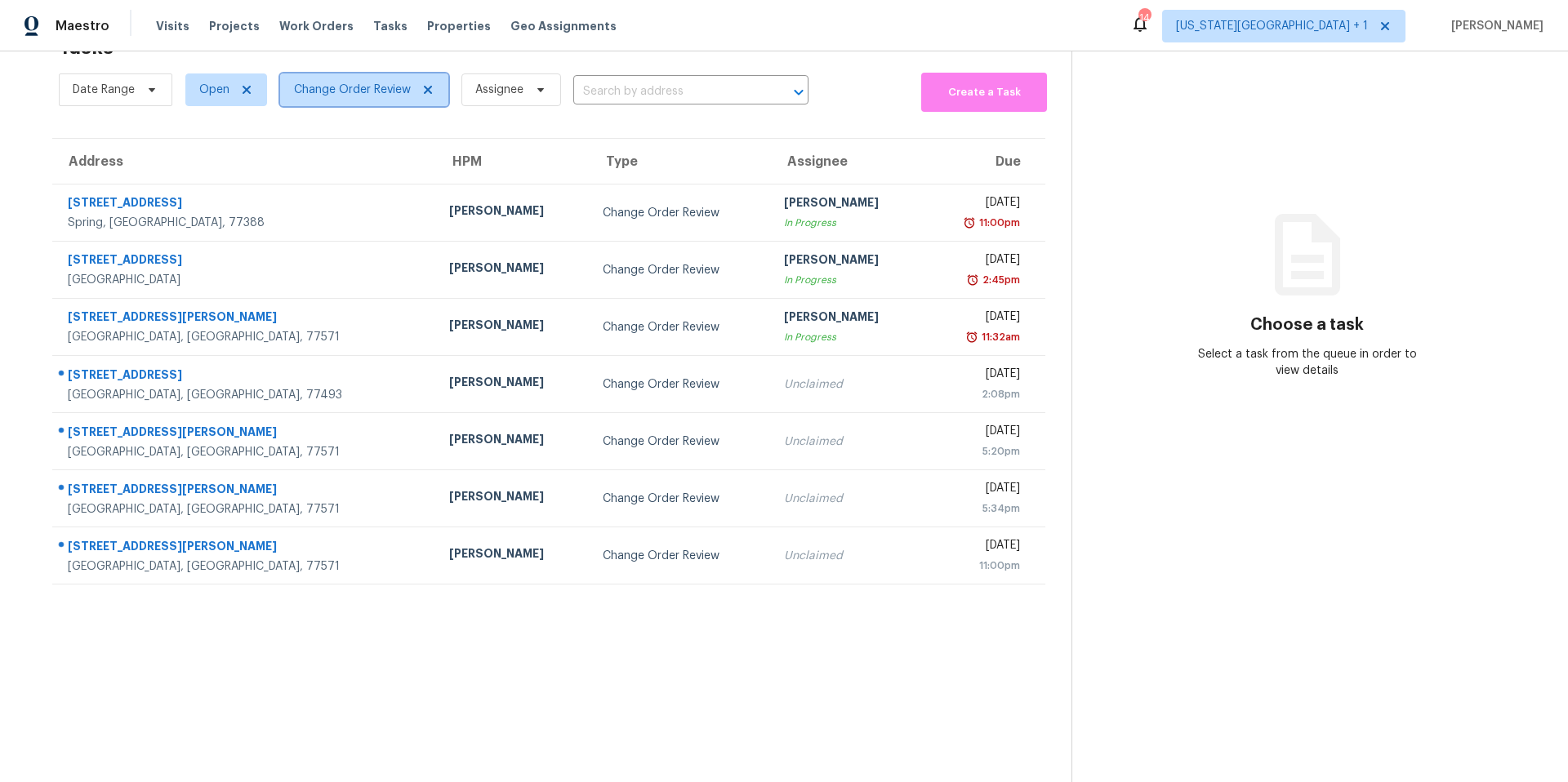
click at [354, 97] on span "Change Order Review" at bounding box center [352, 90] width 117 height 16
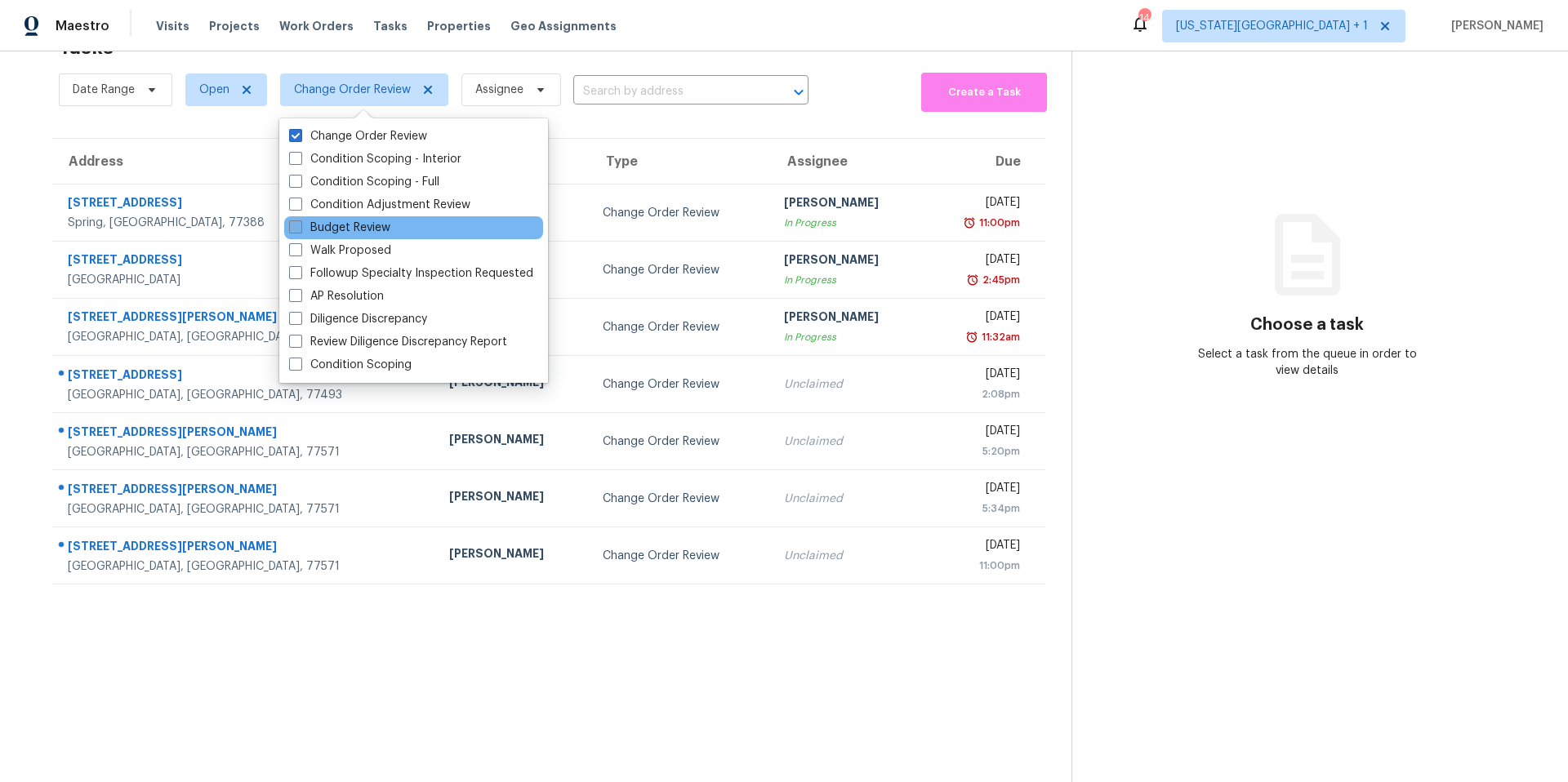
click at [293, 227] on span at bounding box center [295, 227] width 13 height 13
click at [293, 227] on input "Budget Review" at bounding box center [295, 225] width 11 height 11
checkbox input "true"
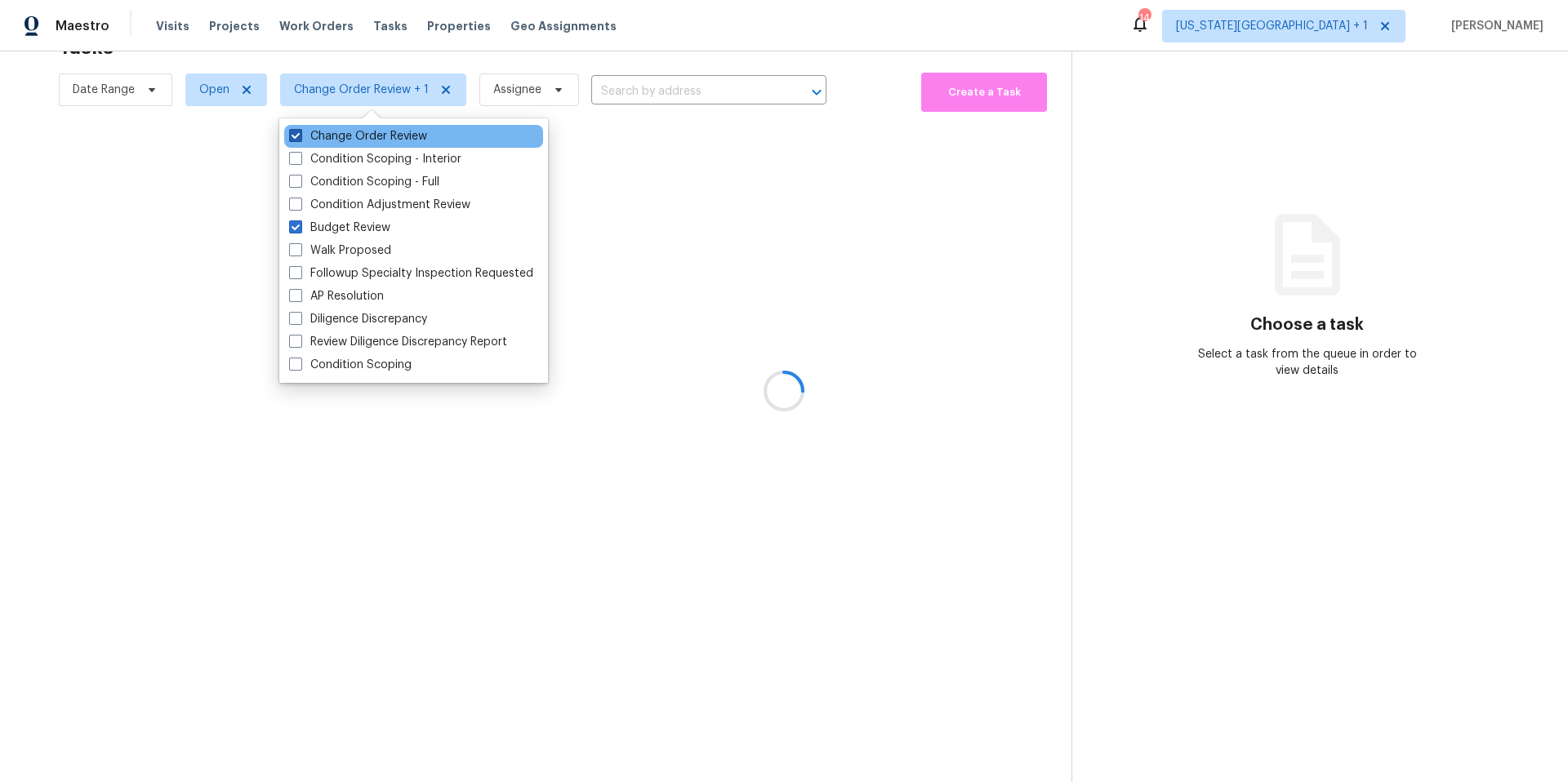
click at [295, 140] on span at bounding box center [295, 136] width 13 height 13
click at [295, 139] on input "Change Order Review" at bounding box center [295, 134] width 11 height 11
checkbox input "false"
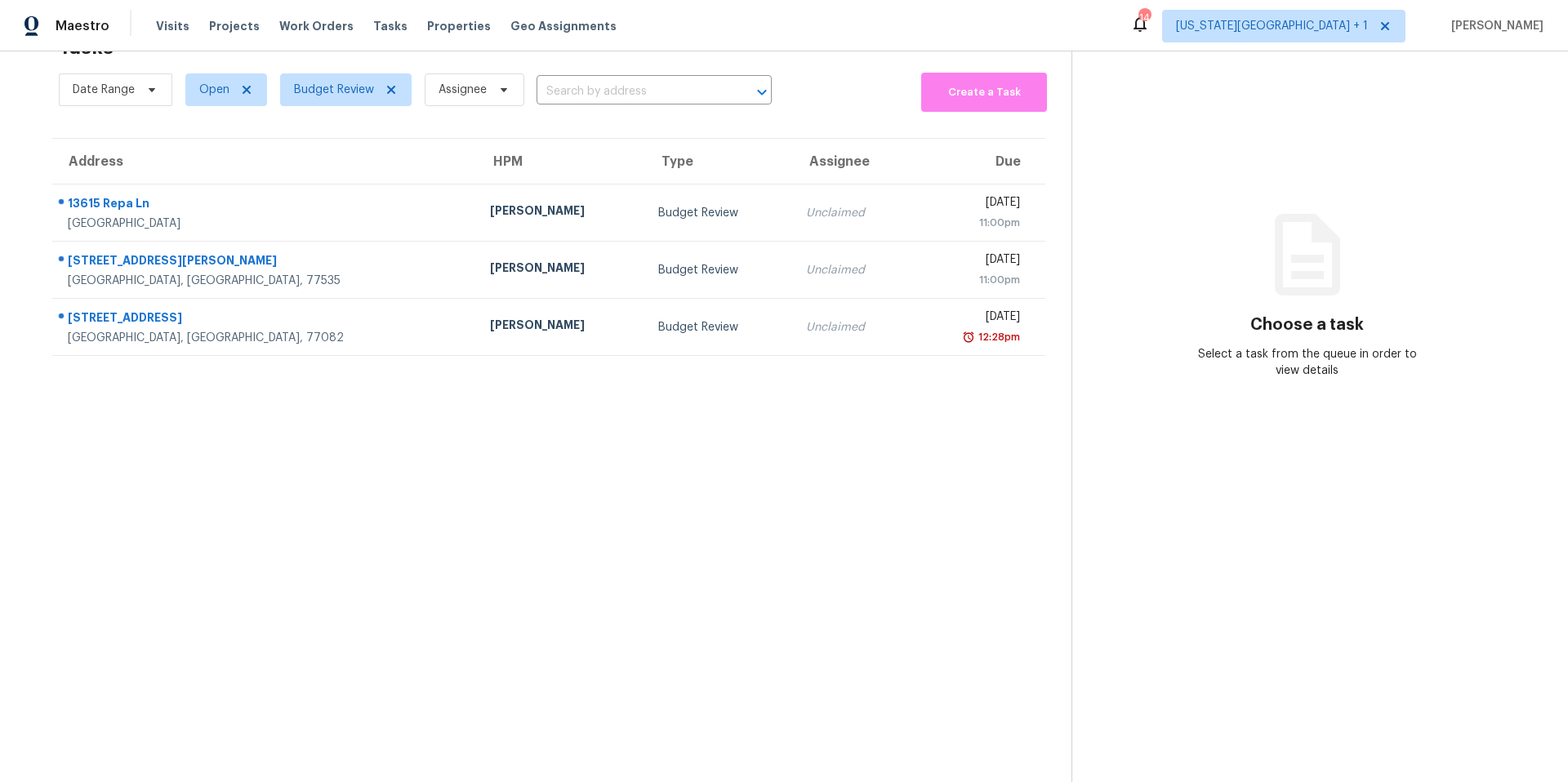
click at [519, 53] on div "Tasks 3 Results" at bounding box center [565, 47] width 1013 height 42
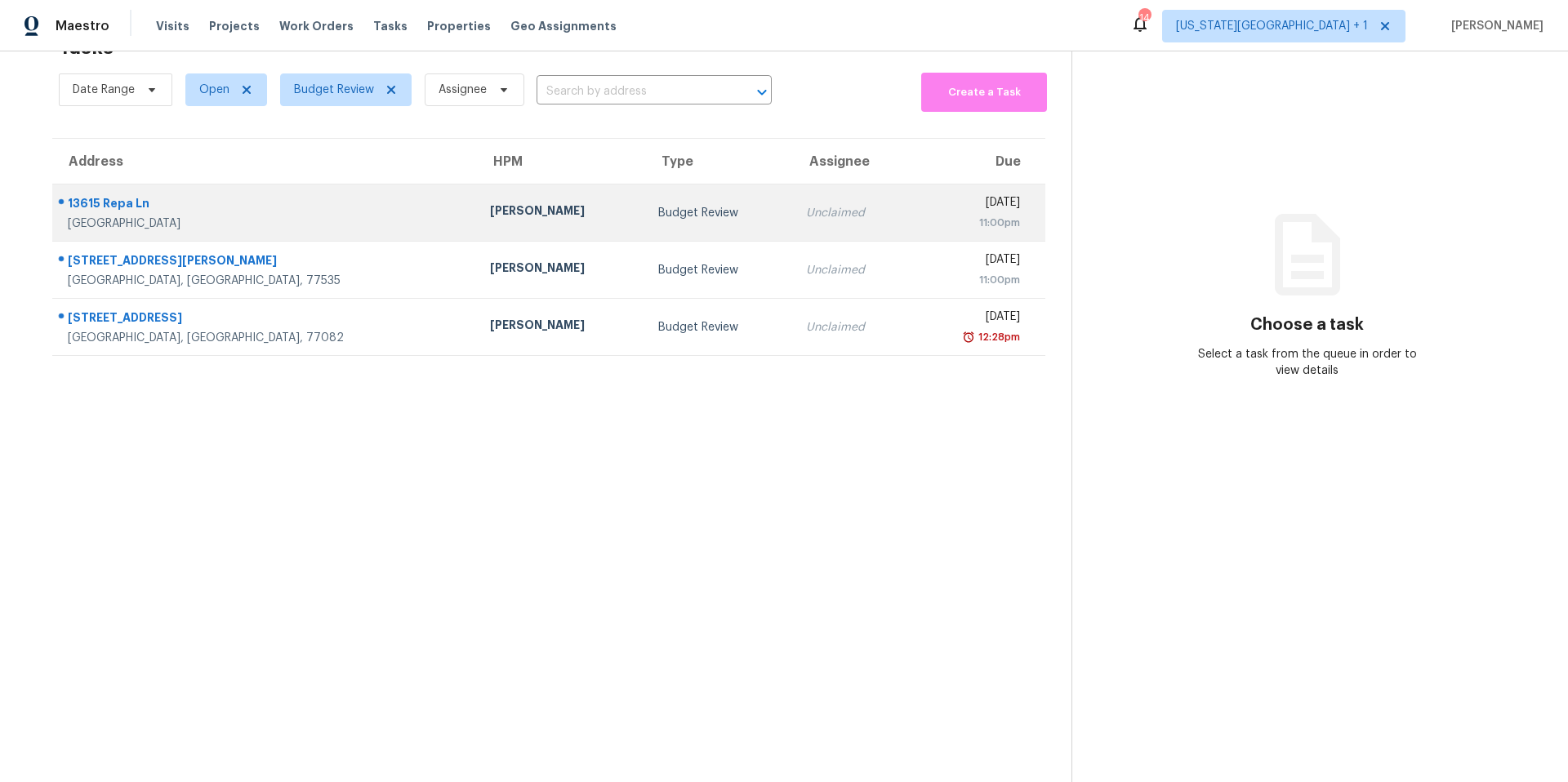
click at [490, 206] on div "Joseph Wolfe" at bounding box center [561, 213] width 142 height 21
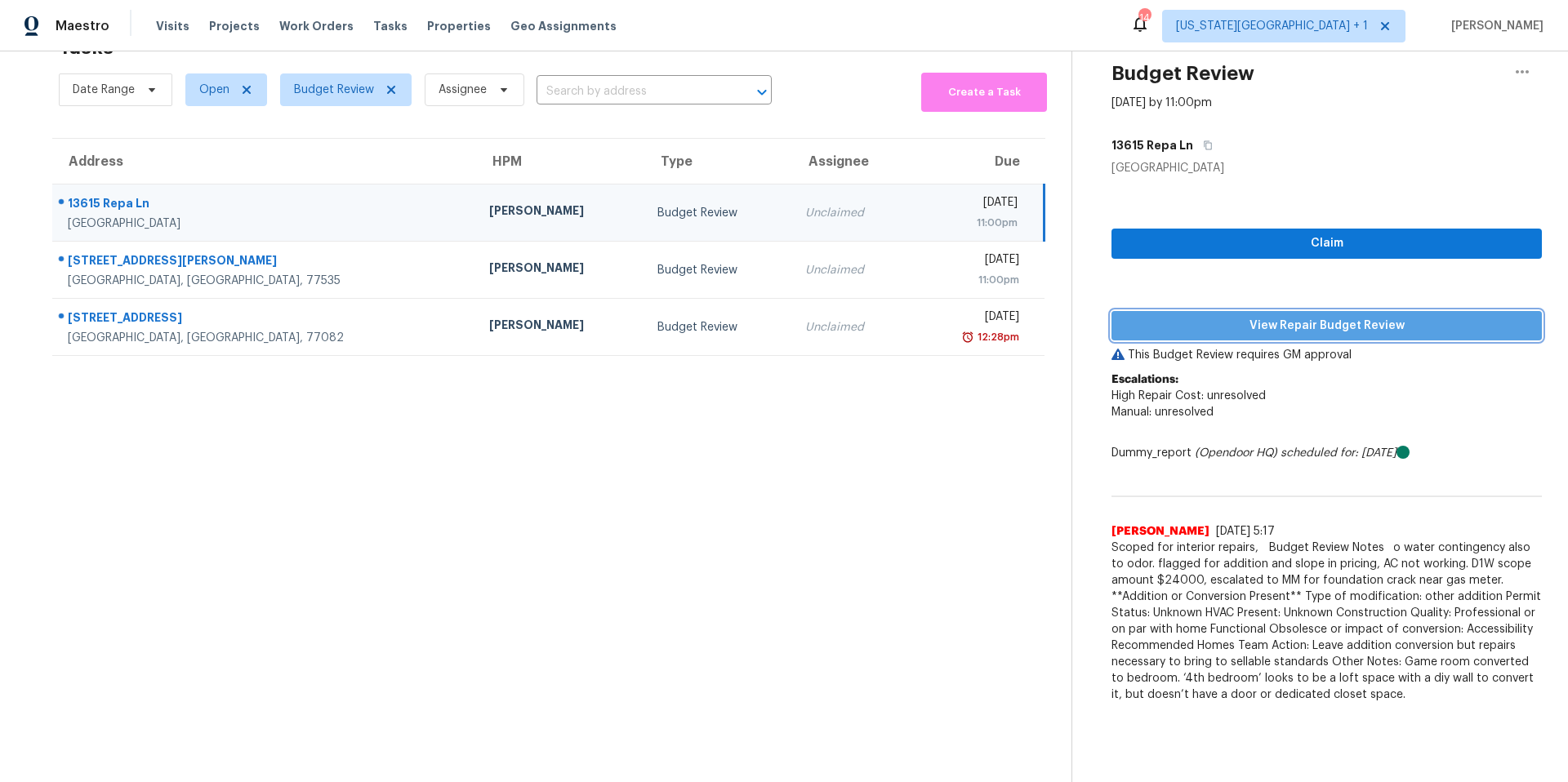
click at [1194, 324] on span "View Repair Budget Review" at bounding box center [1326, 326] width 404 height 21
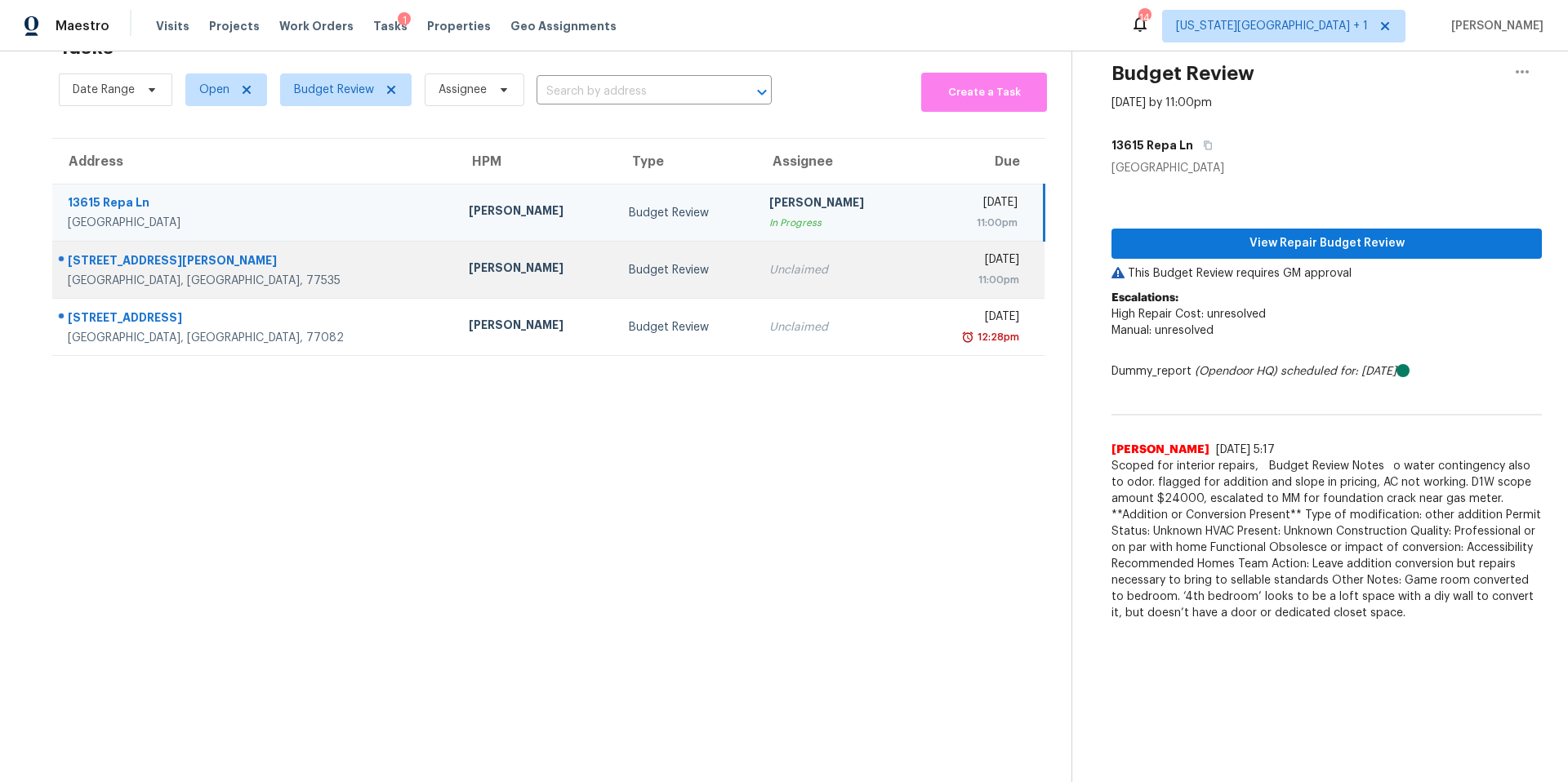
click at [469, 266] on div "Andy Taylor" at bounding box center [535, 269] width 134 height 21
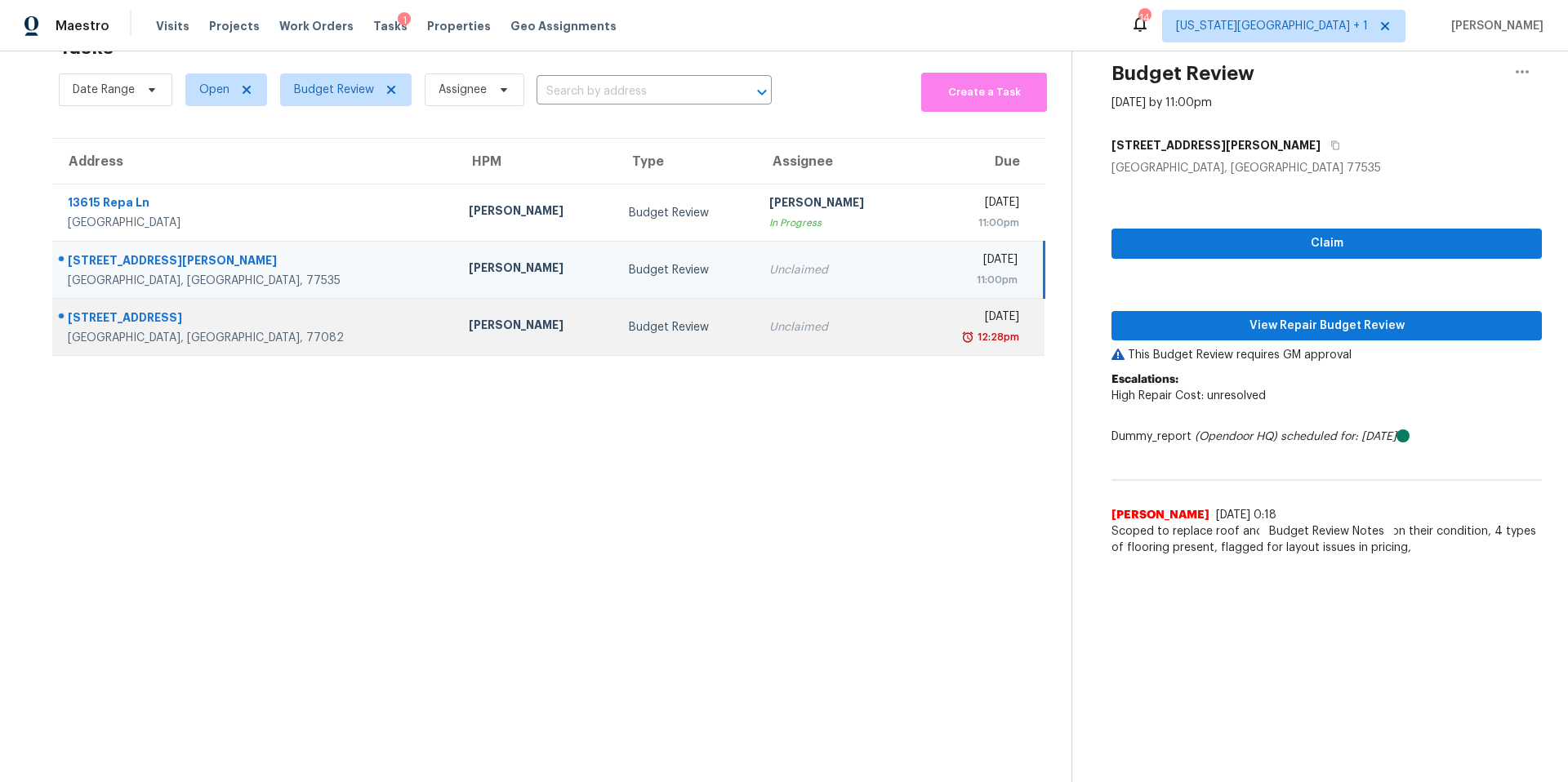
click at [469, 328] on div "Maria Zakharnitskaia" at bounding box center [535, 327] width 134 height 21
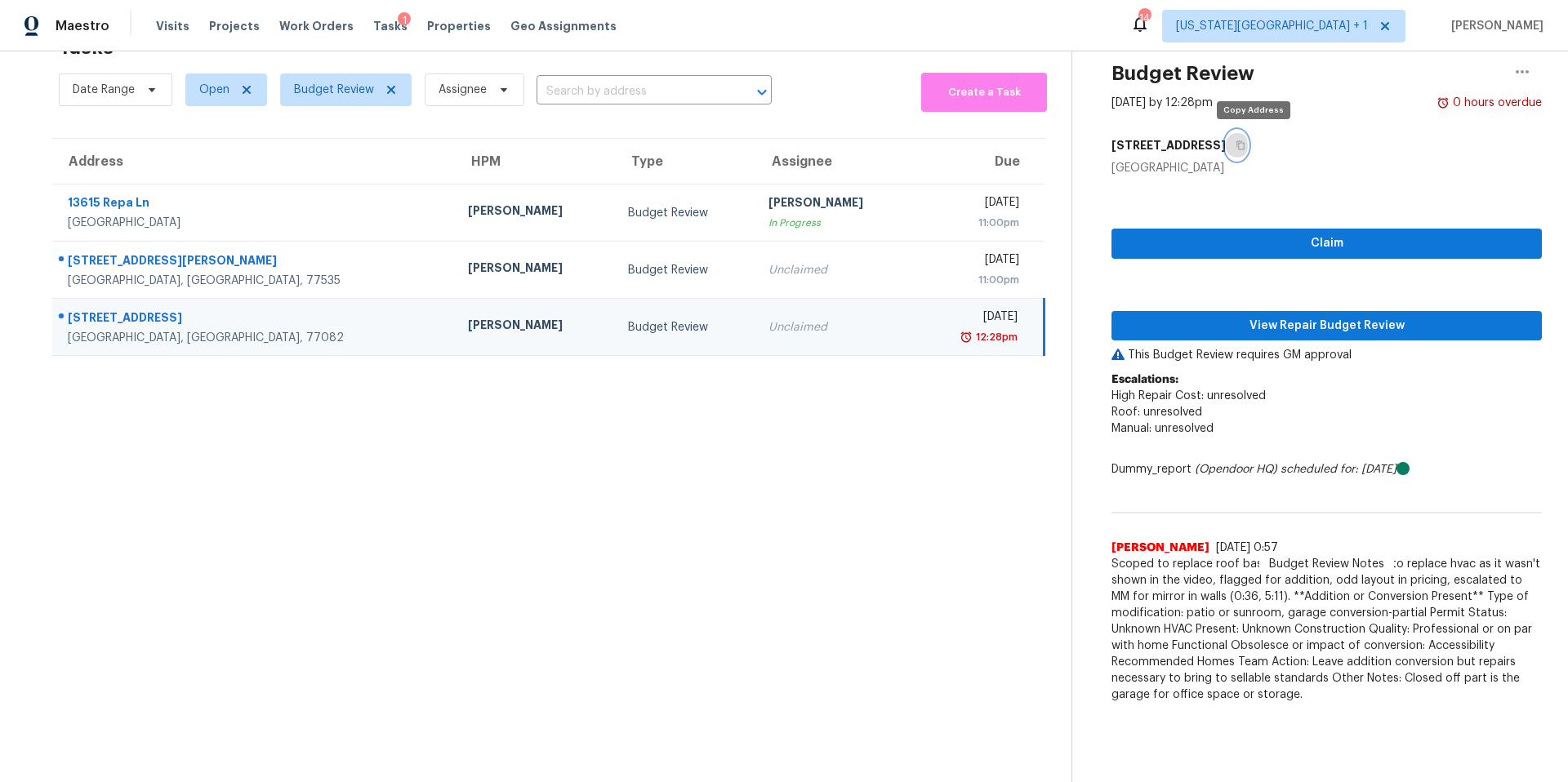
click at [1246, 149] on icon "button" at bounding box center [1240, 145] width 10 height 10
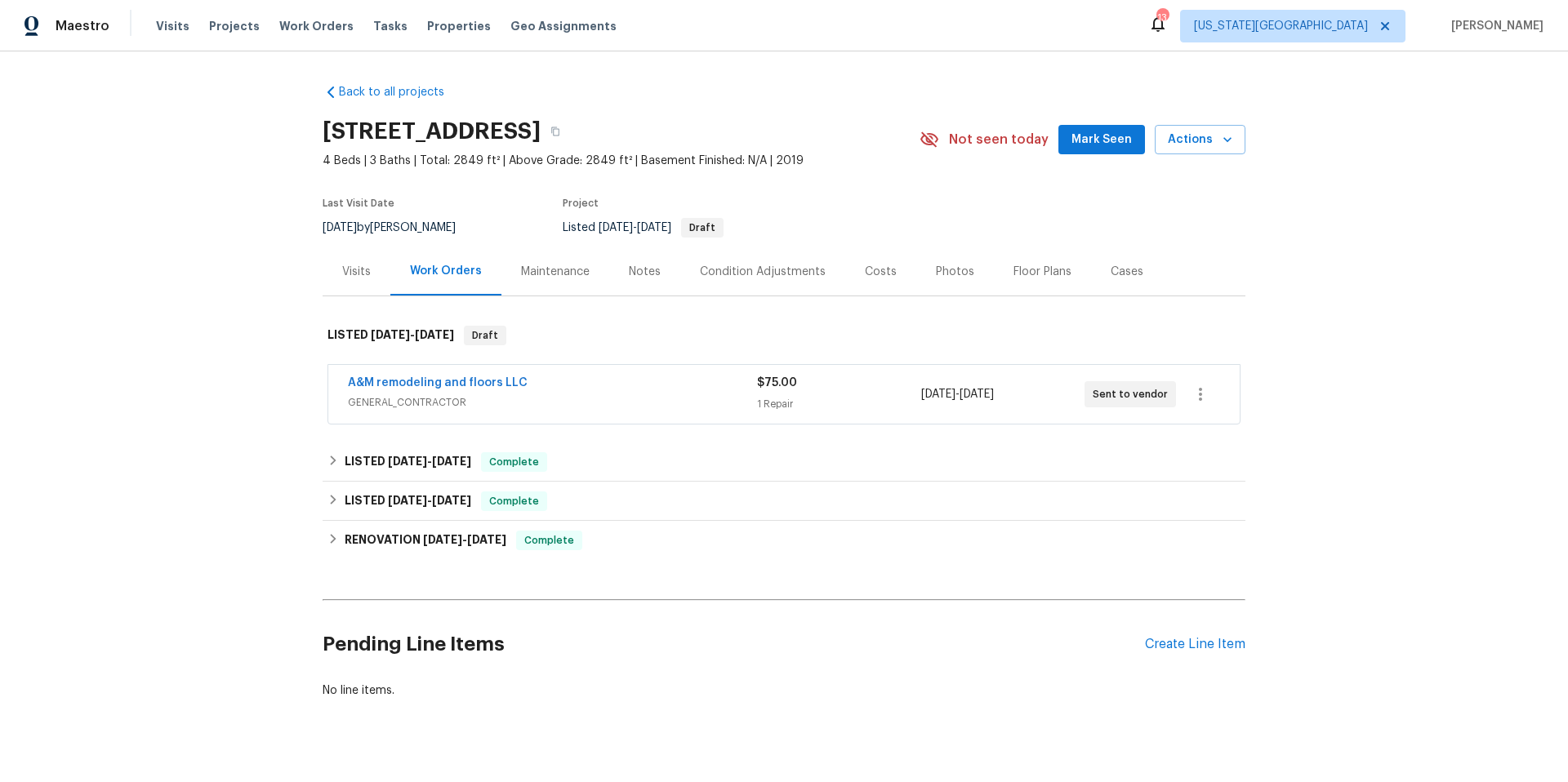
click at [936, 271] on div "Photos" at bounding box center [955, 272] width 39 height 16
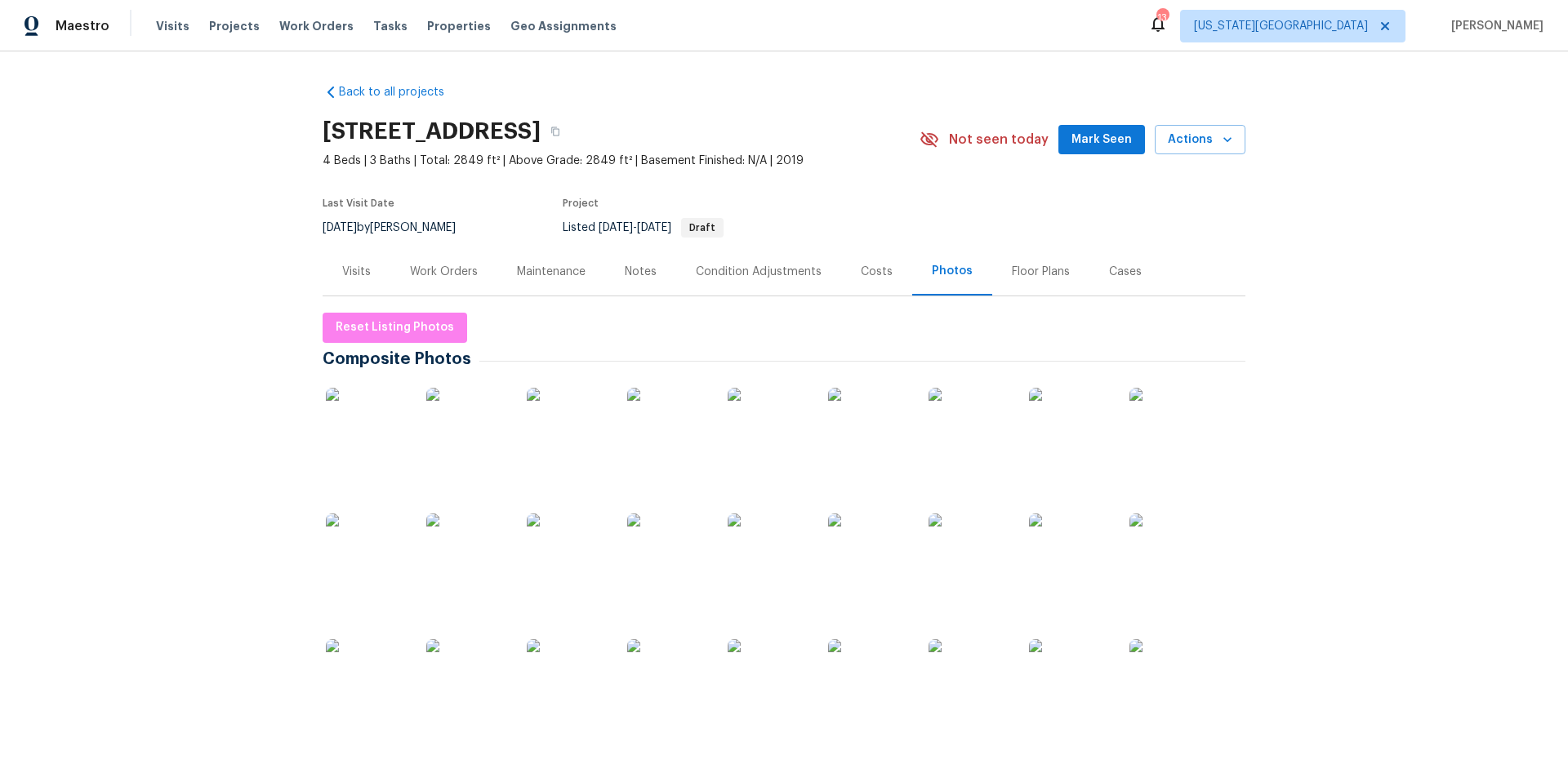
click at [480, 430] on img at bounding box center [467, 428] width 82 height 82
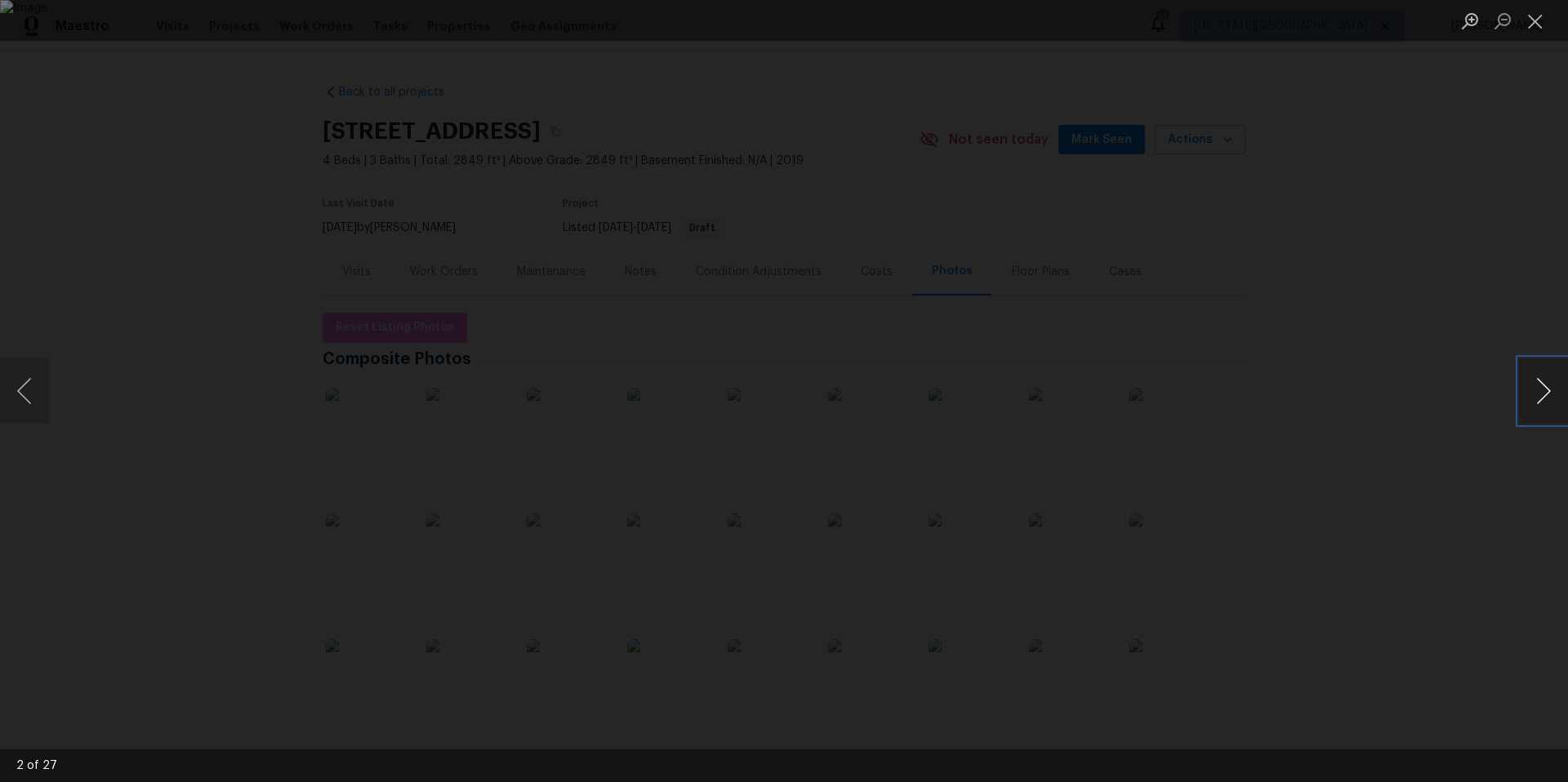
click at [1538, 400] on button "Next image" at bounding box center [1543, 391] width 49 height 66
click at [1538, 401] on button "Next image" at bounding box center [1543, 391] width 49 height 66
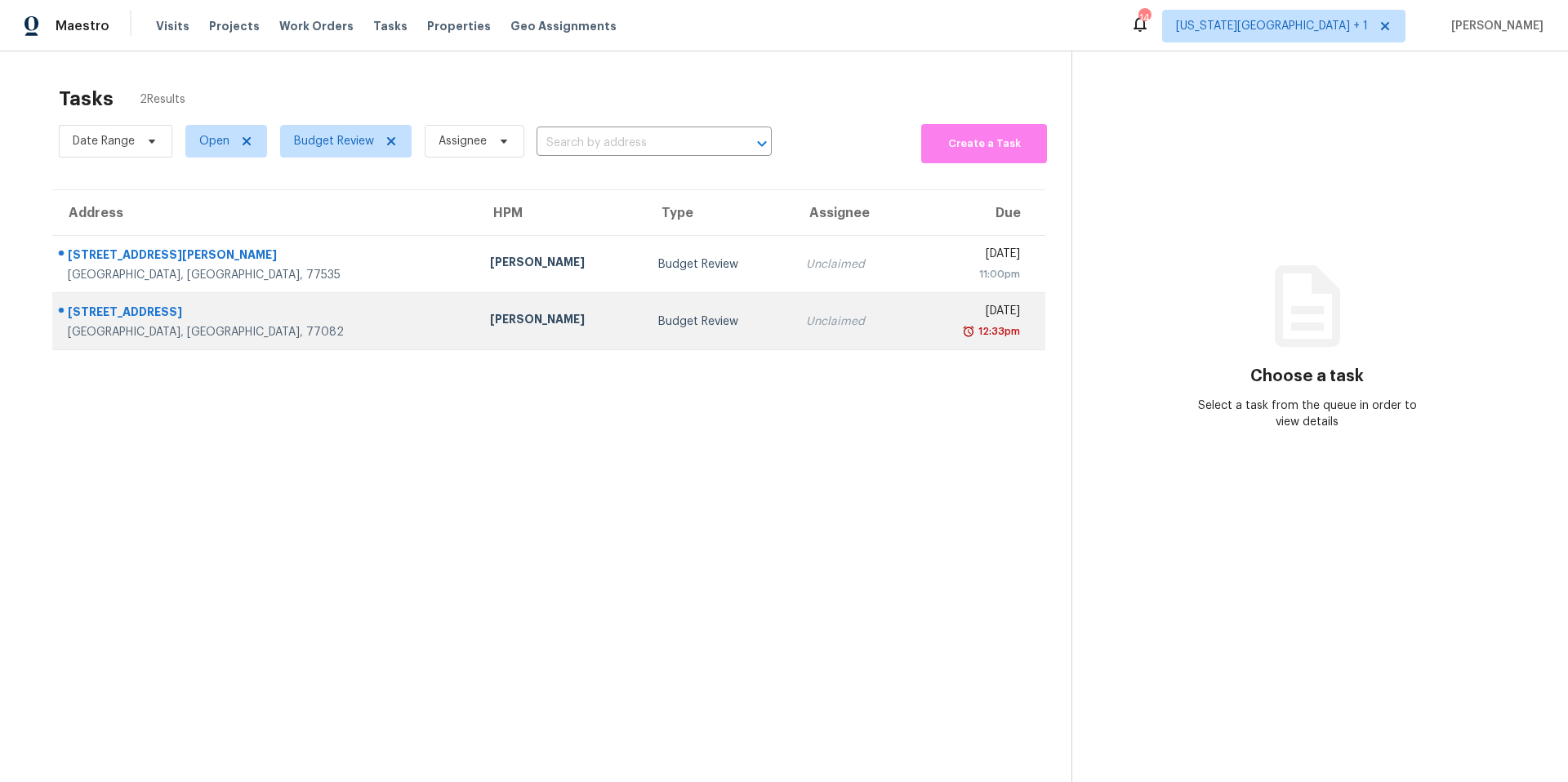
click at [658, 318] on div "Budget Review" at bounding box center [718, 321] width 121 height 16
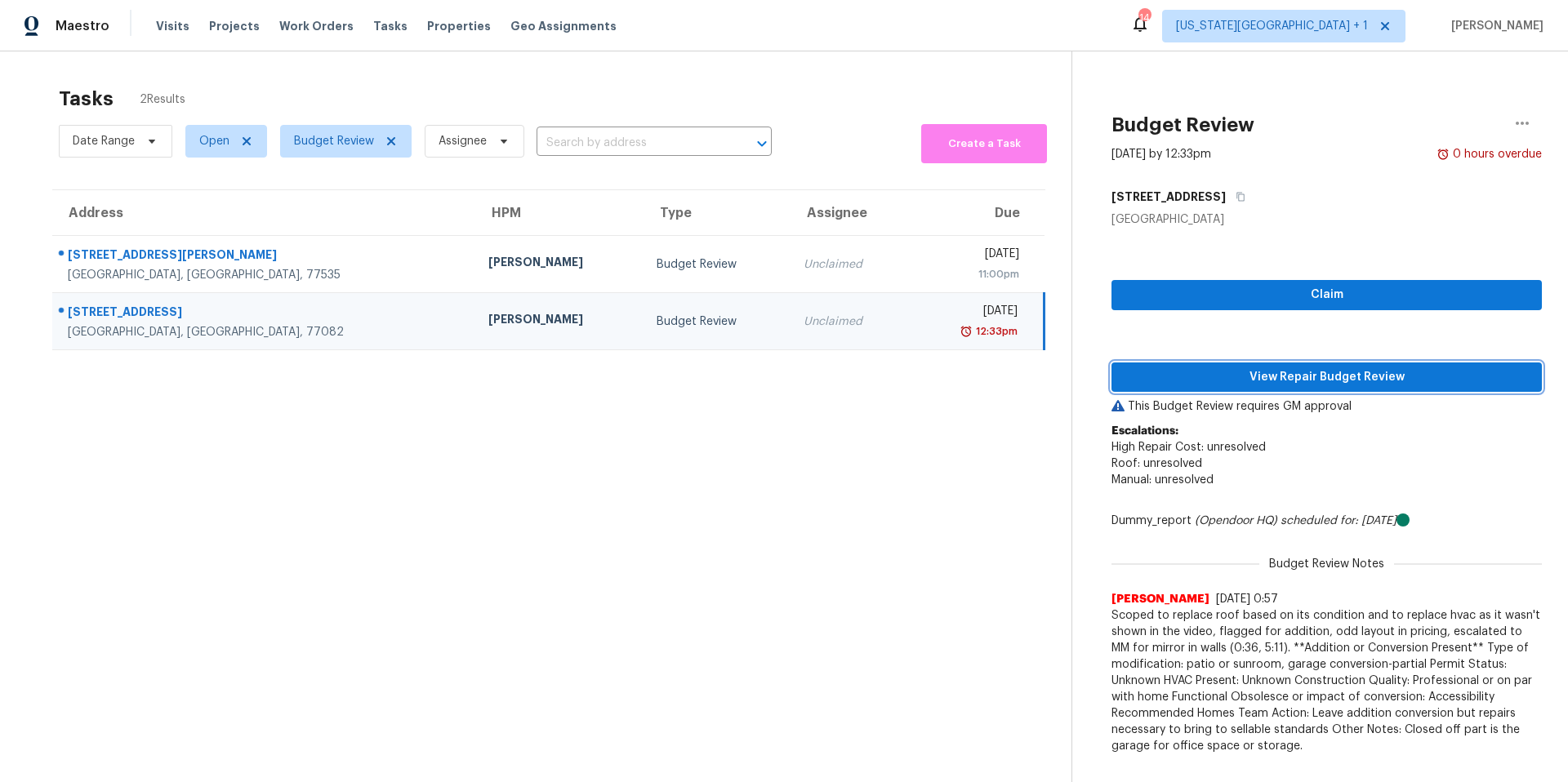
click at [1219, 373] on span "View Repair Budget Review" at bounding box center [1326, 377] width 404 height 21
